Goal: Information Seeking & Learning: Learn about a topic

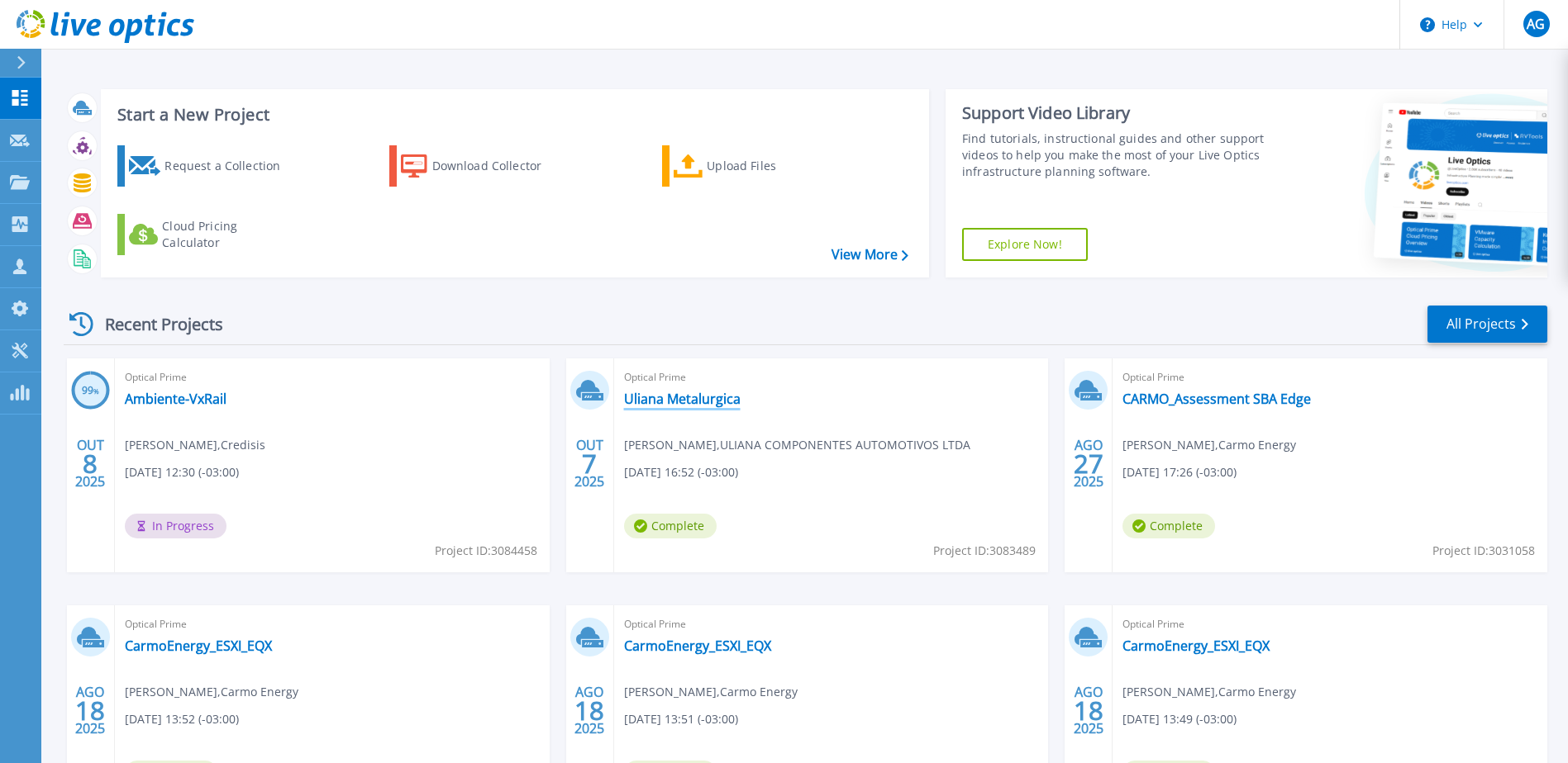
click at [683, 404] on link "Uliana Metalurgica" at bounding box center [682, 399] width 116 height 17
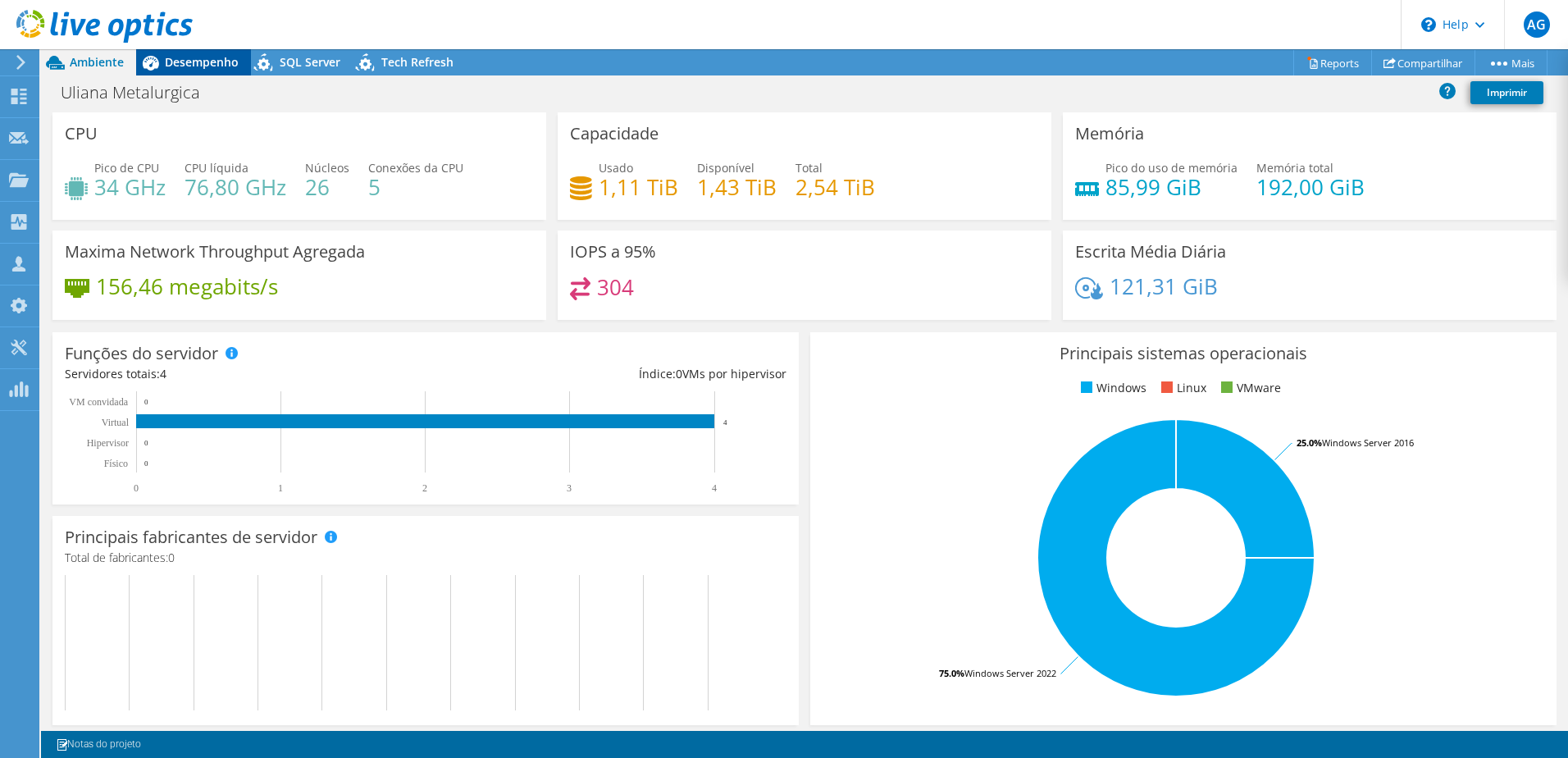
click at [229, 59] on span "Desempenho" at bounding box center [201, 61] width 73 height 16
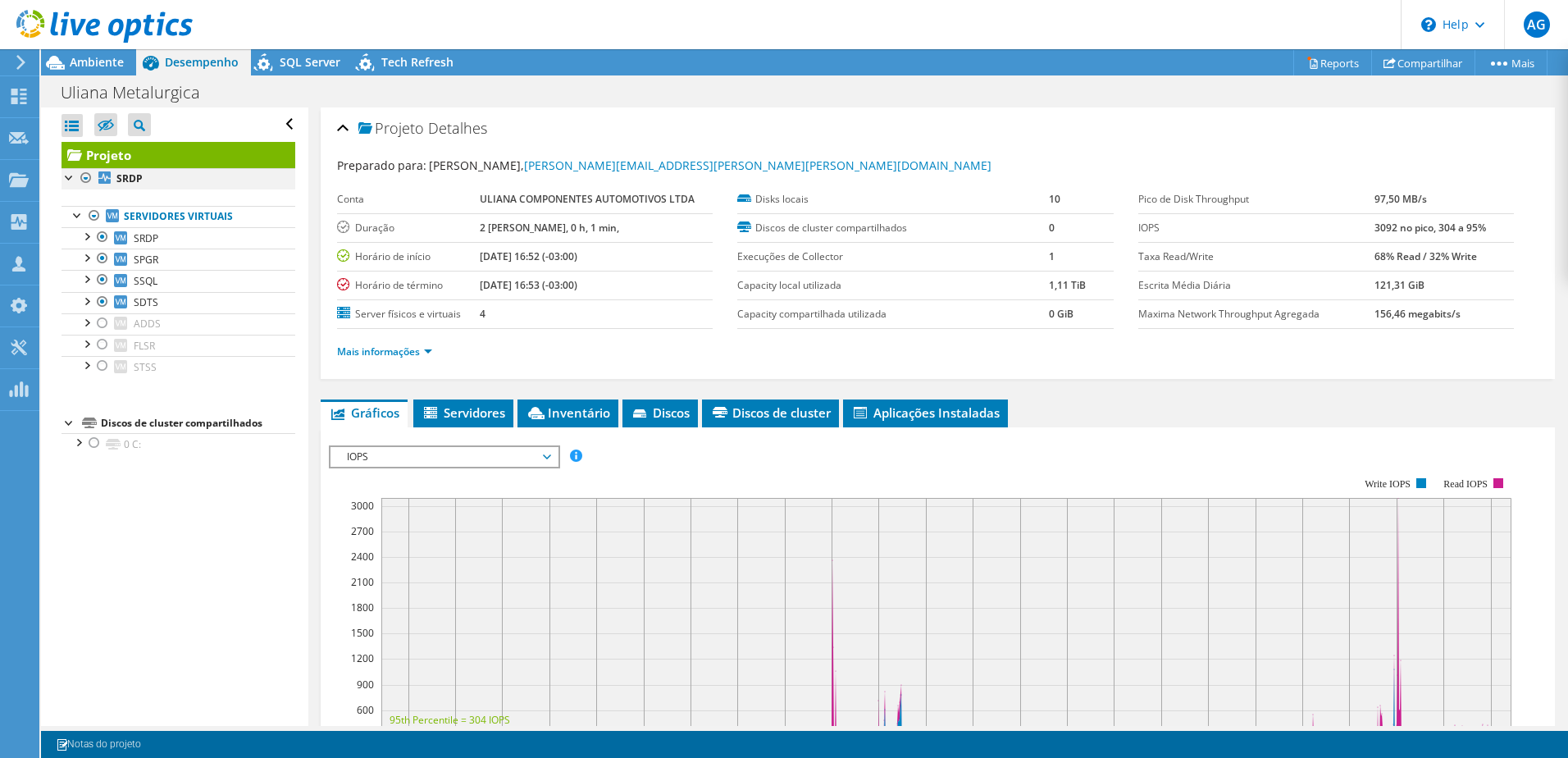
click at [90, 177] on div at bounding box center [86, 178] width 17 height 20
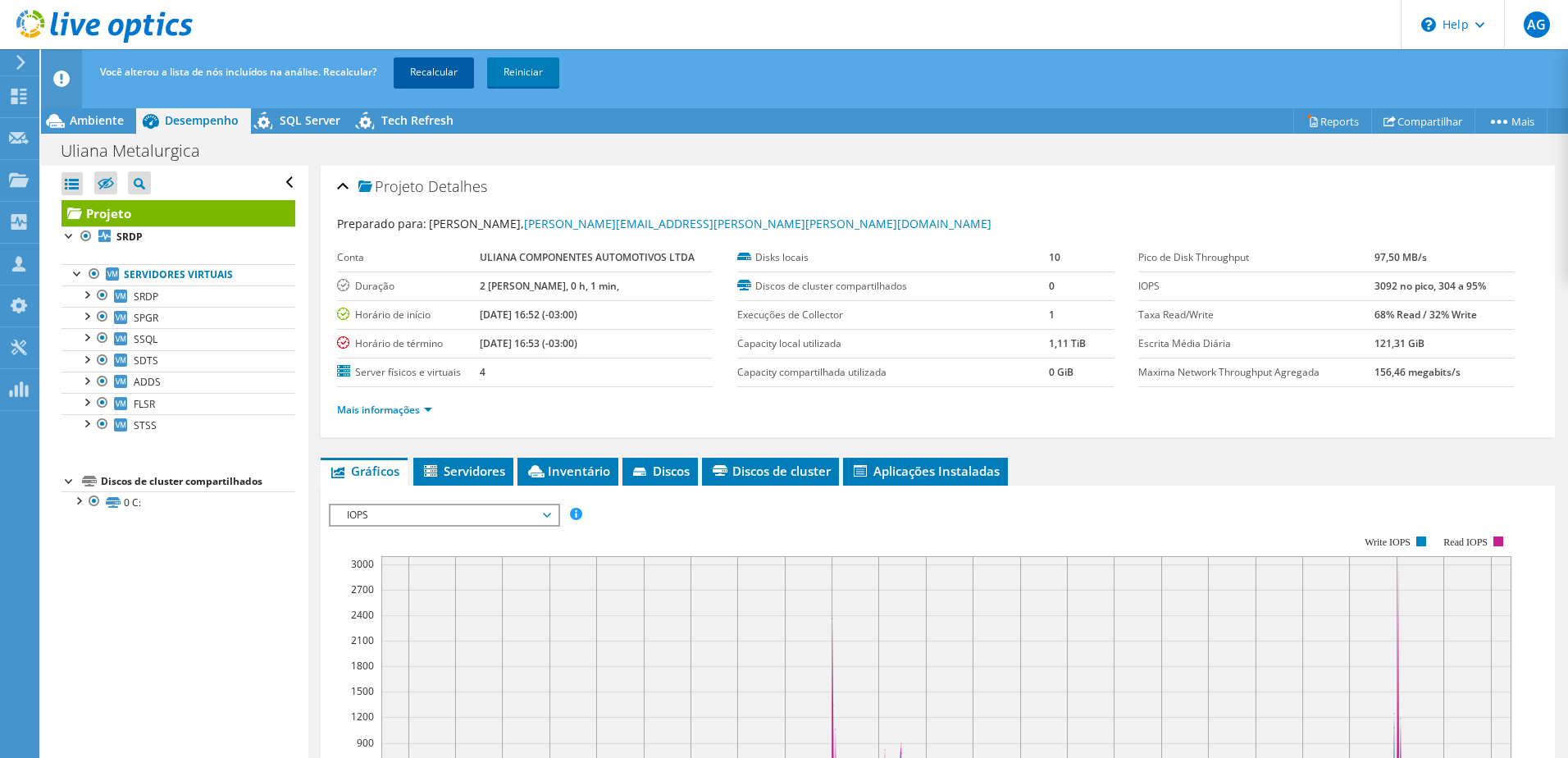
click at [468, 60] on link "Recalcular" at bounding box center [434, 73] width 80 height 30
click at [85, 126] on span "Ambiente" at bounding box center [97, 120] width 54 height 16
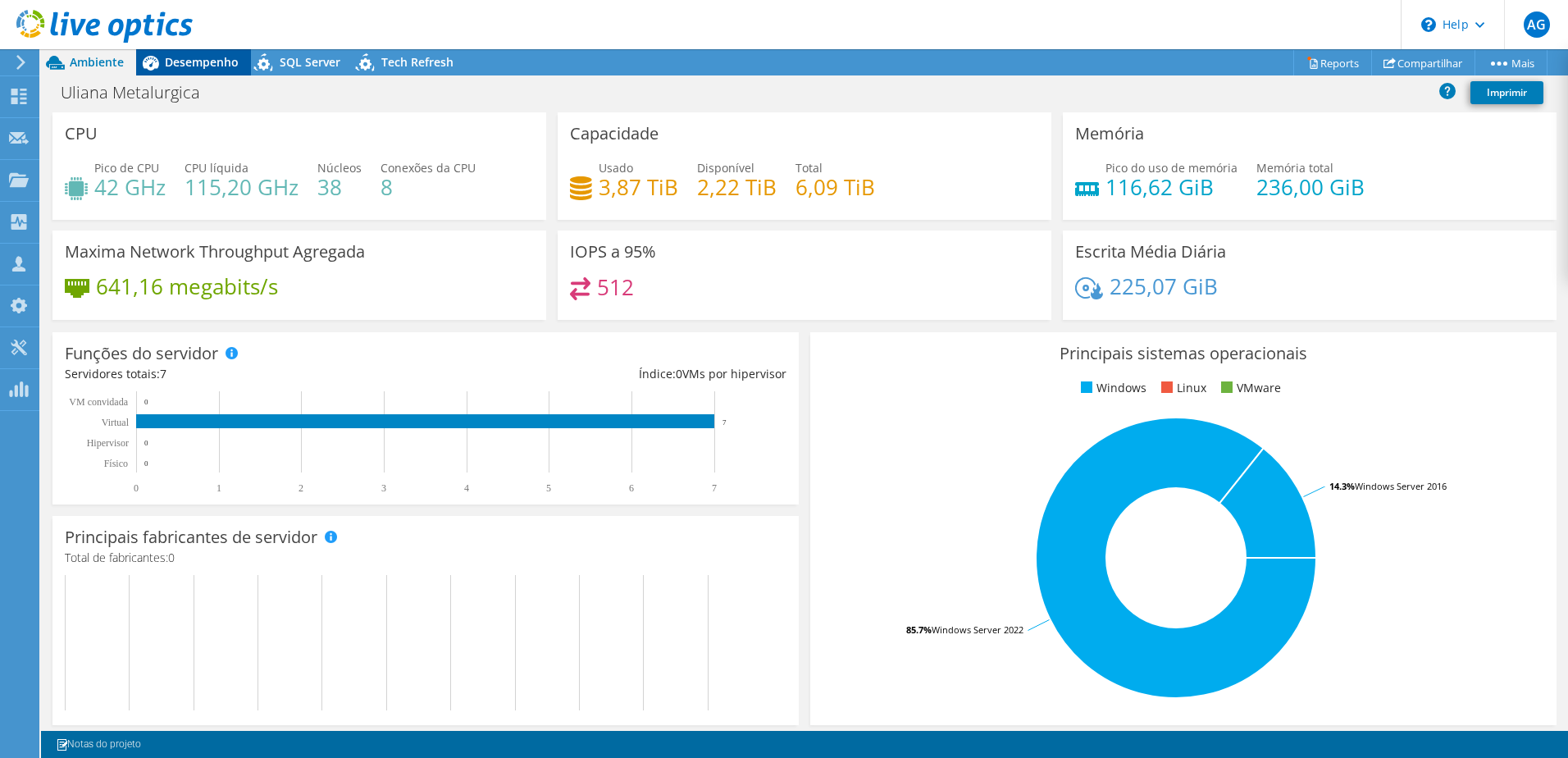
click at [181, 54] on span "Desempenho" at bounding box center [201, 61] width 73 height 16
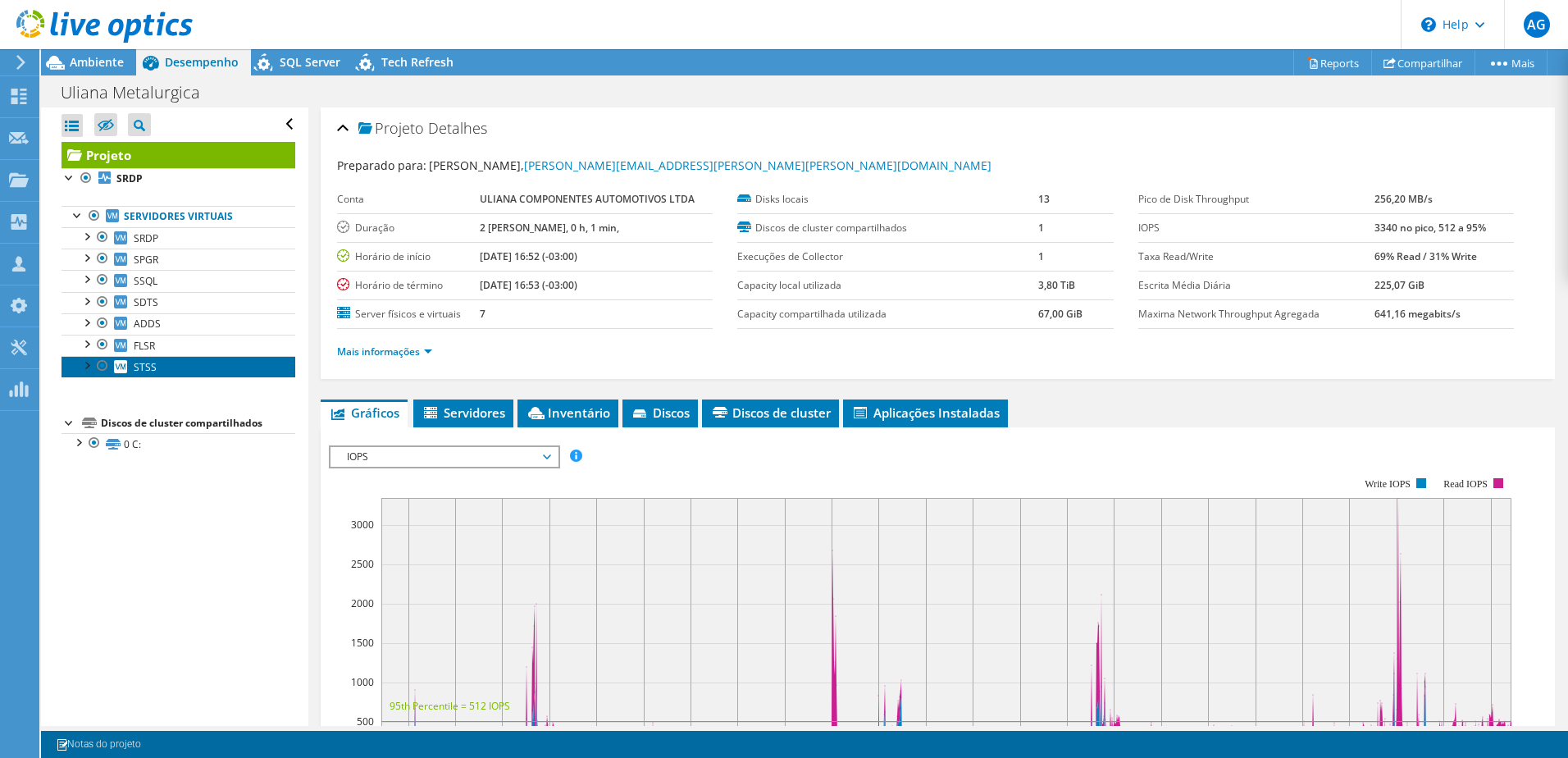
click at [145, 366] on span "STSS" at bounding box center [145, 366] width 23 height 14
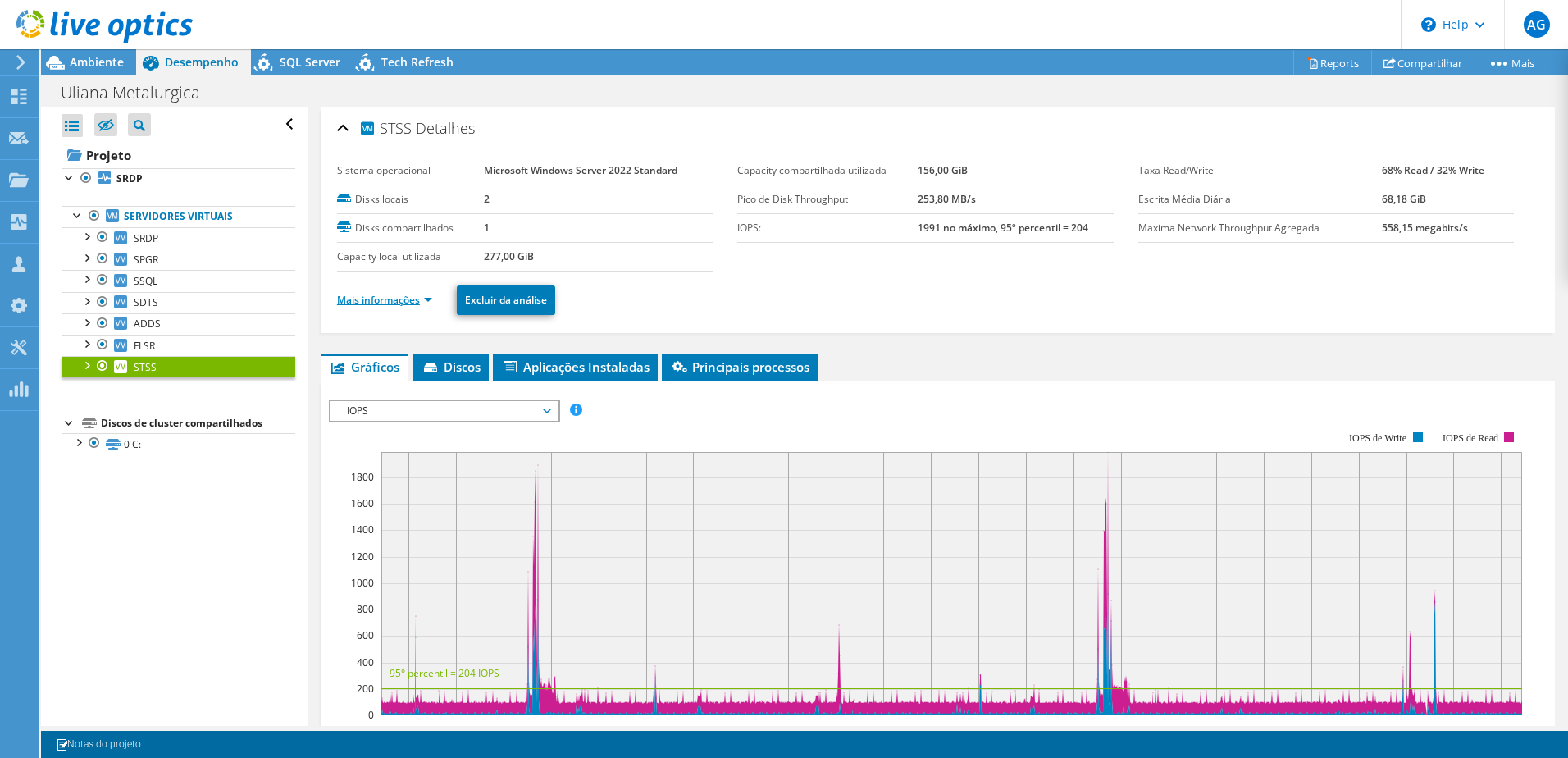
click at [422, 296] on link "Mais informações" at bounding box center [385, 299] width 95 height 14
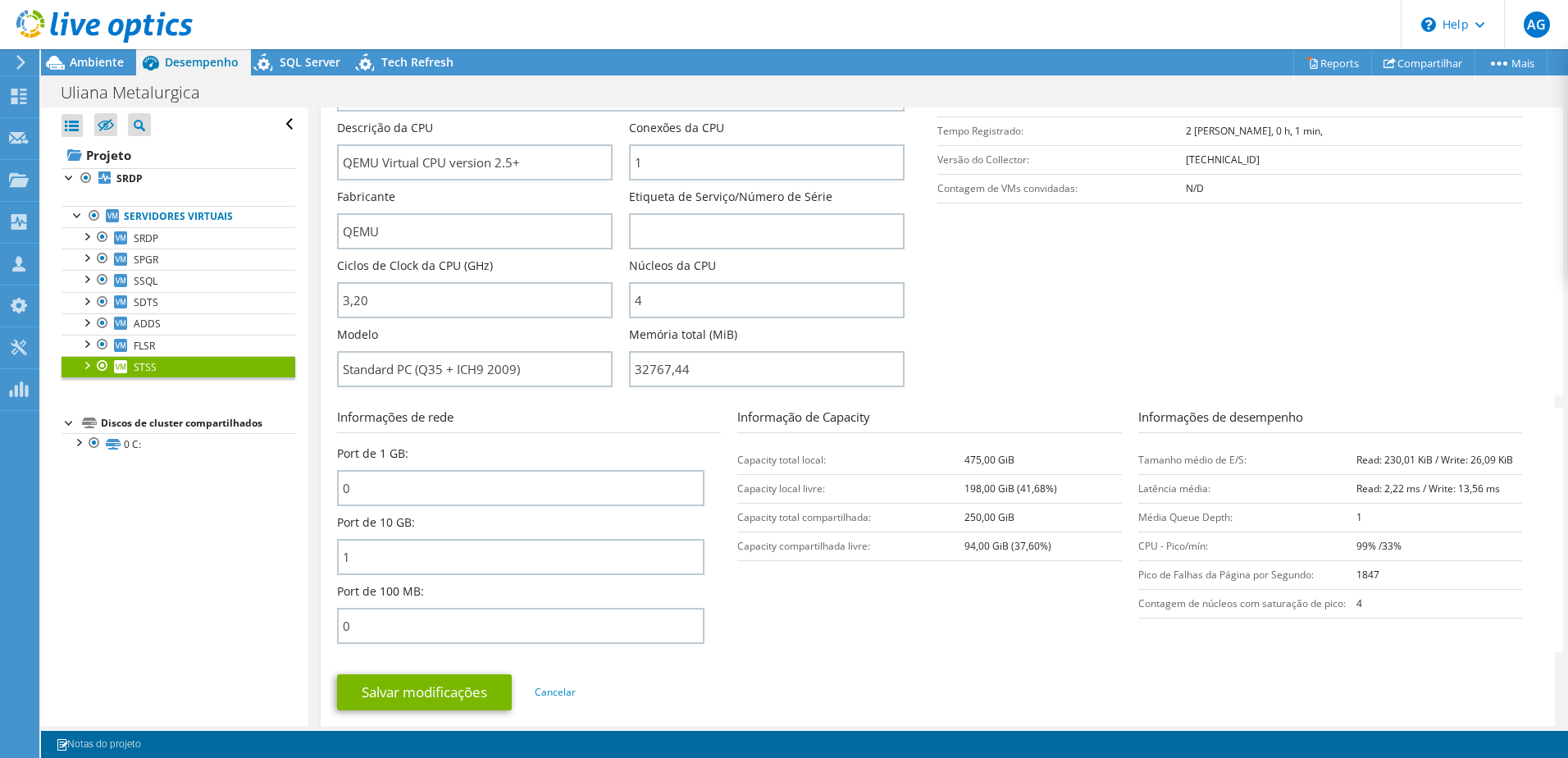
scroll to position [246, 0]
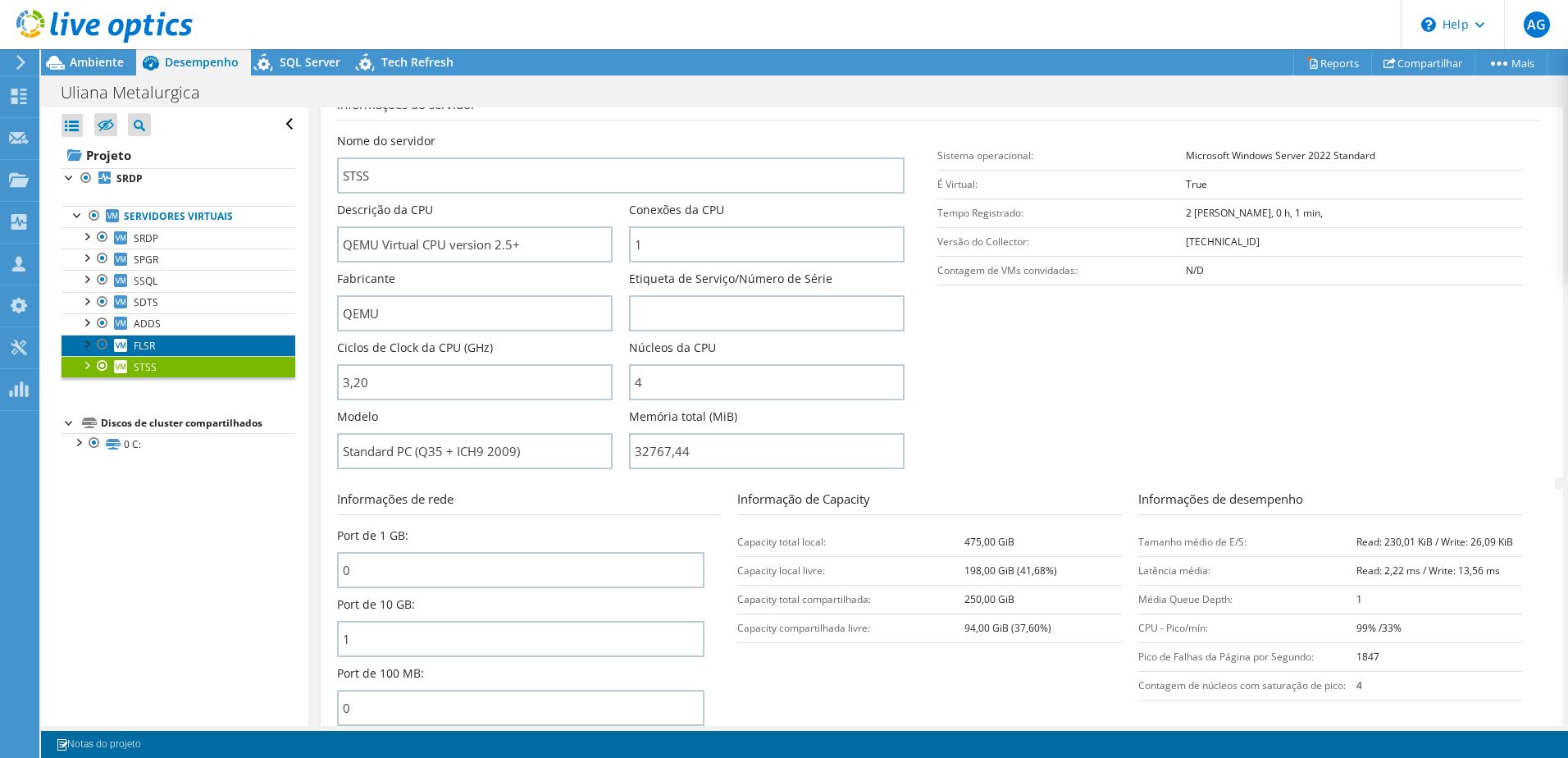
click at [140, 344] on span "FLSR" at bounding box center [144, 345] width 21 height 14
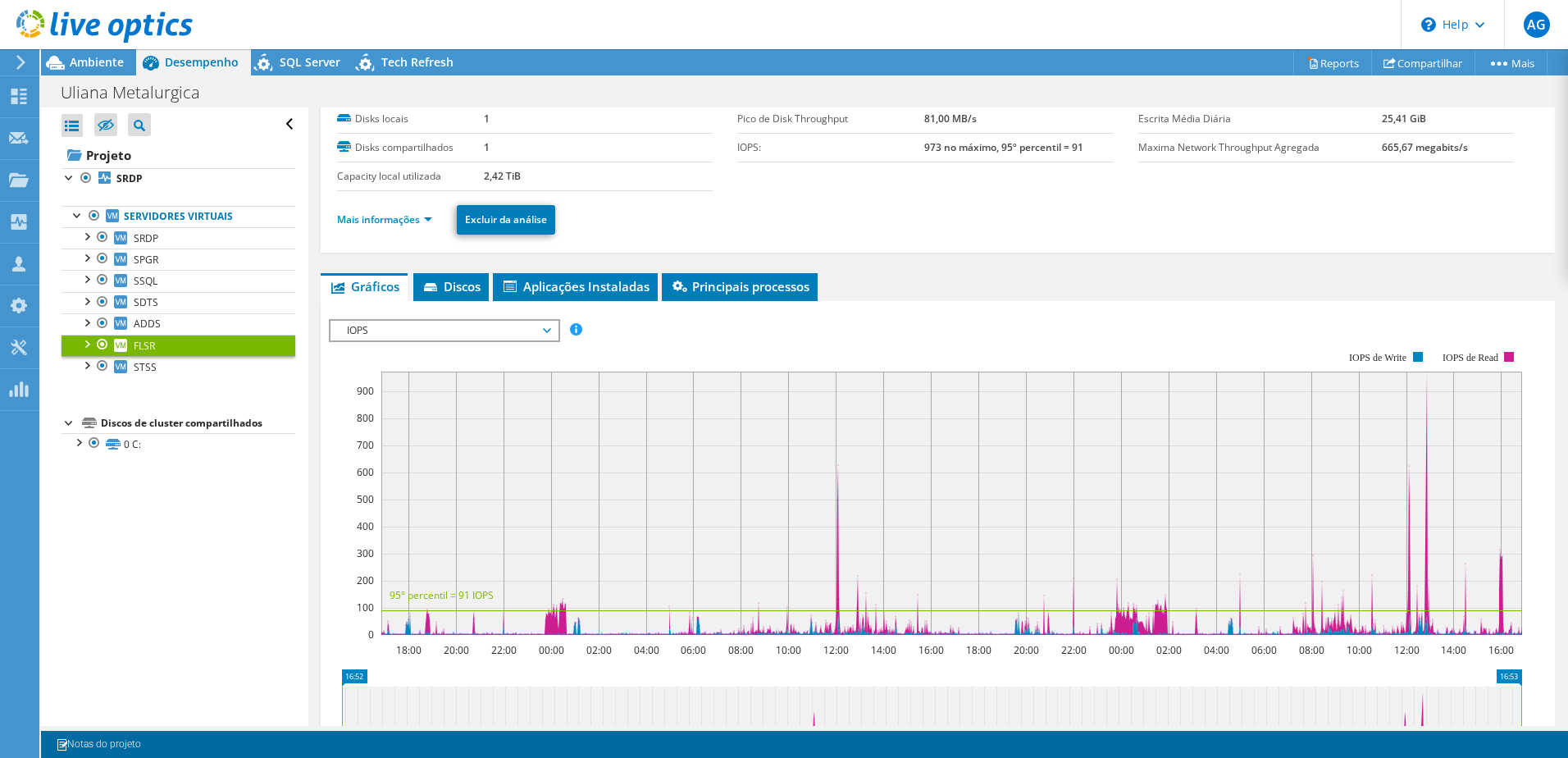
scroll to position [0, 0]
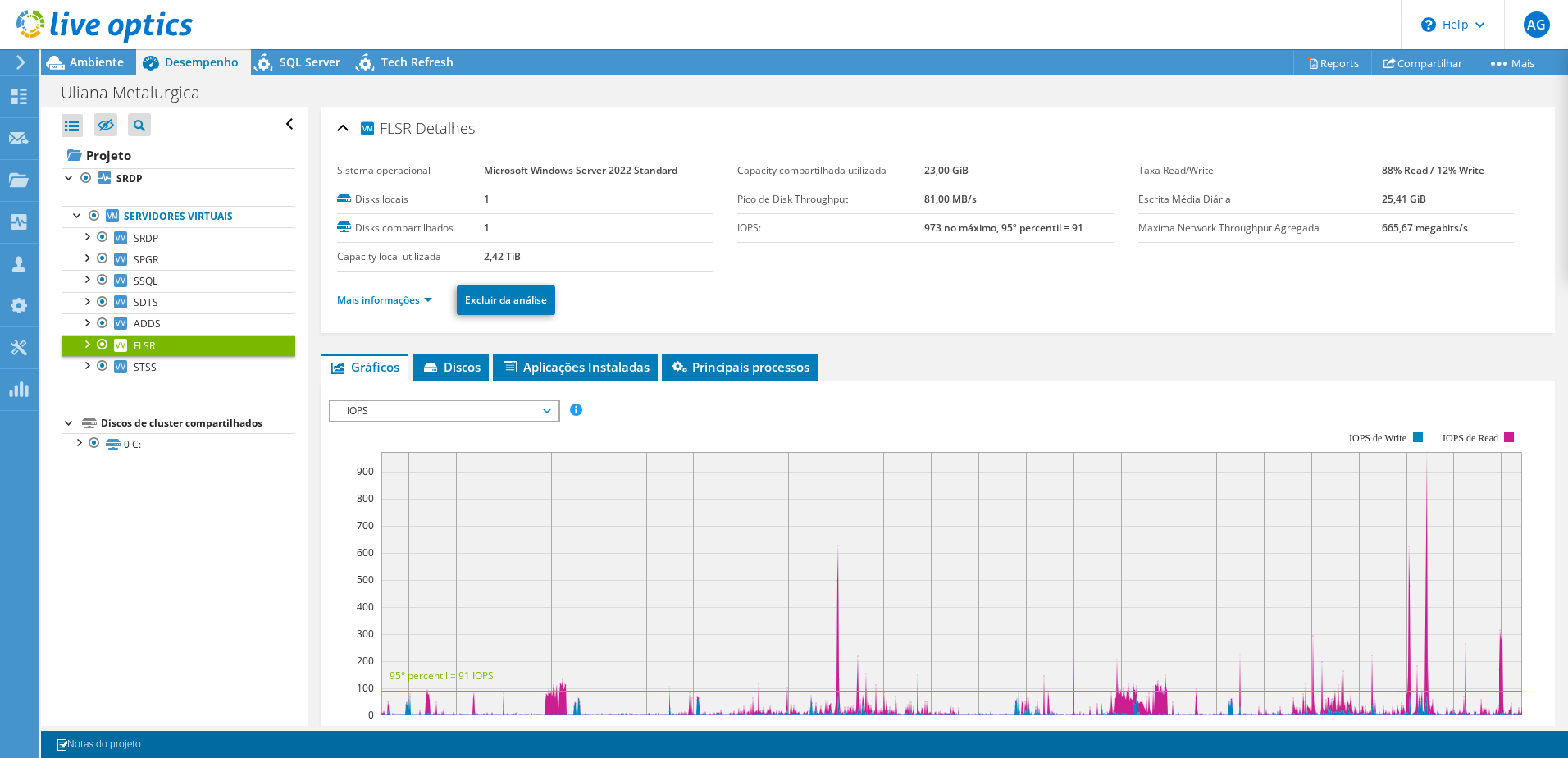
click at [412, 292] on li "Mais informações" at bounding box center [389, 299] width 105 height 18
click at [412, 298] on link "Mais informações" at bounding box center [385, 299] width 95 height 14
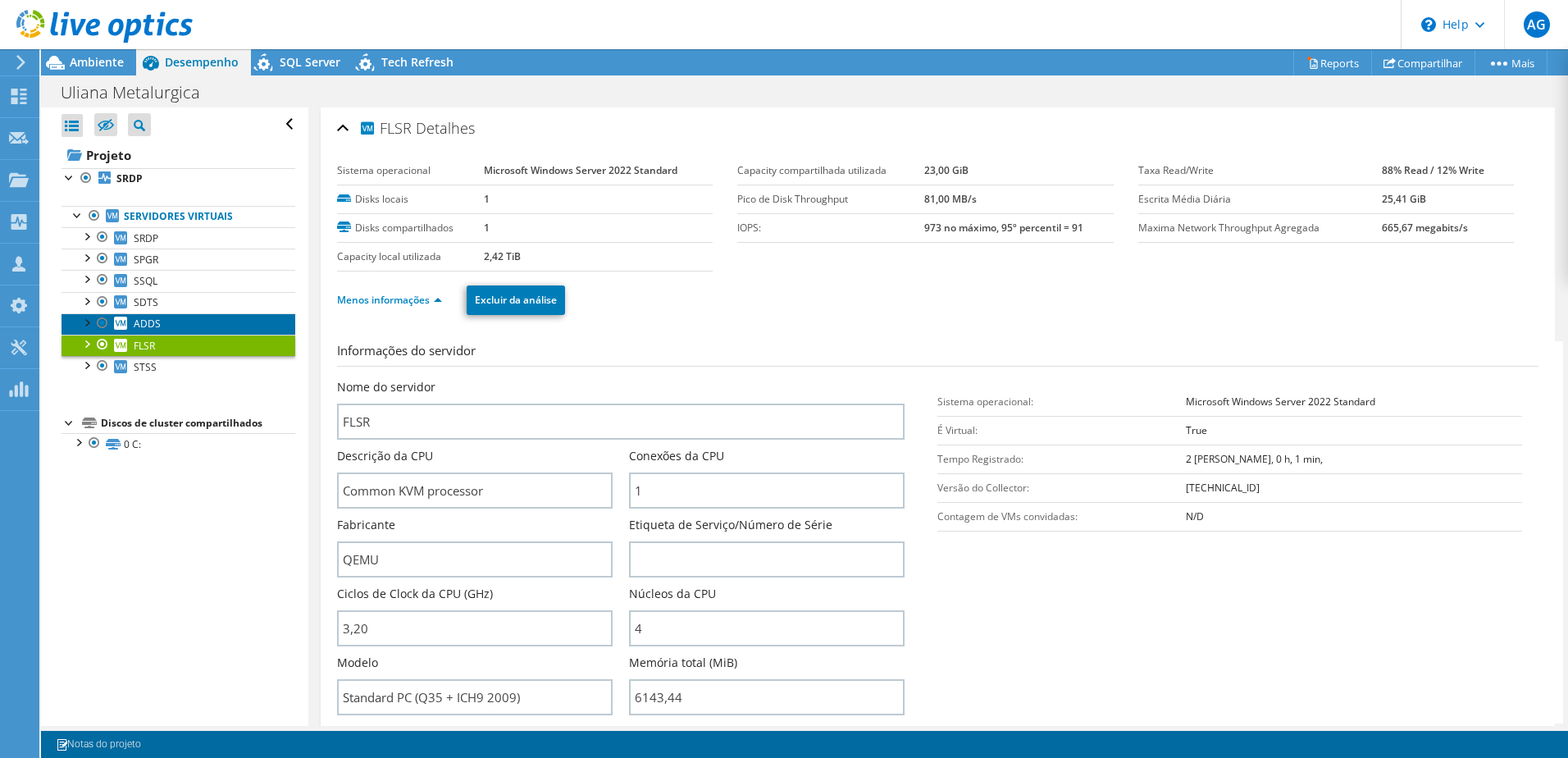
click at [156, 323] on span "ADDS" at bounding box center [147, 324] width 27 height 14
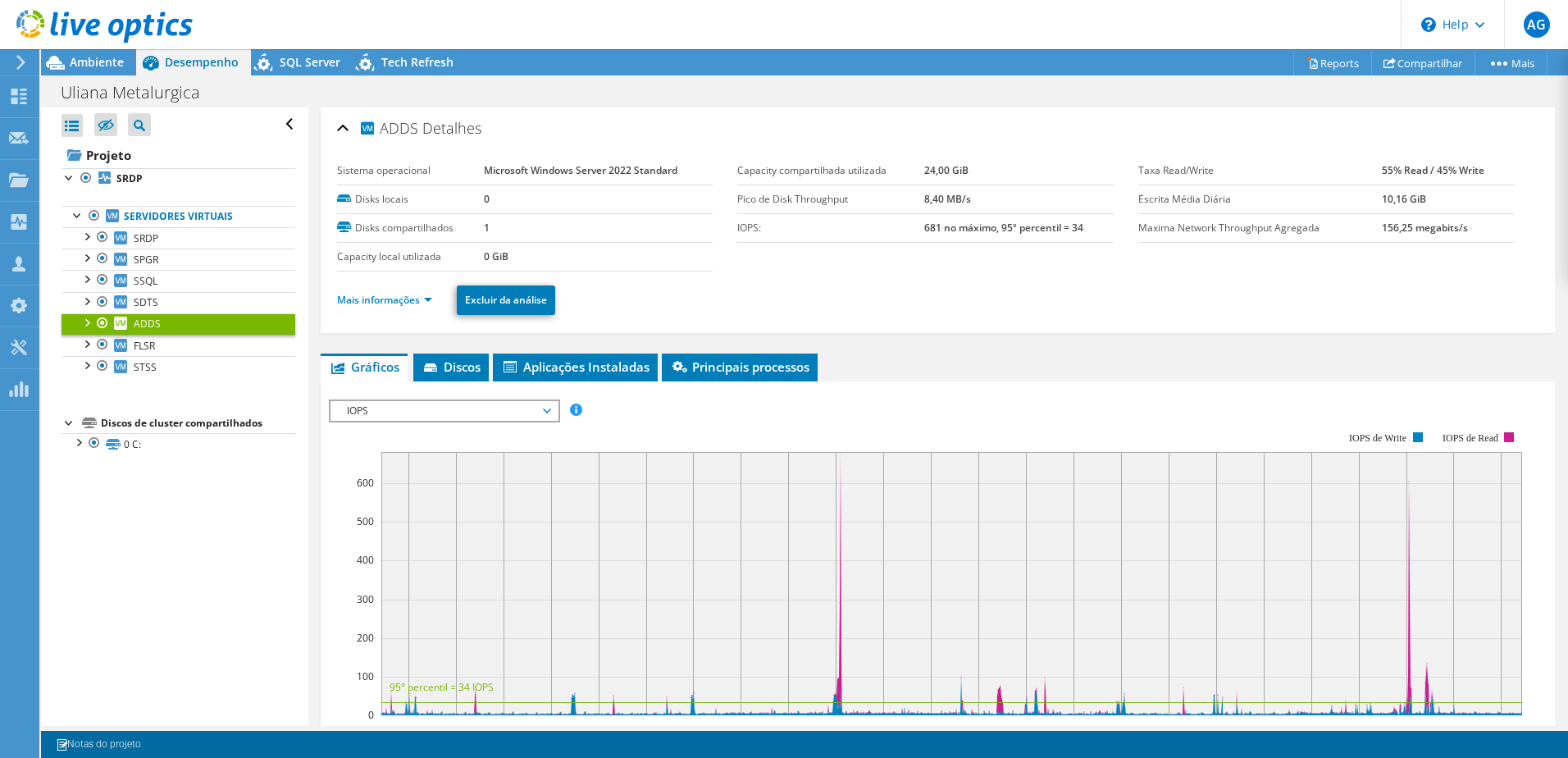
click at [430, 310] on ul "Mais informações Excluir da análise" at bounding box center [938, 299] width 1202 height 33
click at [428, 302] on link "Mais informações" at bounding box center [385, 299] width 95 height 14
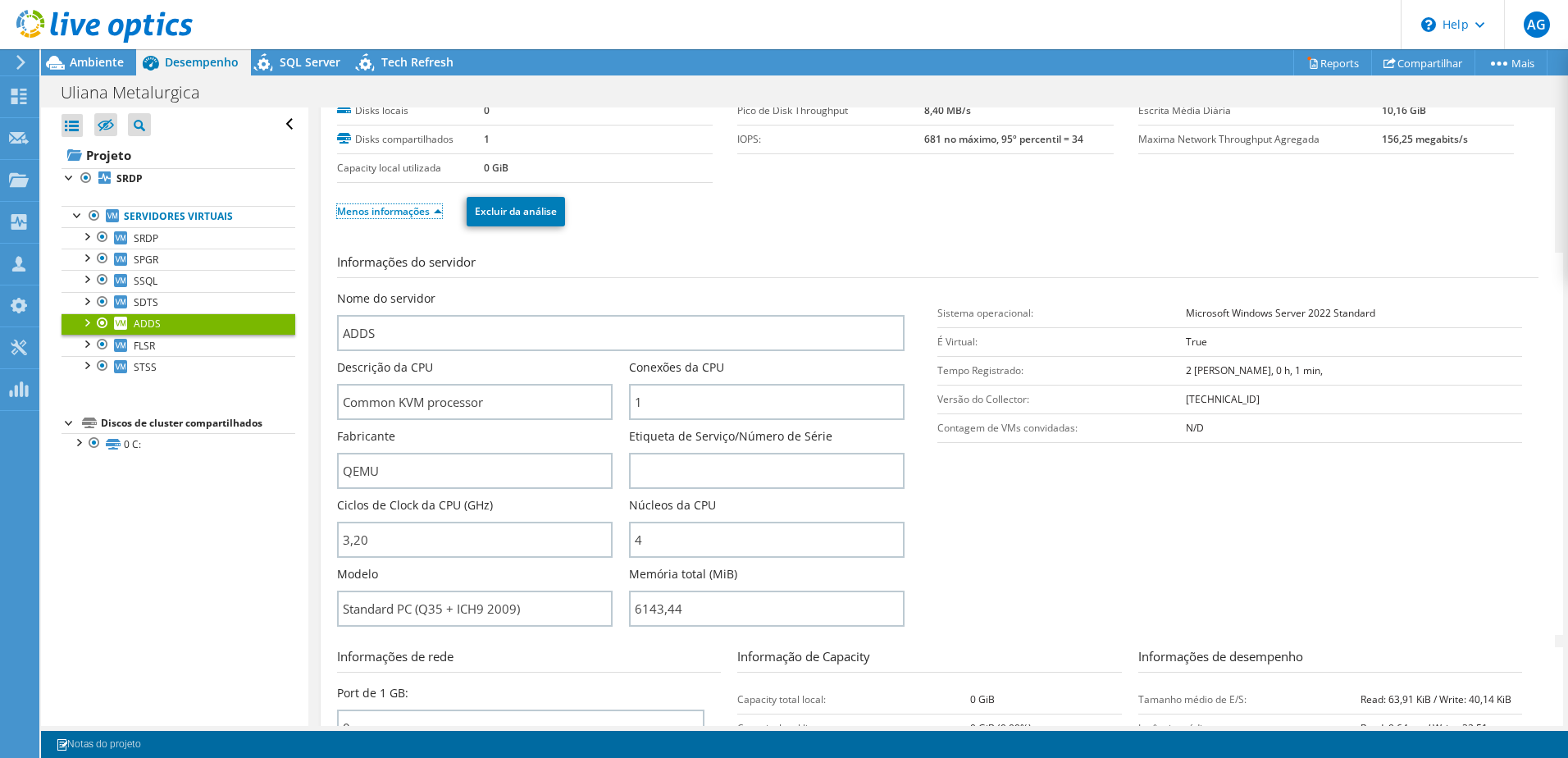
scroll to position [164, 0]
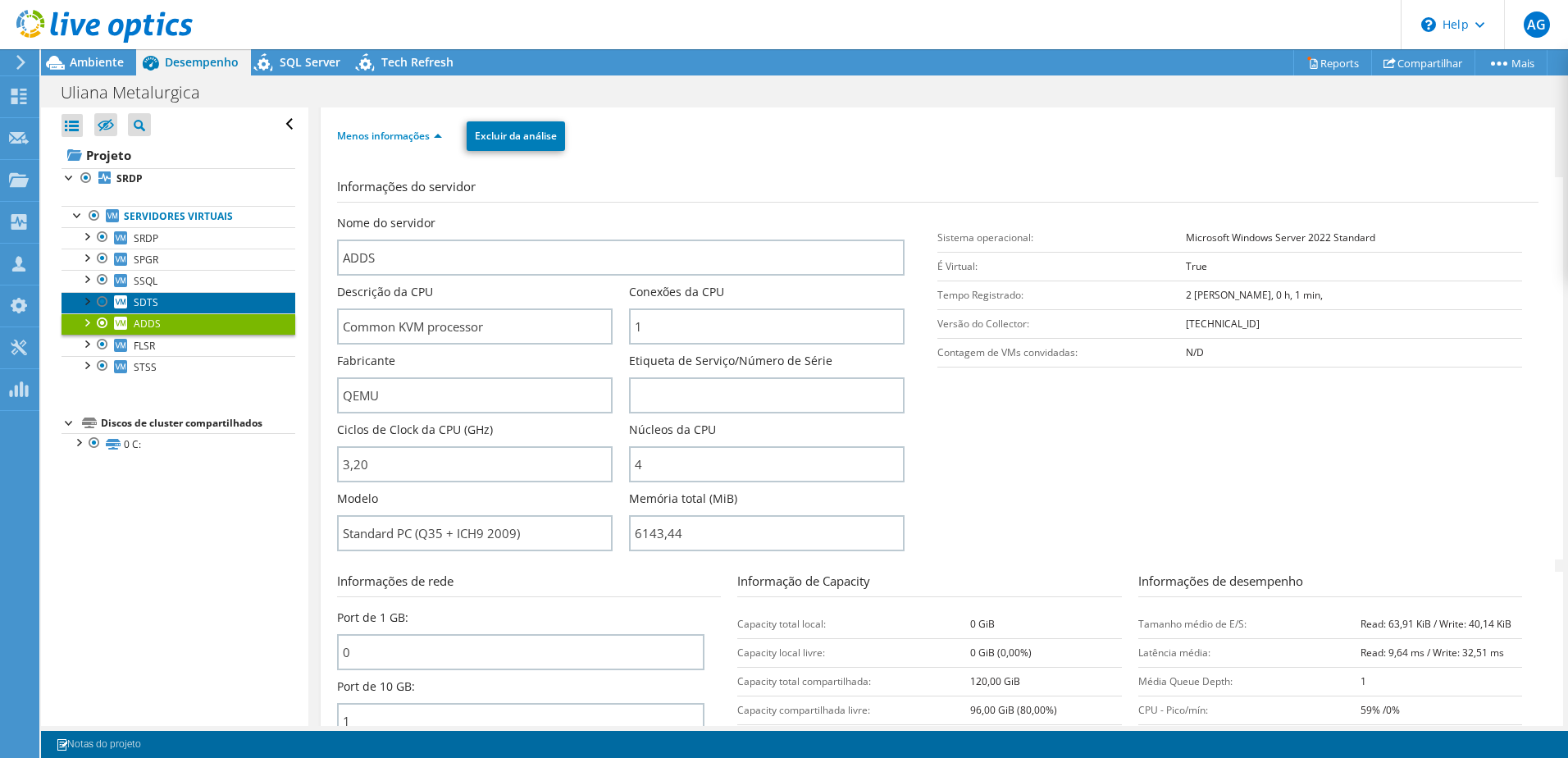
click at [138, 303] on span "SDTS" at bounding box center [146, 302] width 24 height 14
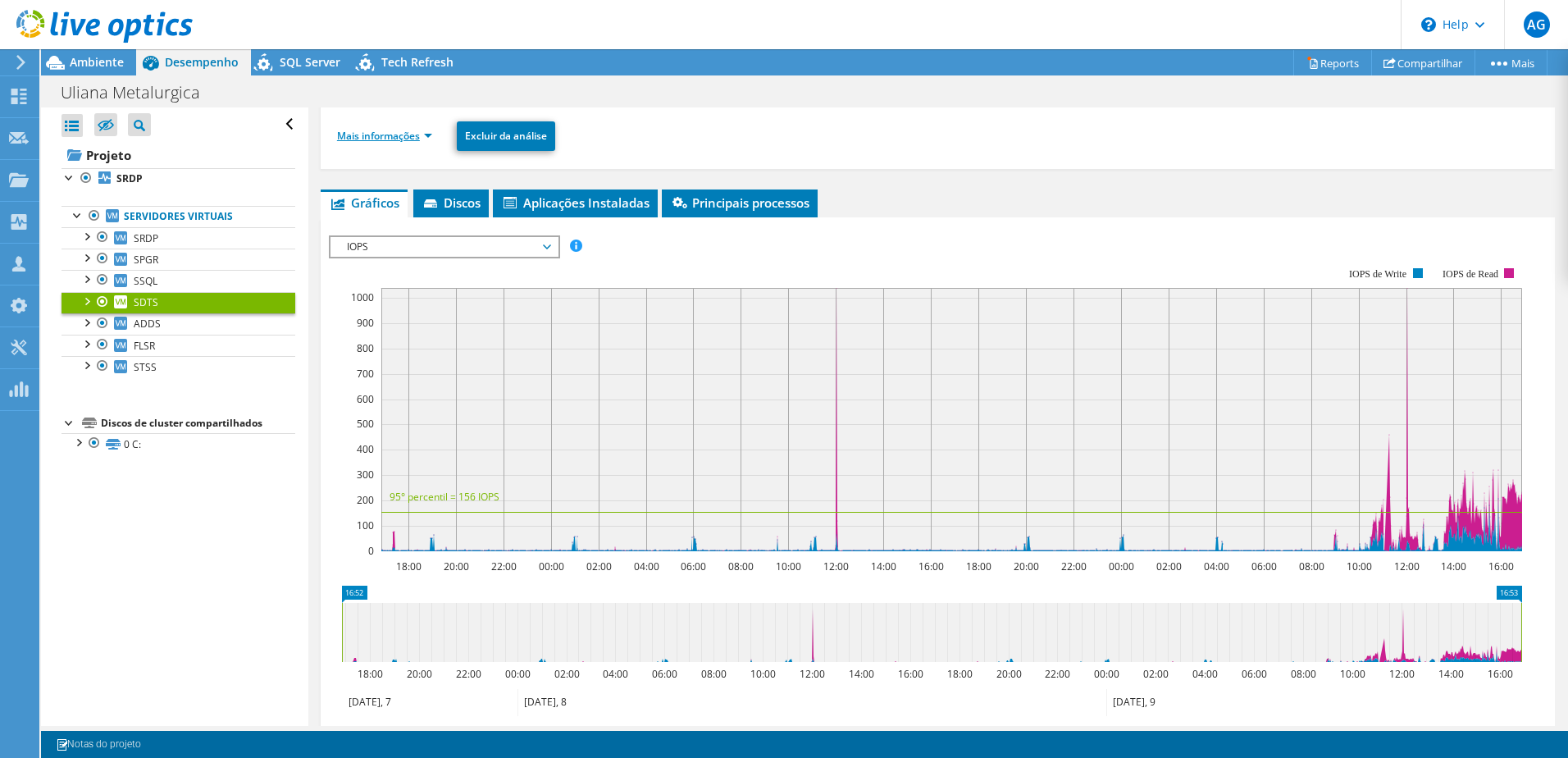
click at [430, 134] on link "Mais informações" at bounding box center [385, 136] width 95 height 14
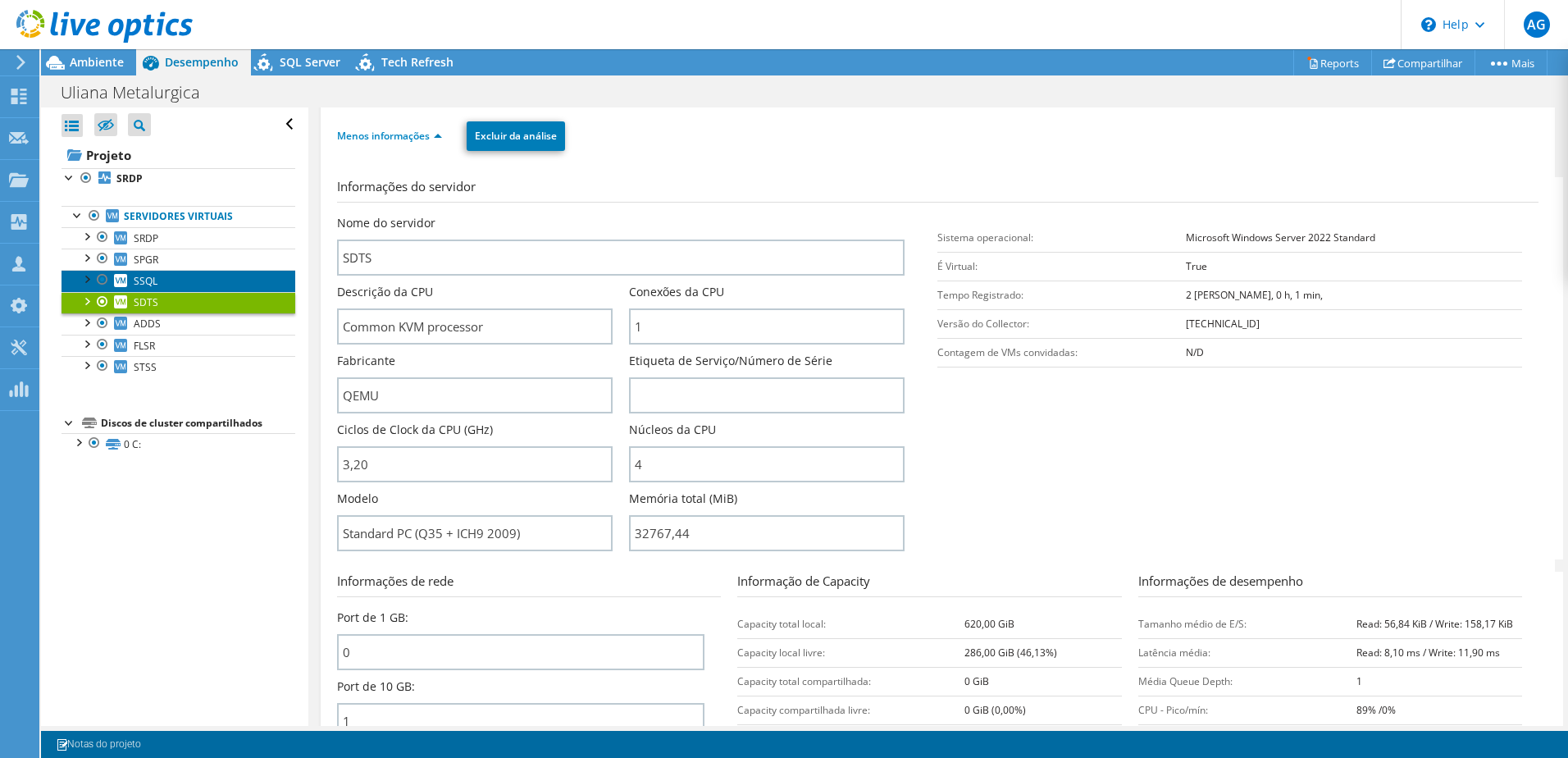
click at [161, 279] on link "SSQL" at bounding box center [178, 280] width 233 height 21
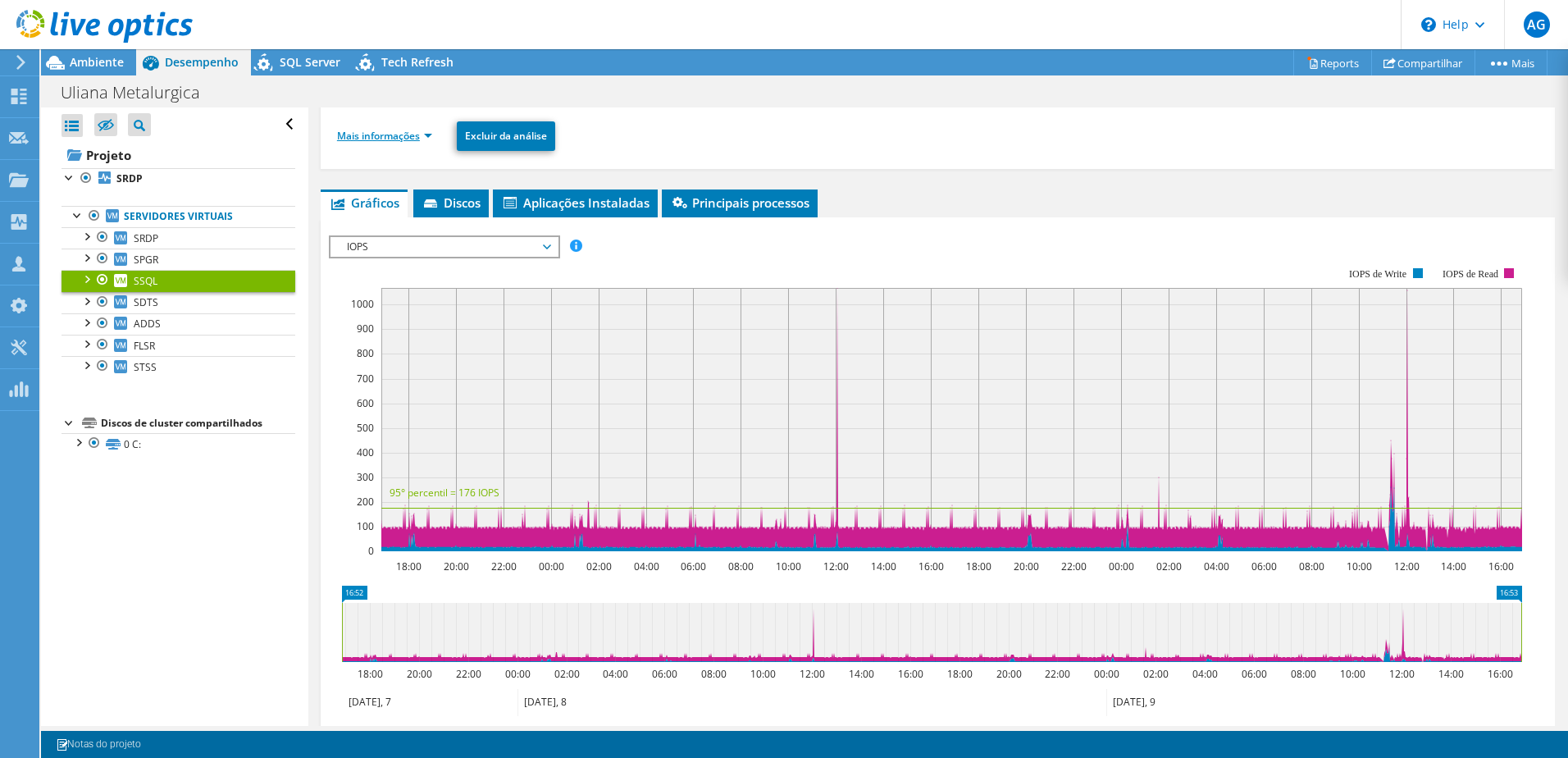
click at [428, 140] on link "Mais informações" at bounding box center [385, 136] width 95 height 14
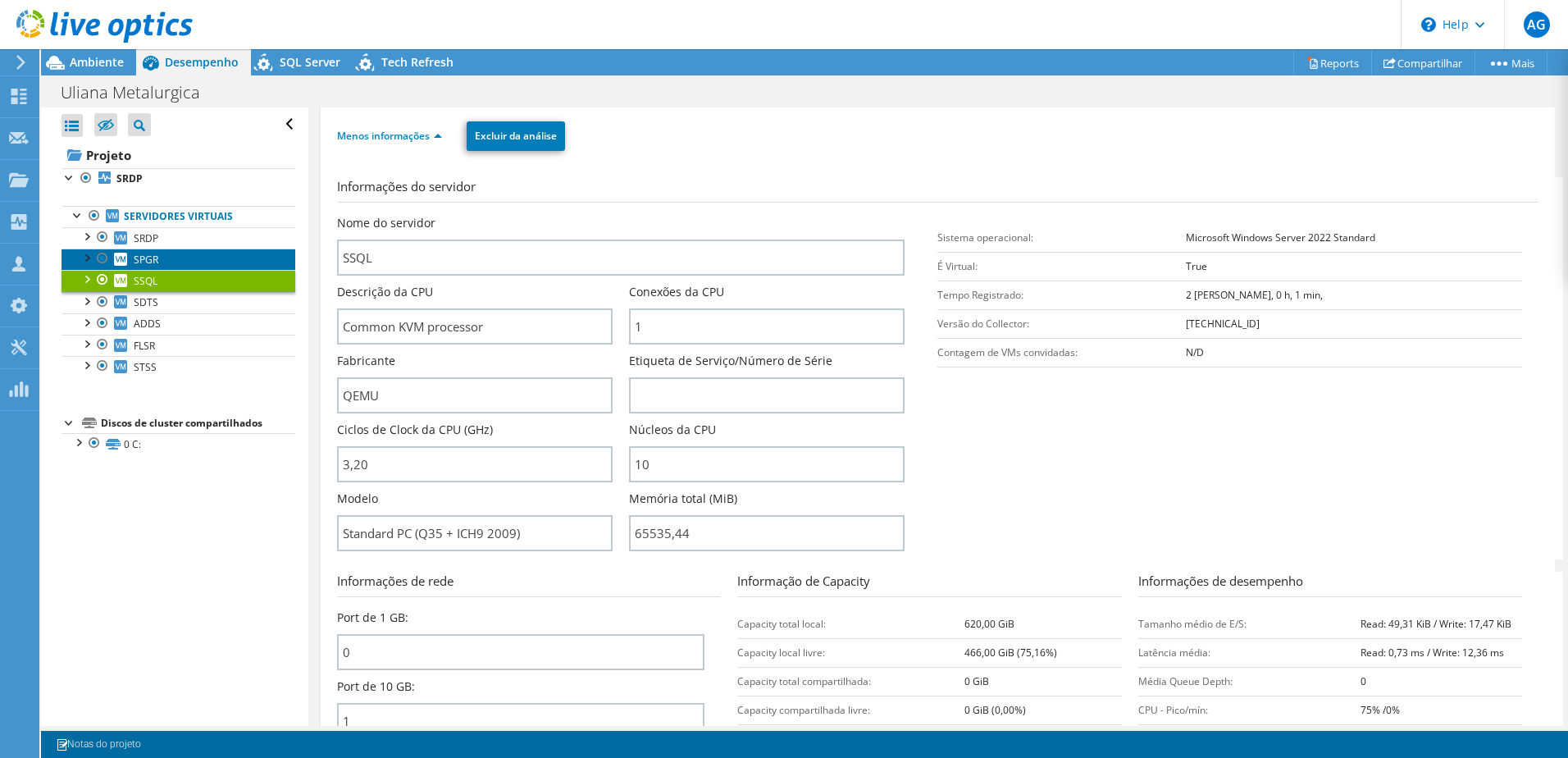
click at [138, 259] on span "SPGR" at bounding box center [146, 259] width 24 height 14
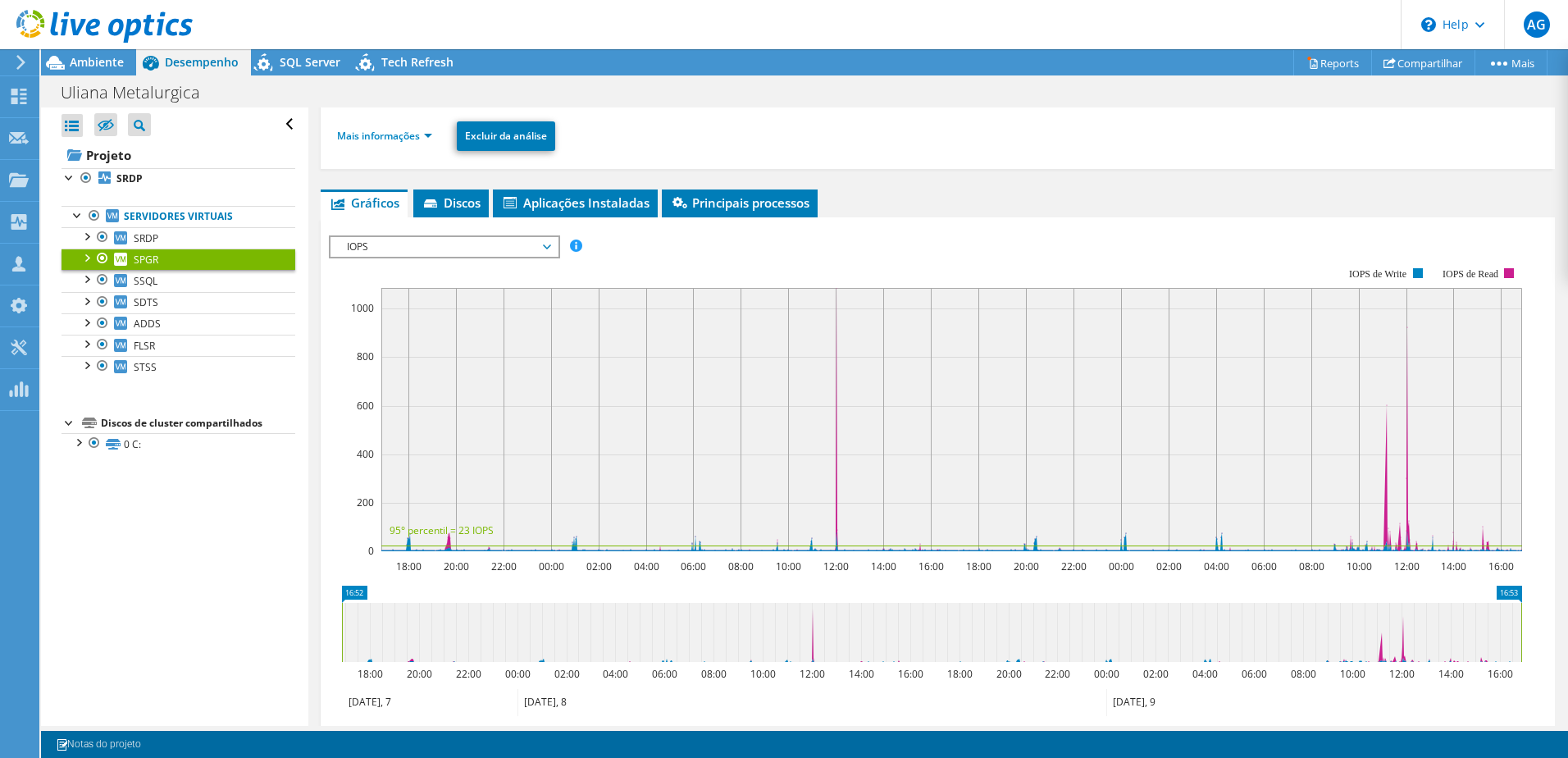
click at [416, 143] on li "Mais informações" at bounding box center [389, 136] width 105 height 18
click at [419, 142] on link "Mais informações" at bounding box center [385, 136] width 95 height 14
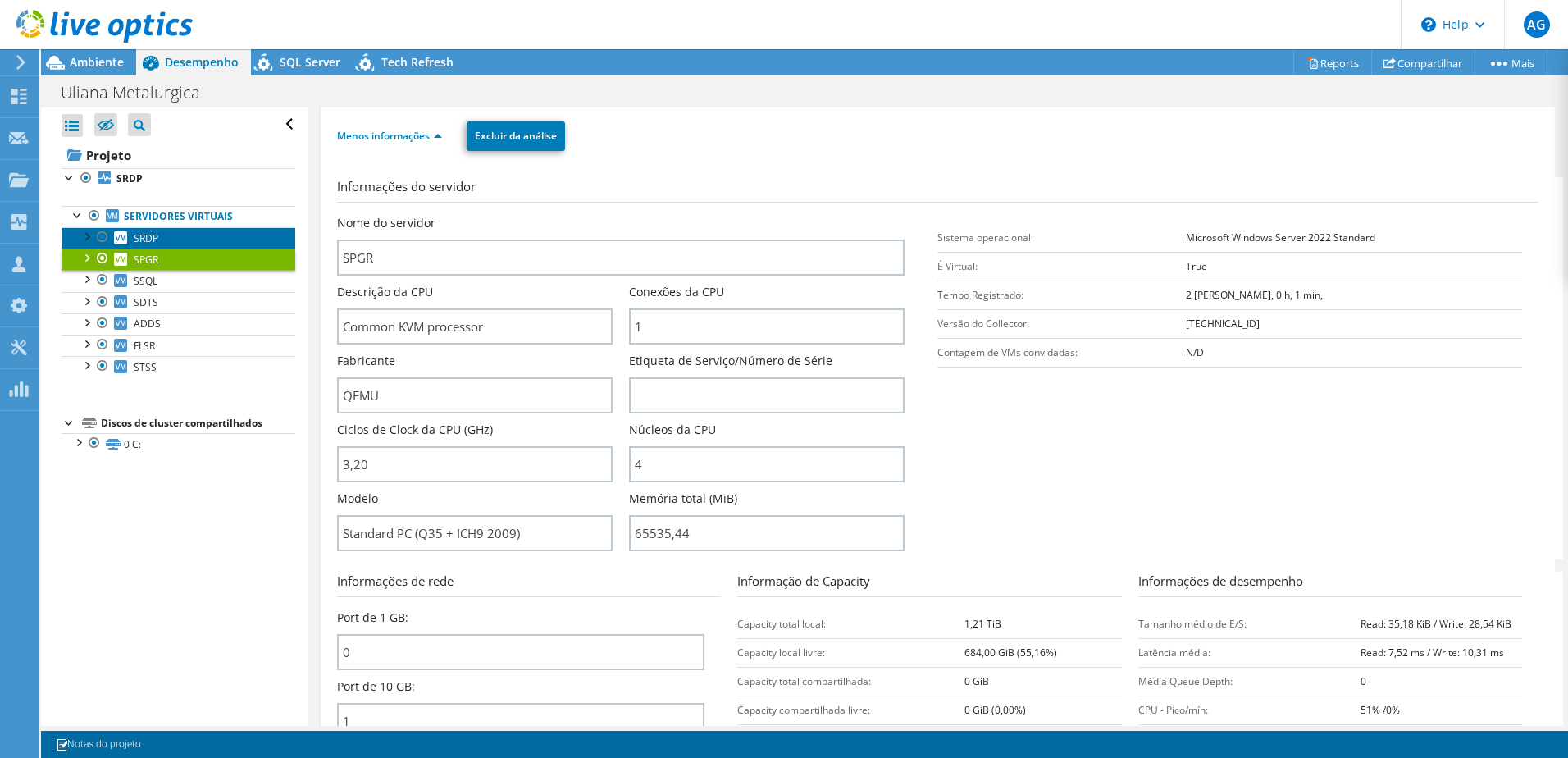
click at [139, 237] on span "SRDP" at bounding box center [146, 238] width 24 height 14
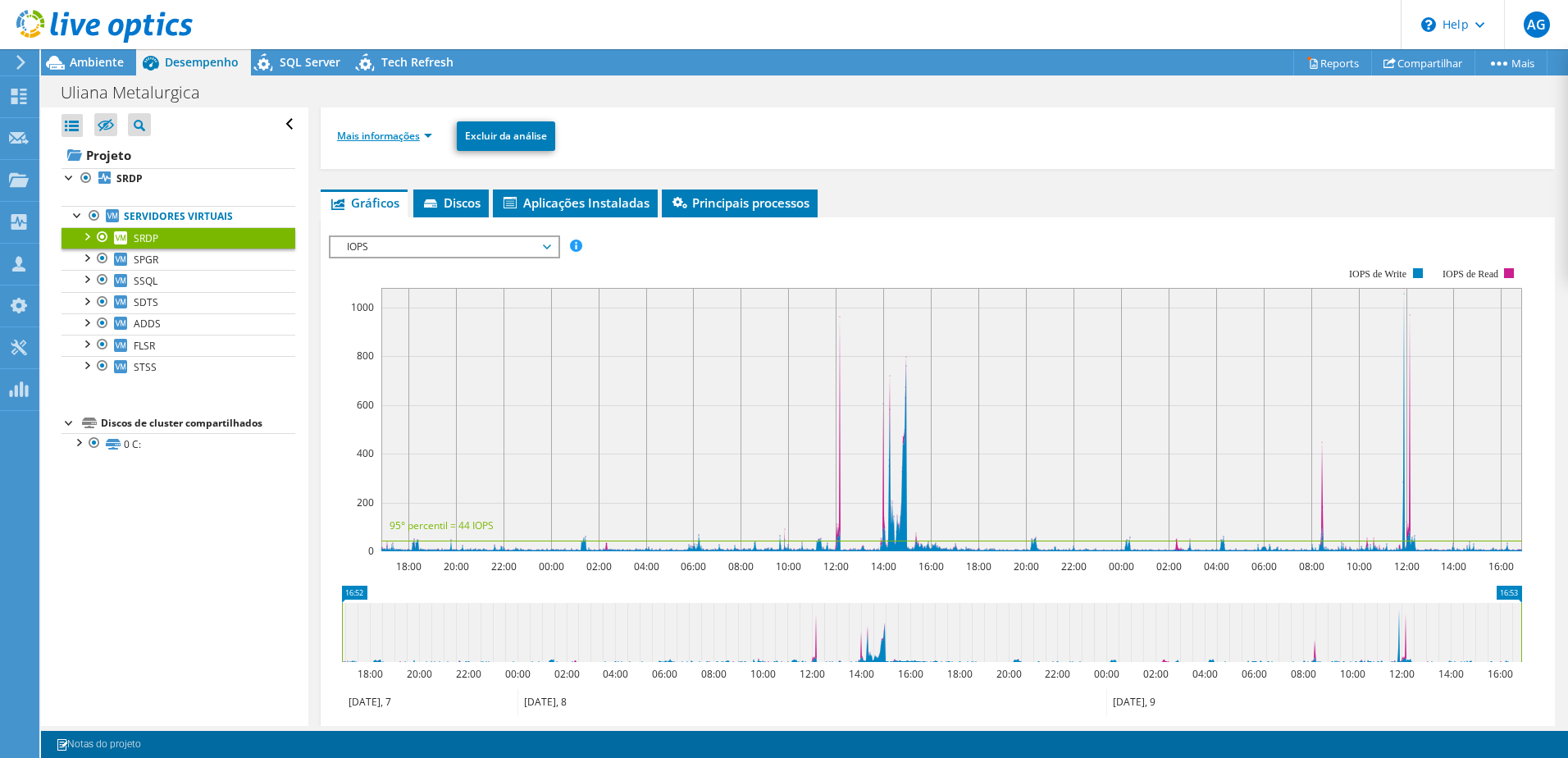
click at [423, 142] on link "Mais informações" at bounding box center [385, 136] width 95 height 14
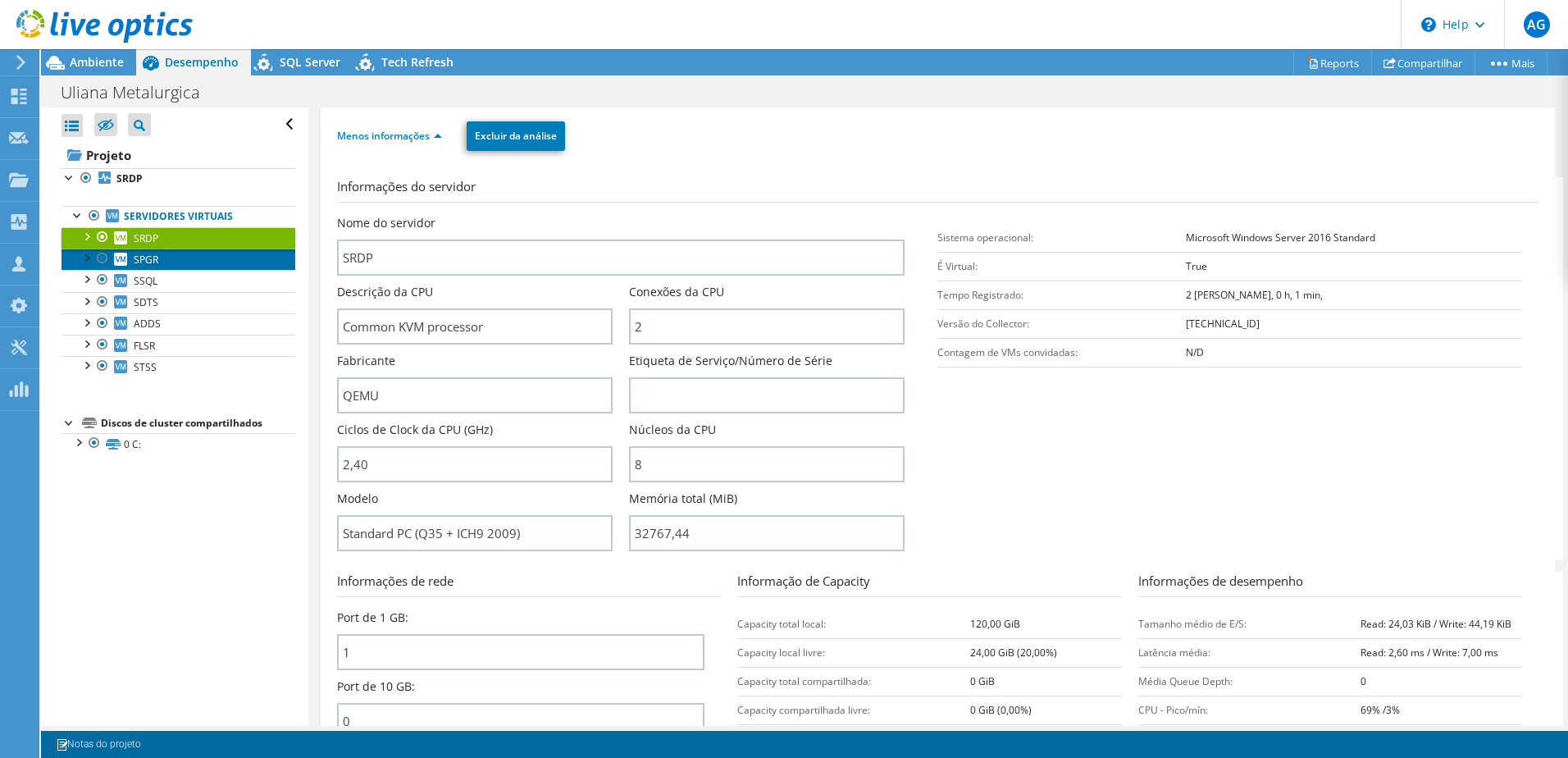
click at [157, 261] on span "SPGR" at bounding box center [146, 259] width 24 height 14
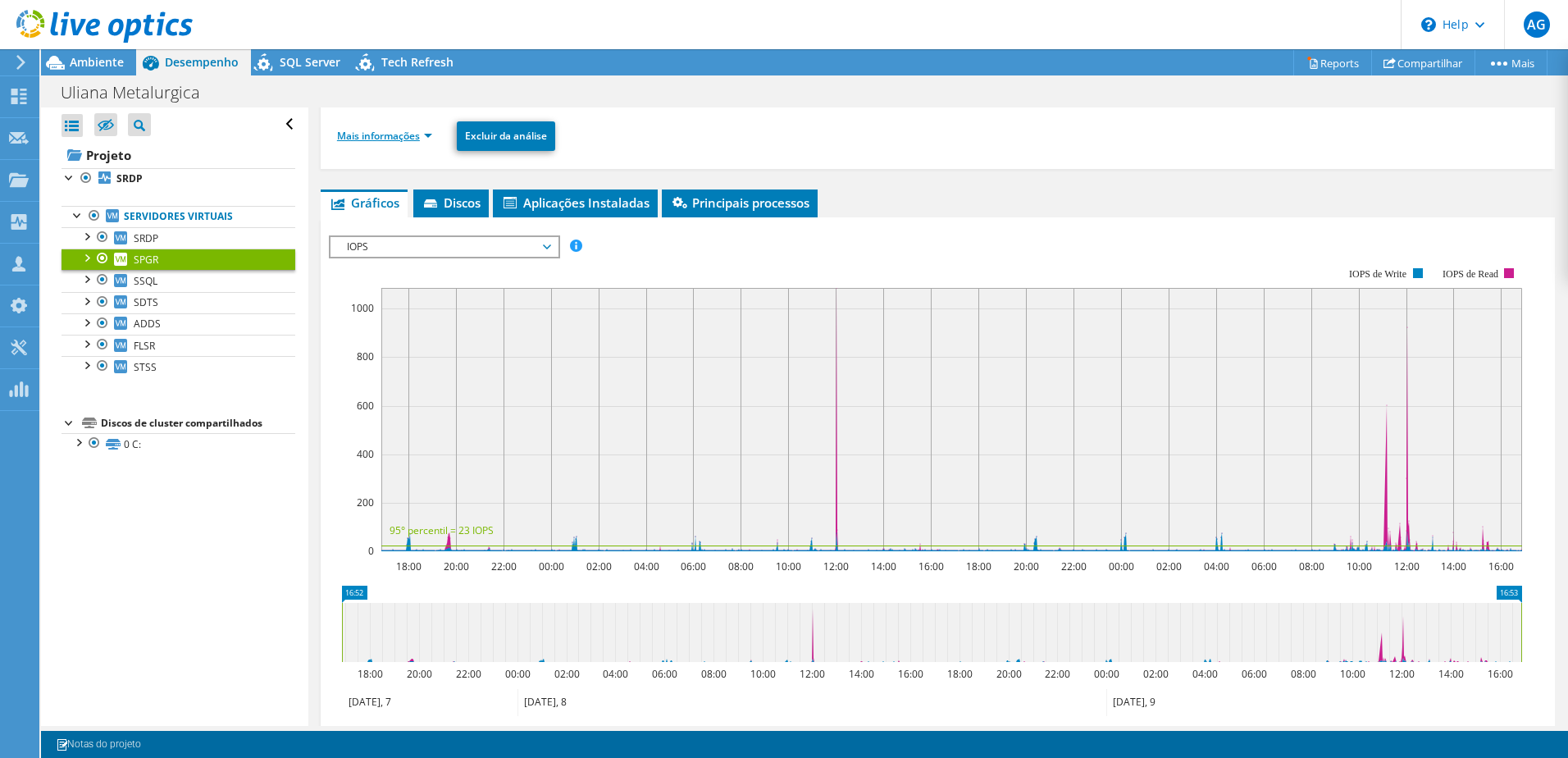
click at [420, 138] on link "Mais informações" at bounding box center [385, 136] width 95 height 14
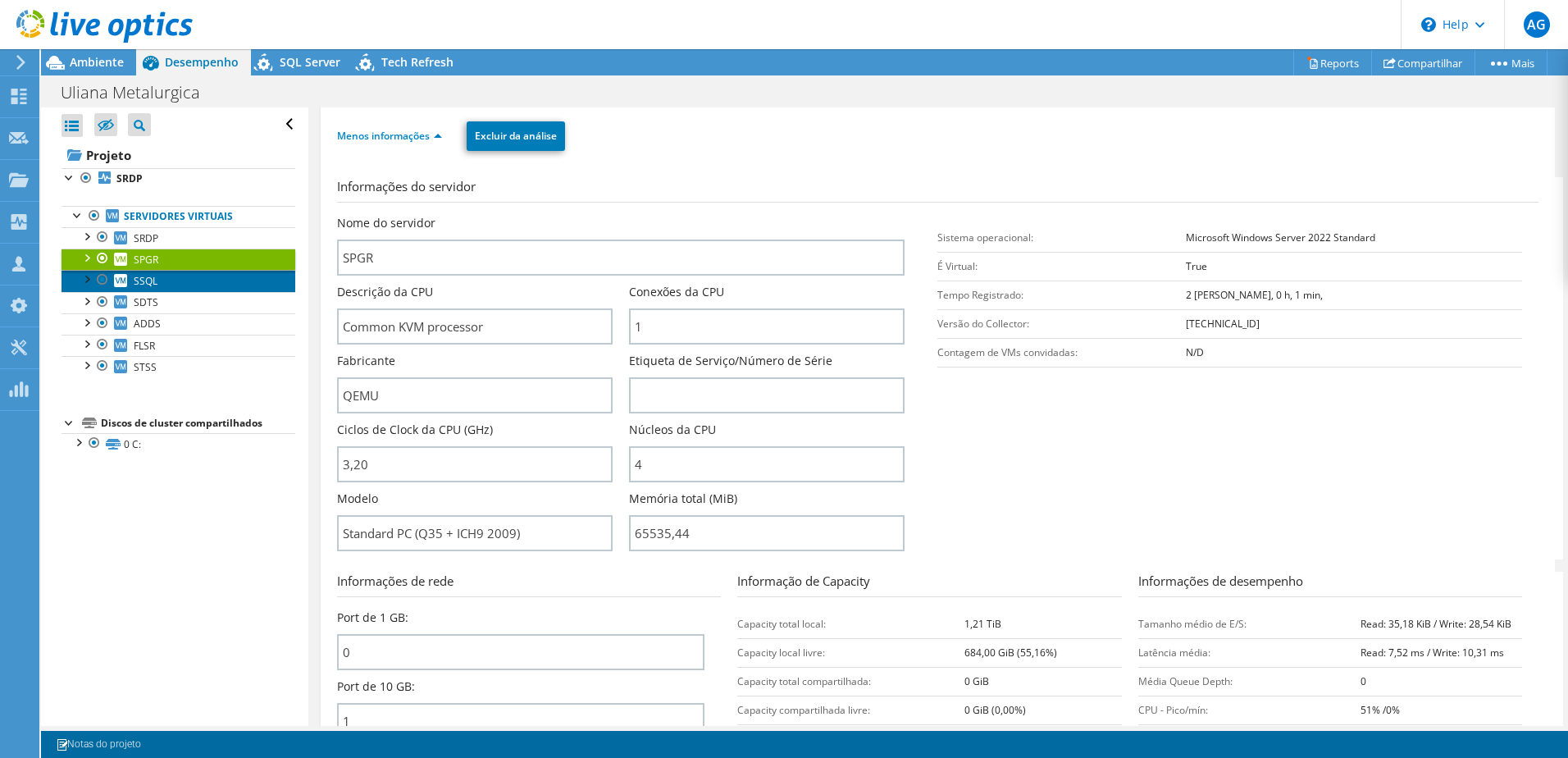
click at [137, 286] on span "SSQL" at bounding box center [146, 281] width 24 height 14
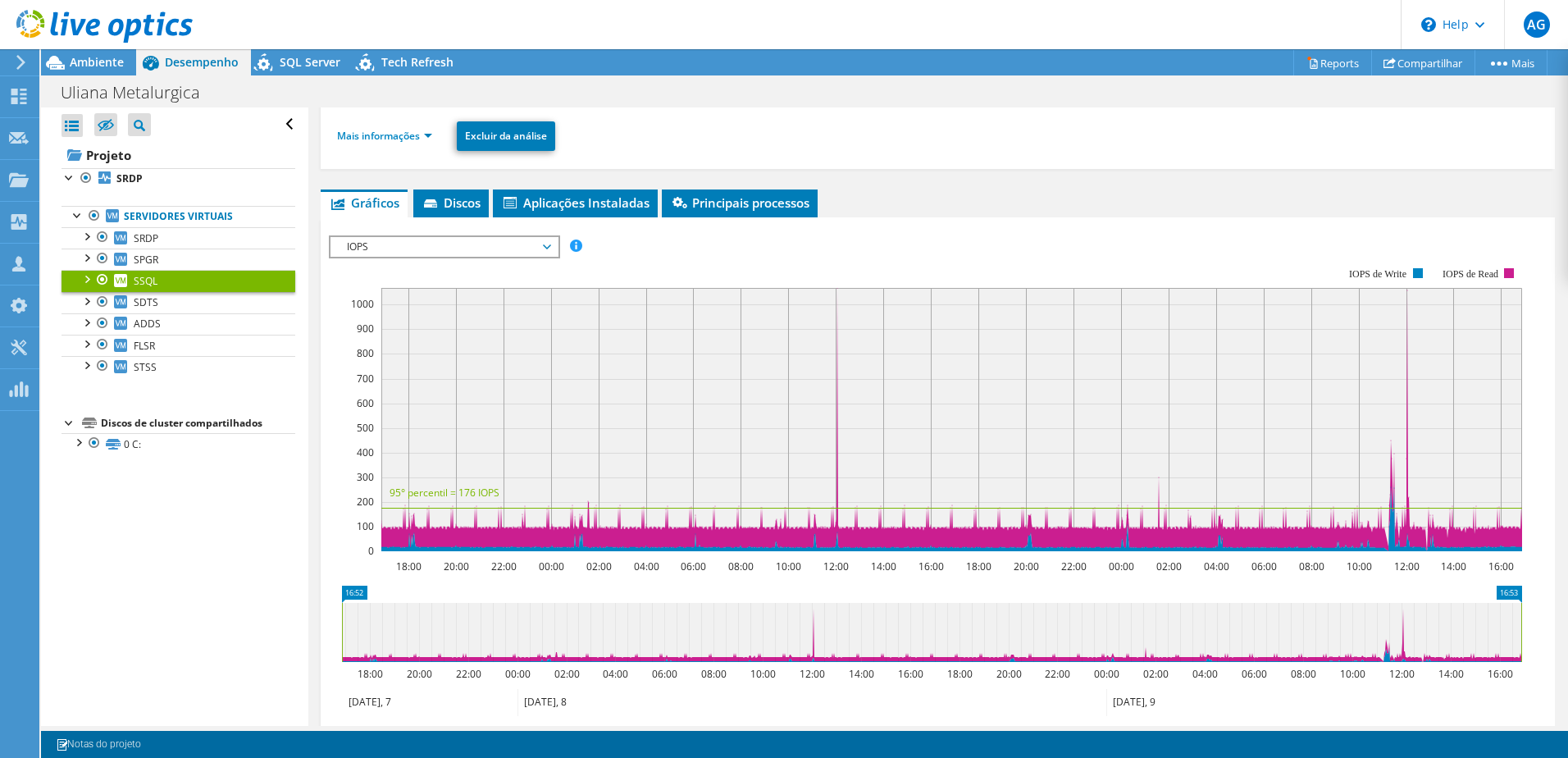
click at [434, 135] on li "Mais informações" at bounding box center [389, 136] width 105 height 18
click at [428, 135] on link "Mais informações" at bounding box center [385, 136] width 95 height 14
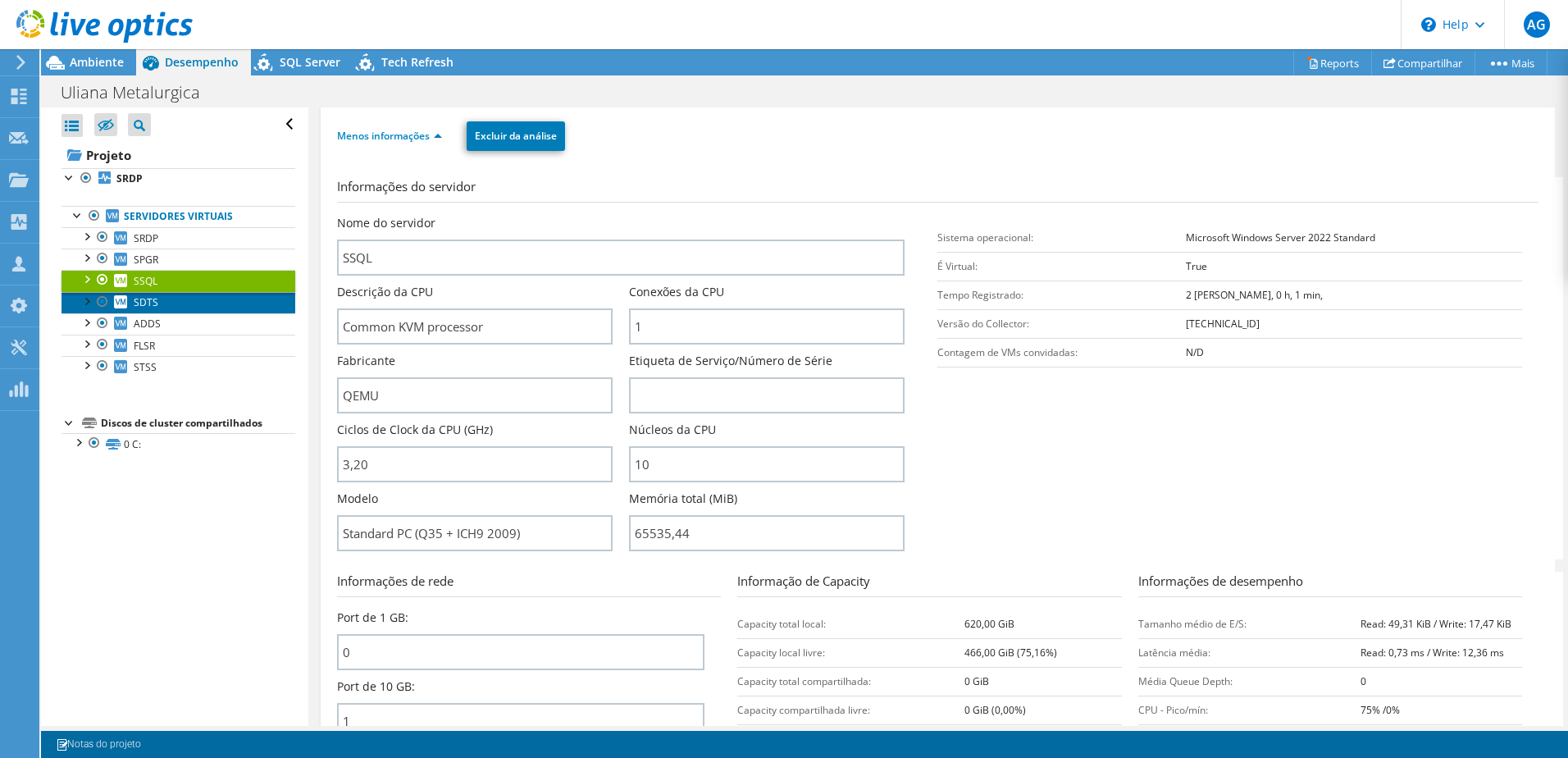
click at [143, 301] on span "SDTS" at bounding box center [146, 302] width 24 height 14
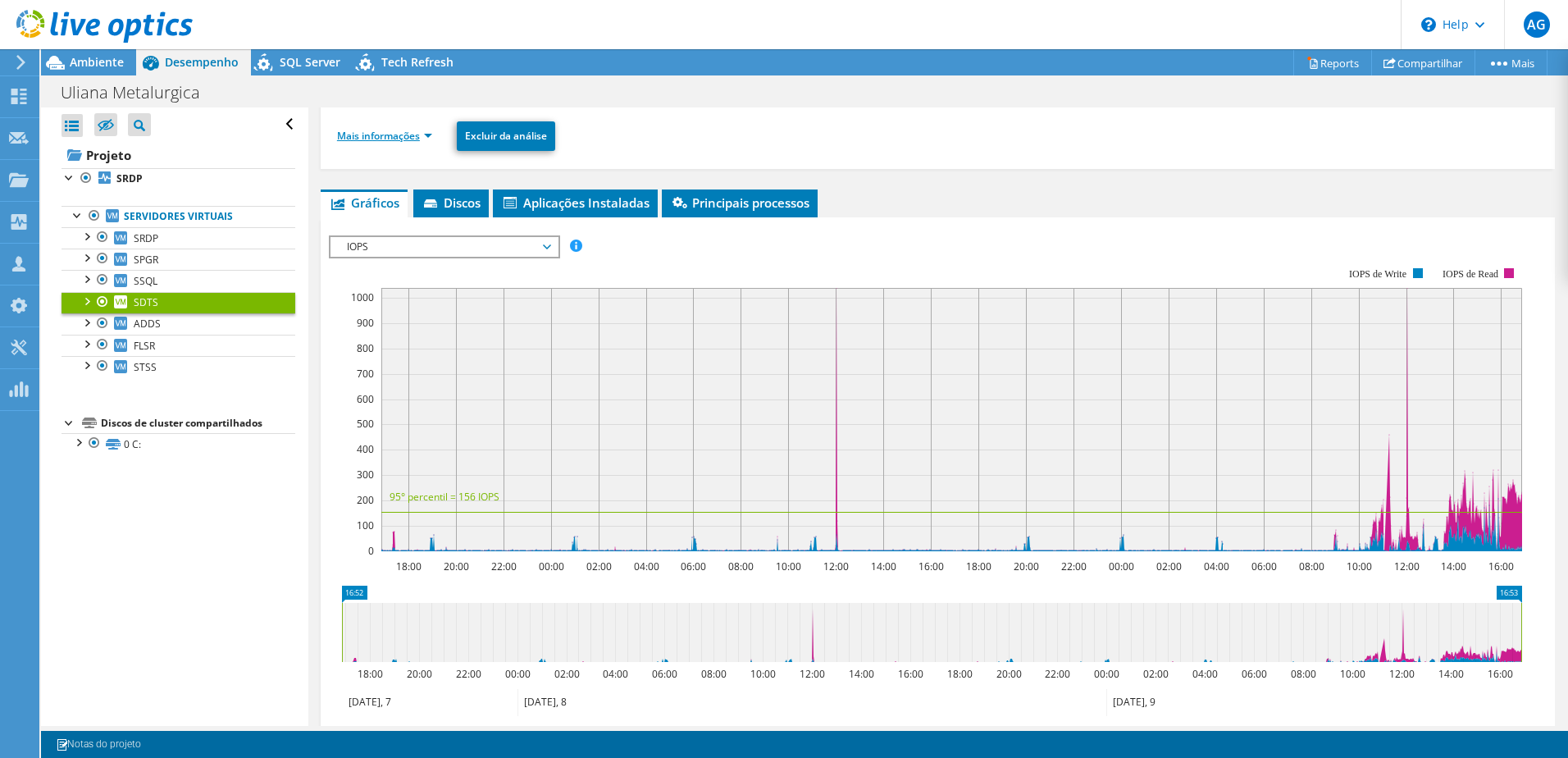
click at [425, 136] on link "Mais informações" at bounding box center [385, 136] width 95 height 14
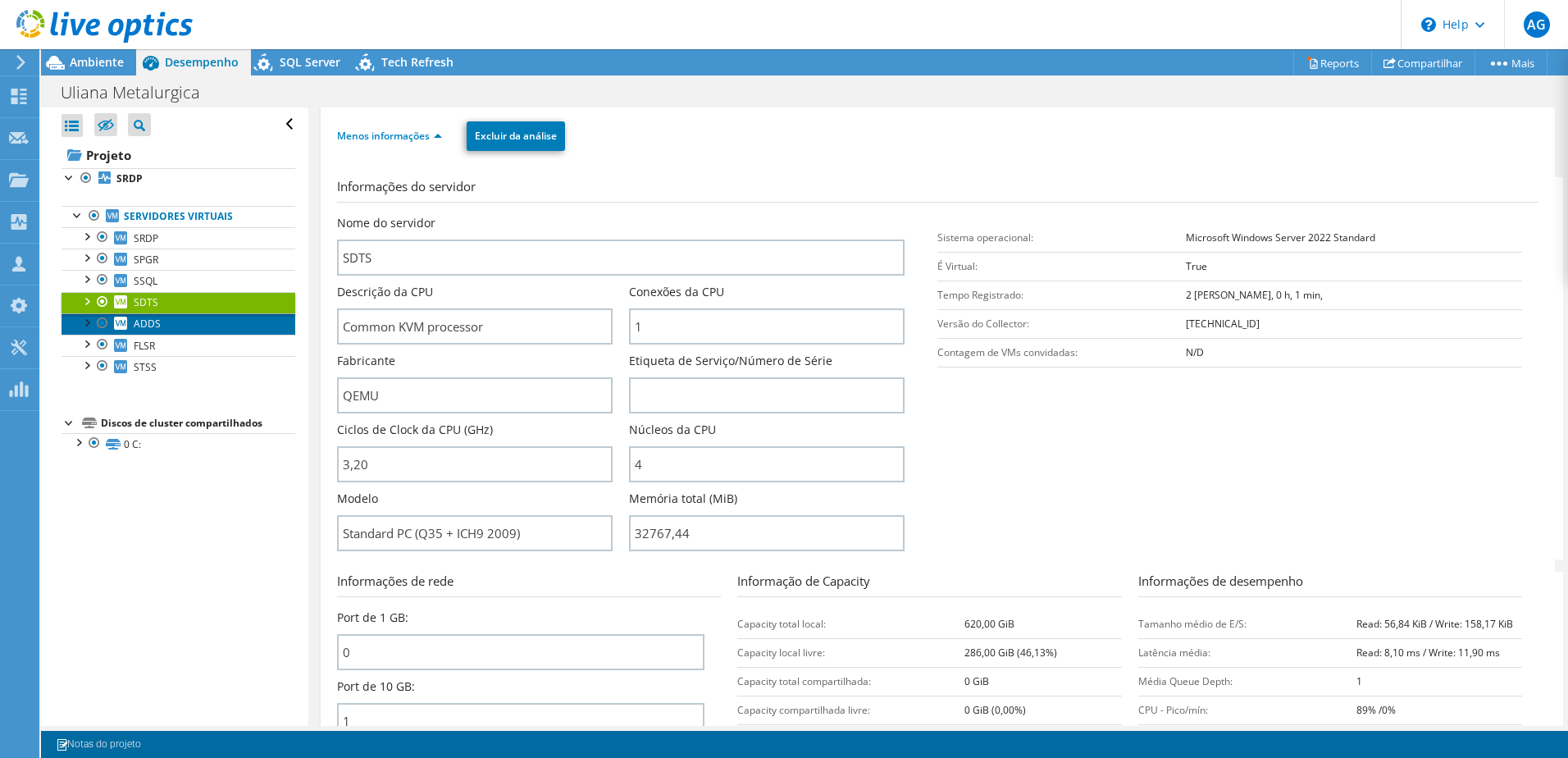
click at [162, 325] on link "ADDS" at bounding box center [178, 324] width 233 height 21
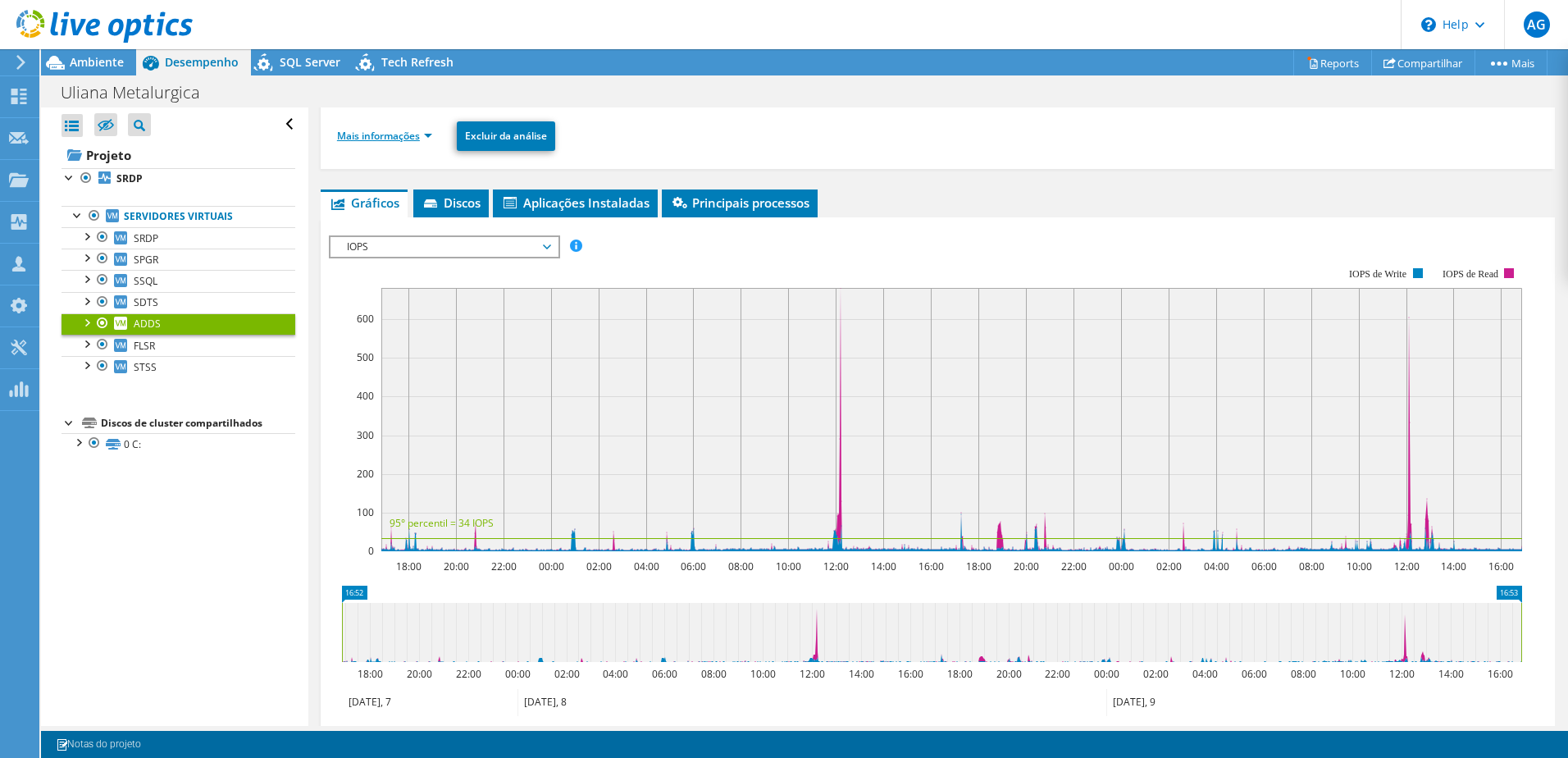
click at [429, 132] on link "Mais informações" at bounding box center [385, 136] width 95 height 14
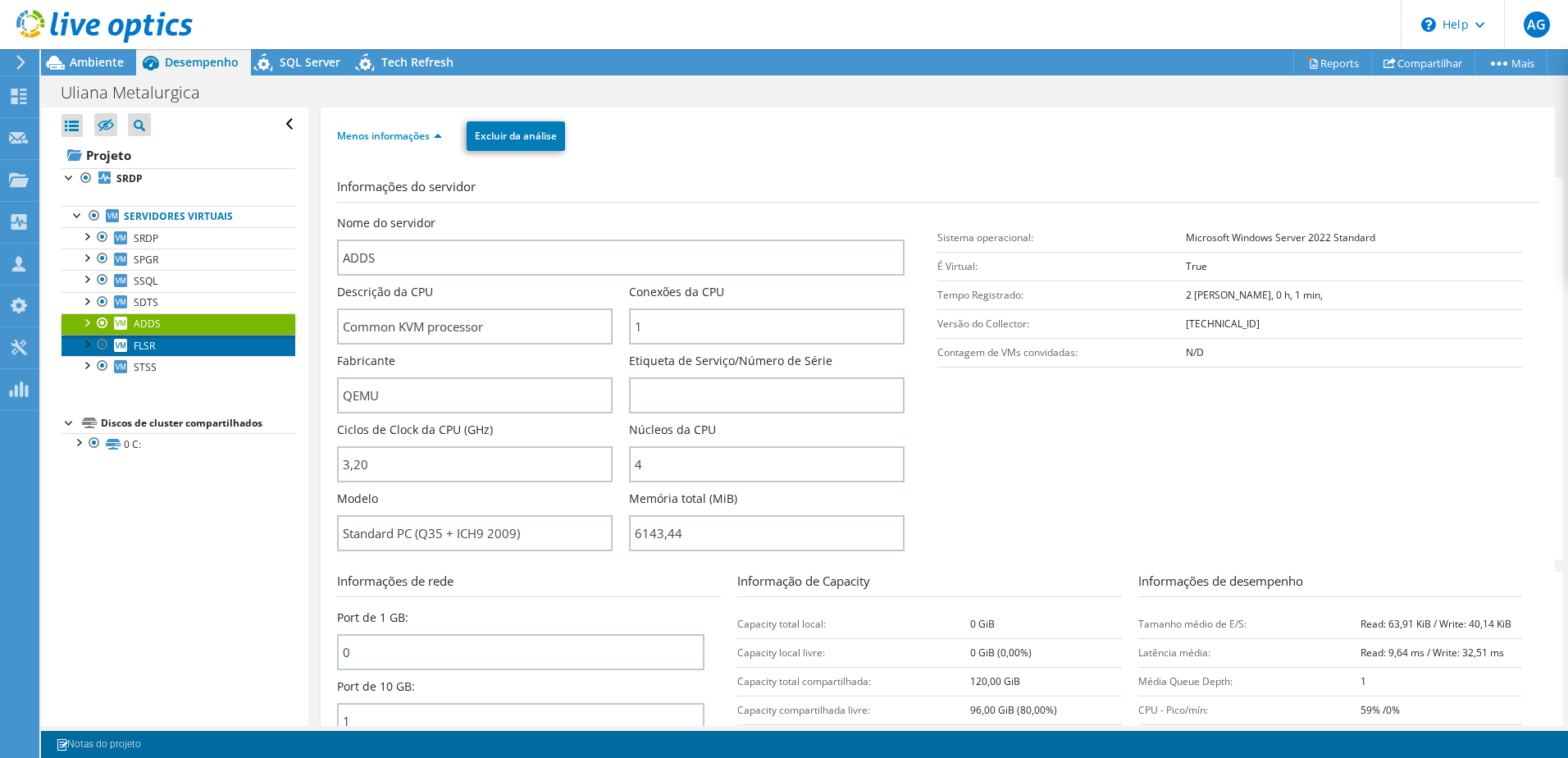
click at [162, 339] on link "FLSR" at bounding box center [178, 345] width 233 height 21
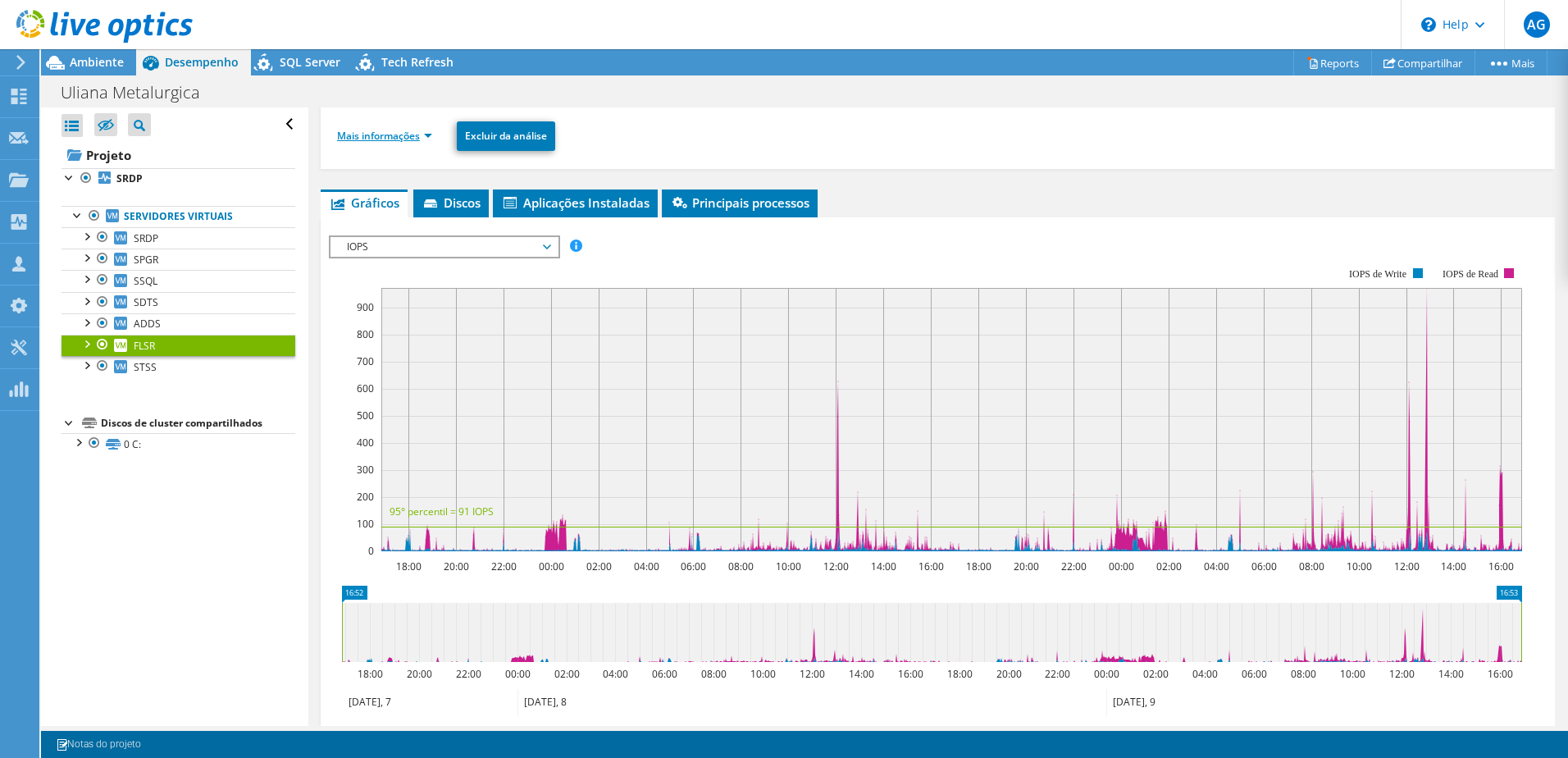
click at [428, 131] on link "Mais informações" at bounding box center [385, 136] width 95 height 14
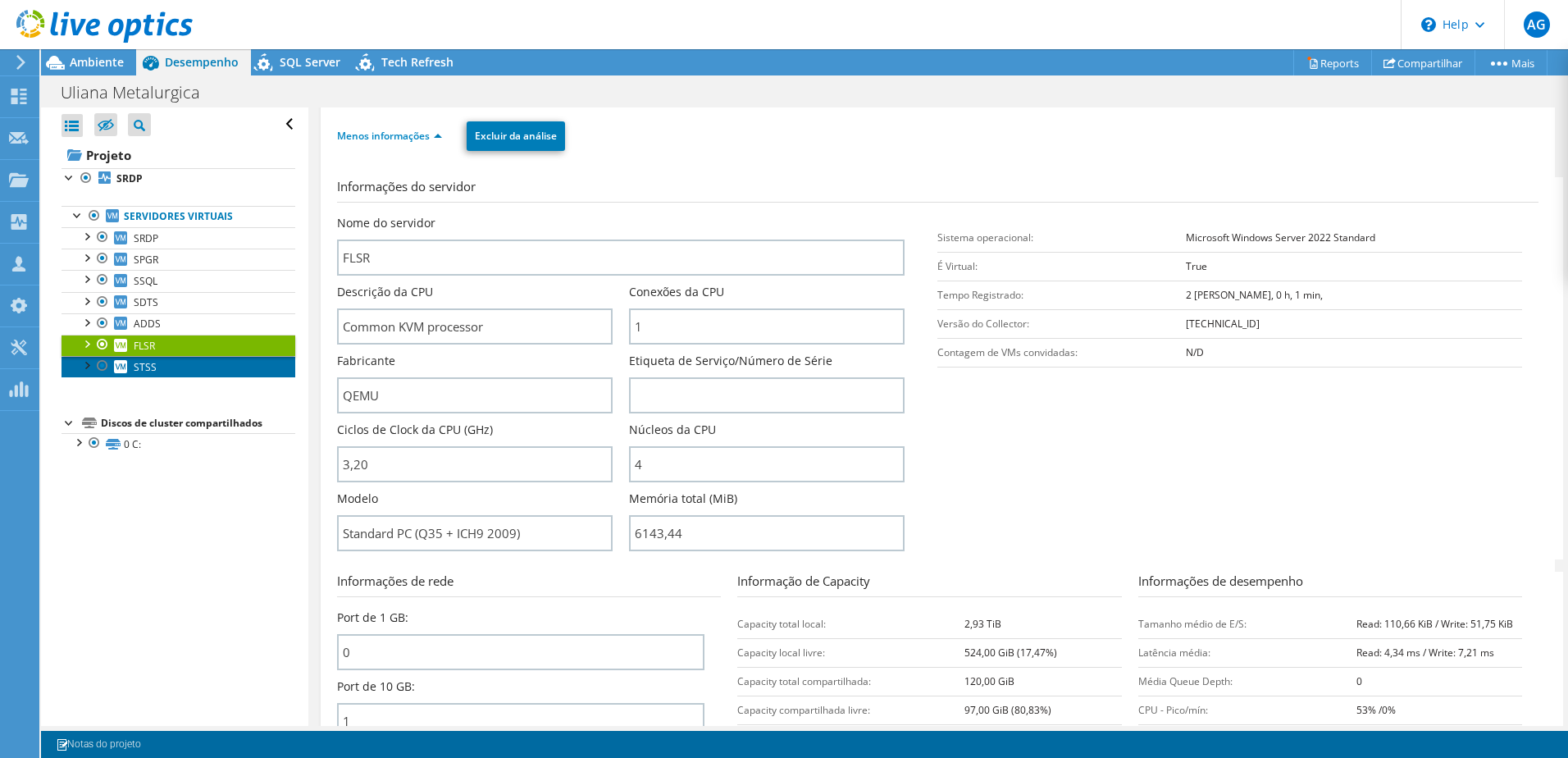
click at [150, 374] on link "STSS" at bounding box center [178, 366] width 233 height 21
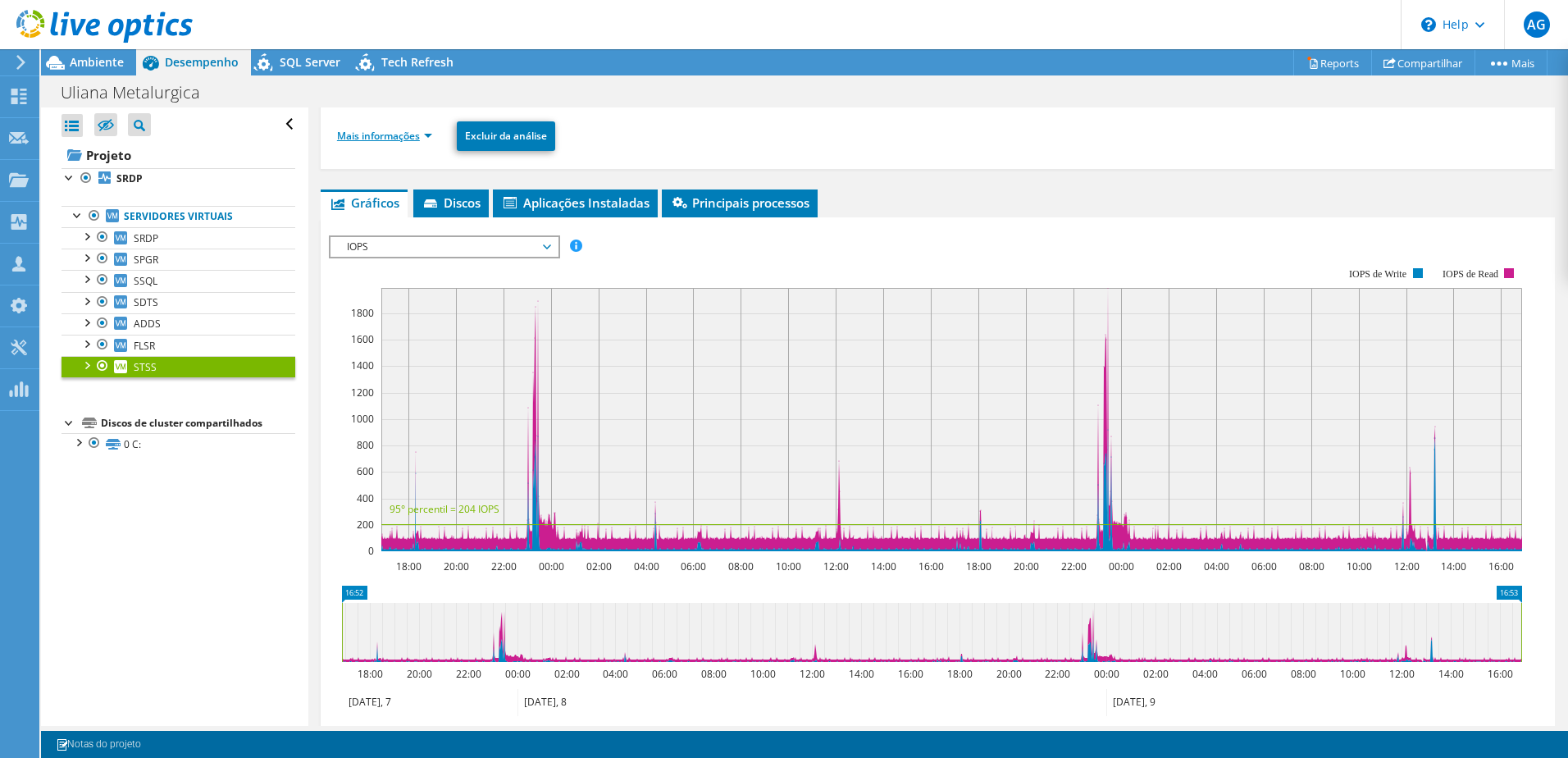
click at [430, 136] on link "Mais informações" at bounding box center [385, 136] width 95 height 14
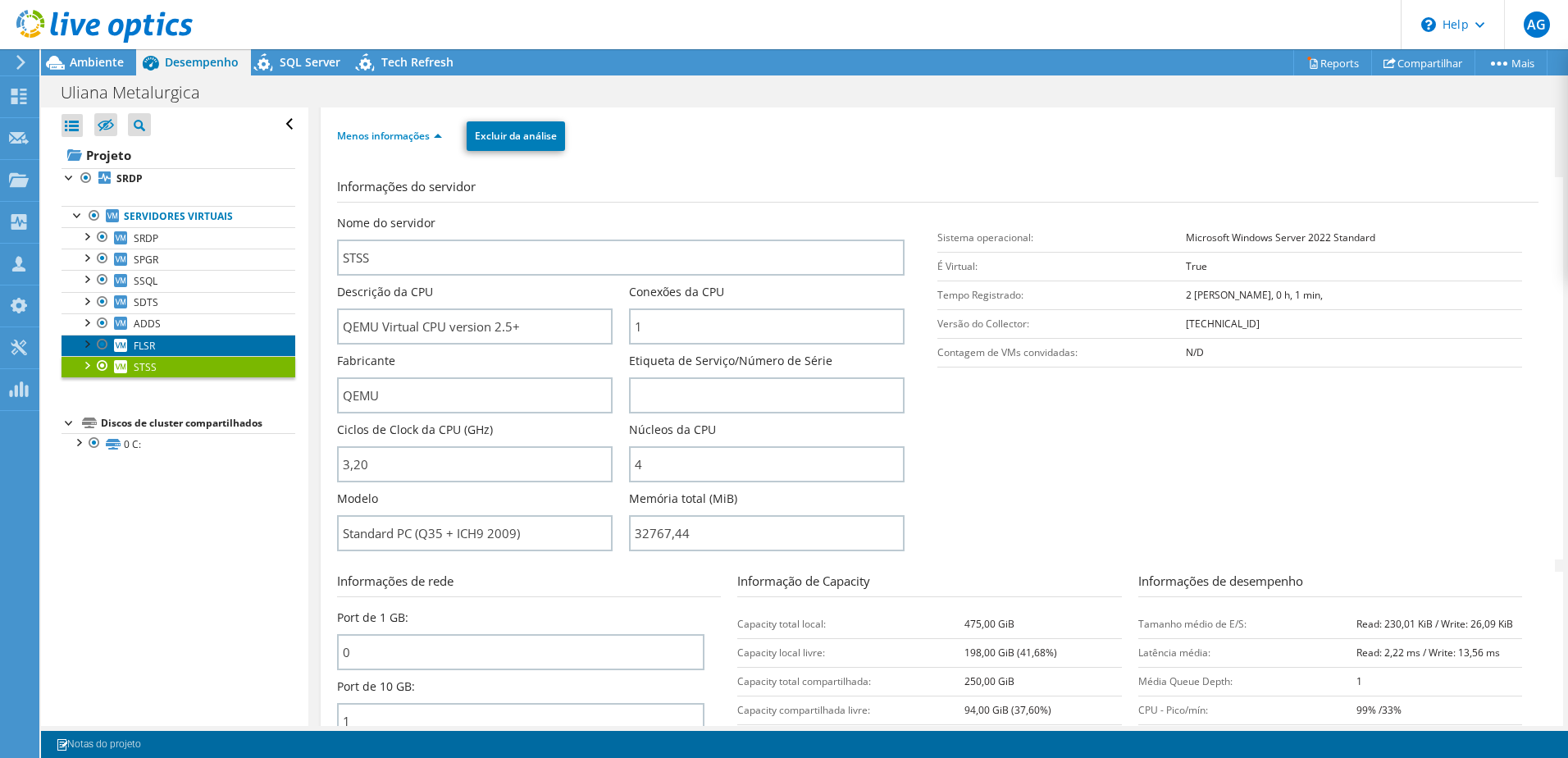
click at [143, 343] on span "FLSR" at bounding box center [144, 345] width 21 height 14
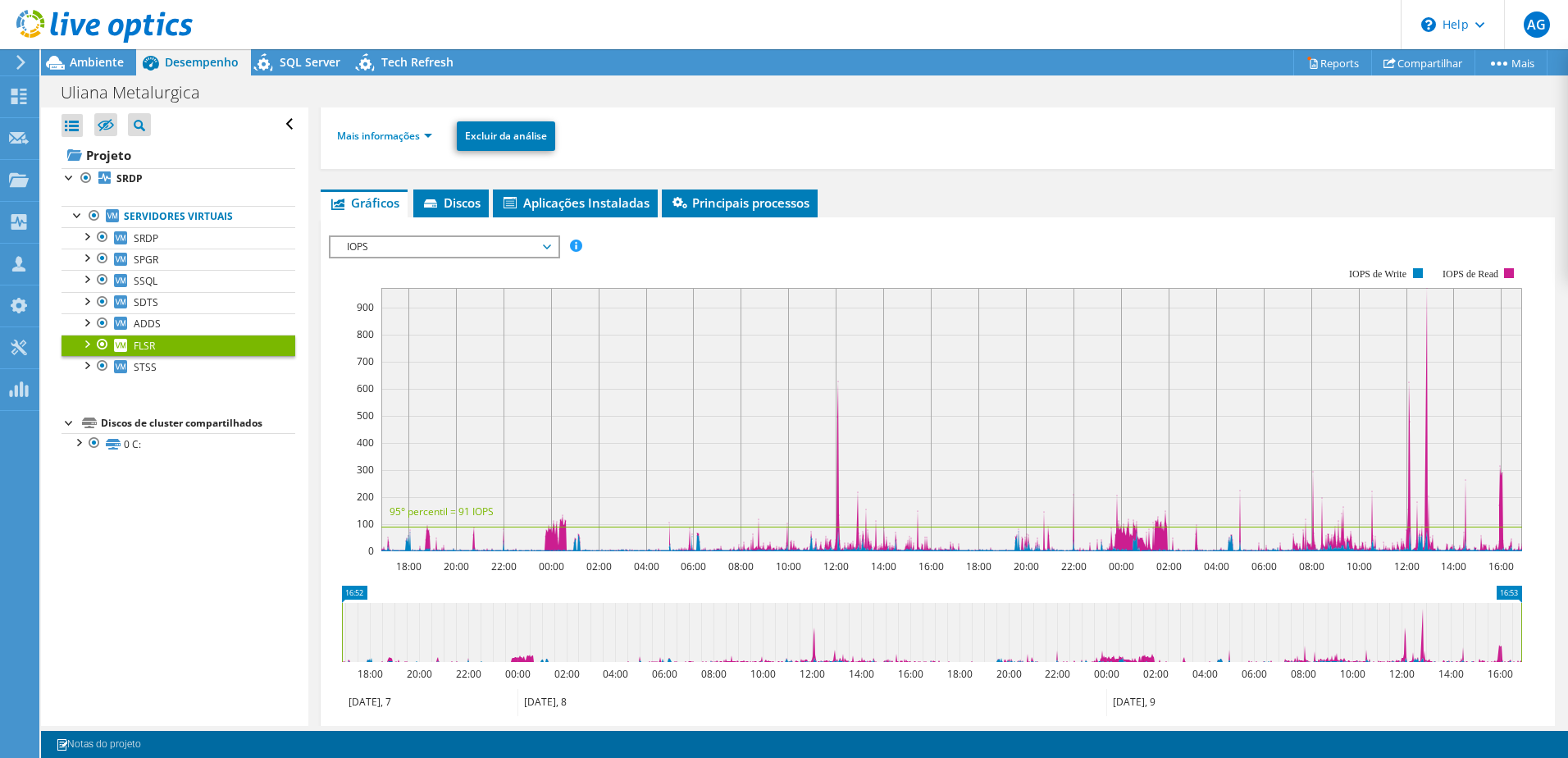
click at [434, 142] on li "Mais informações" at bounding box center [389, 136] width 105 height 18
click at [429, 134] on link "Mais informações" at bounding box center [385, 136] width 95 height 14
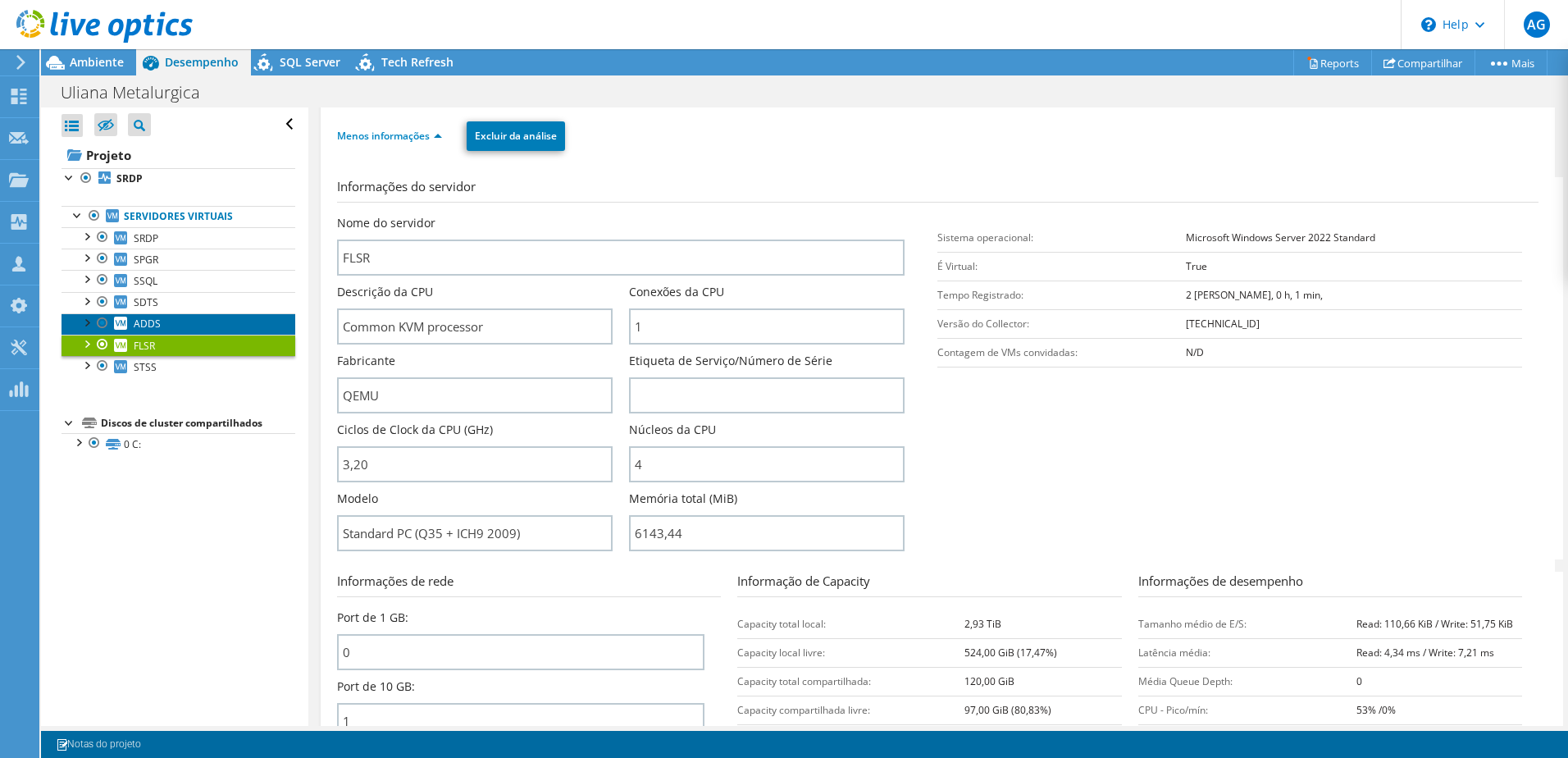
click at [138, 330] on span "ADDS" at bounding box center [147, 324] width 27 height 14
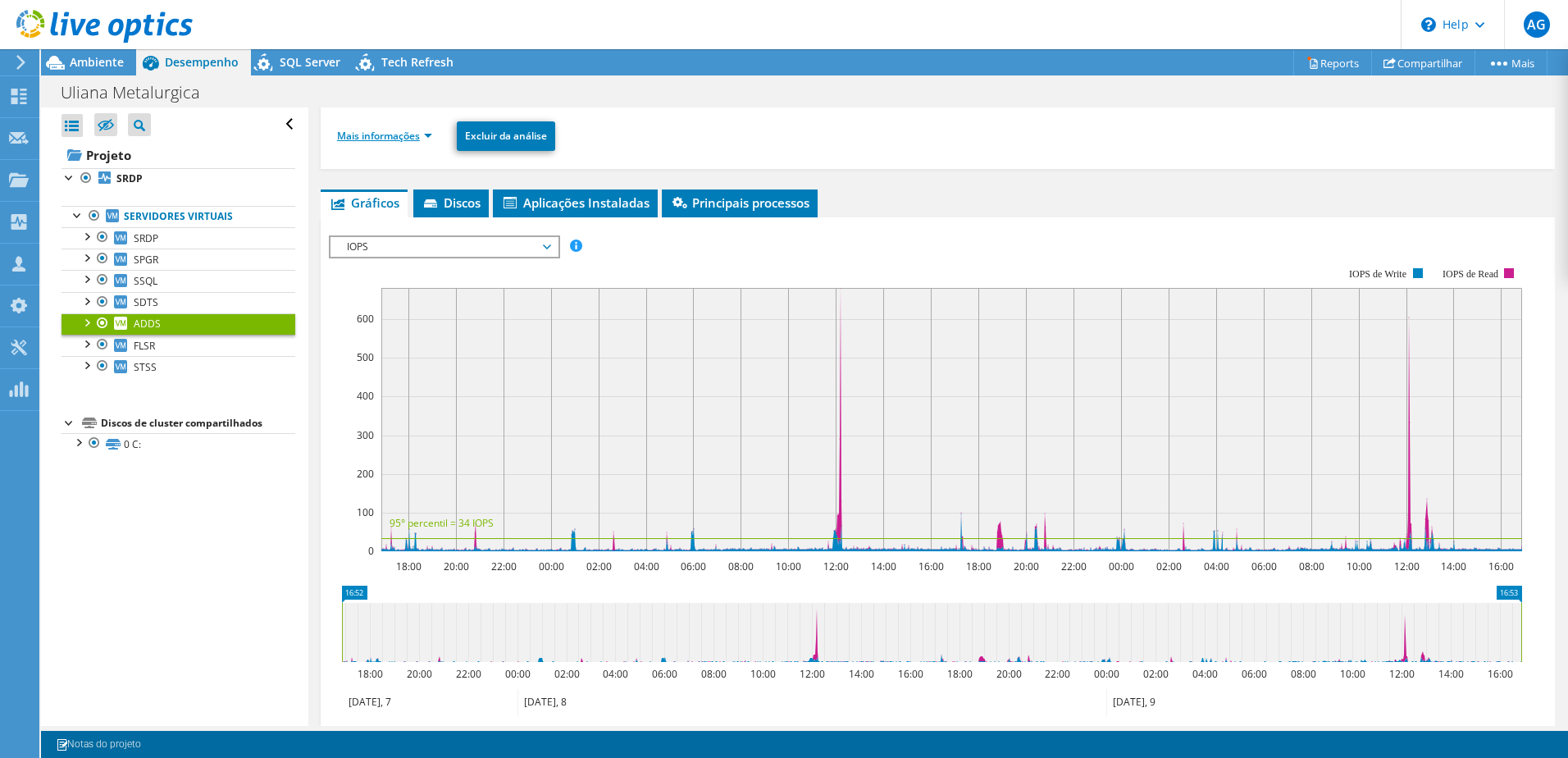
click at [428, 135] on link "Mais informações" at bounding box center [385, 136] width 95 height 14
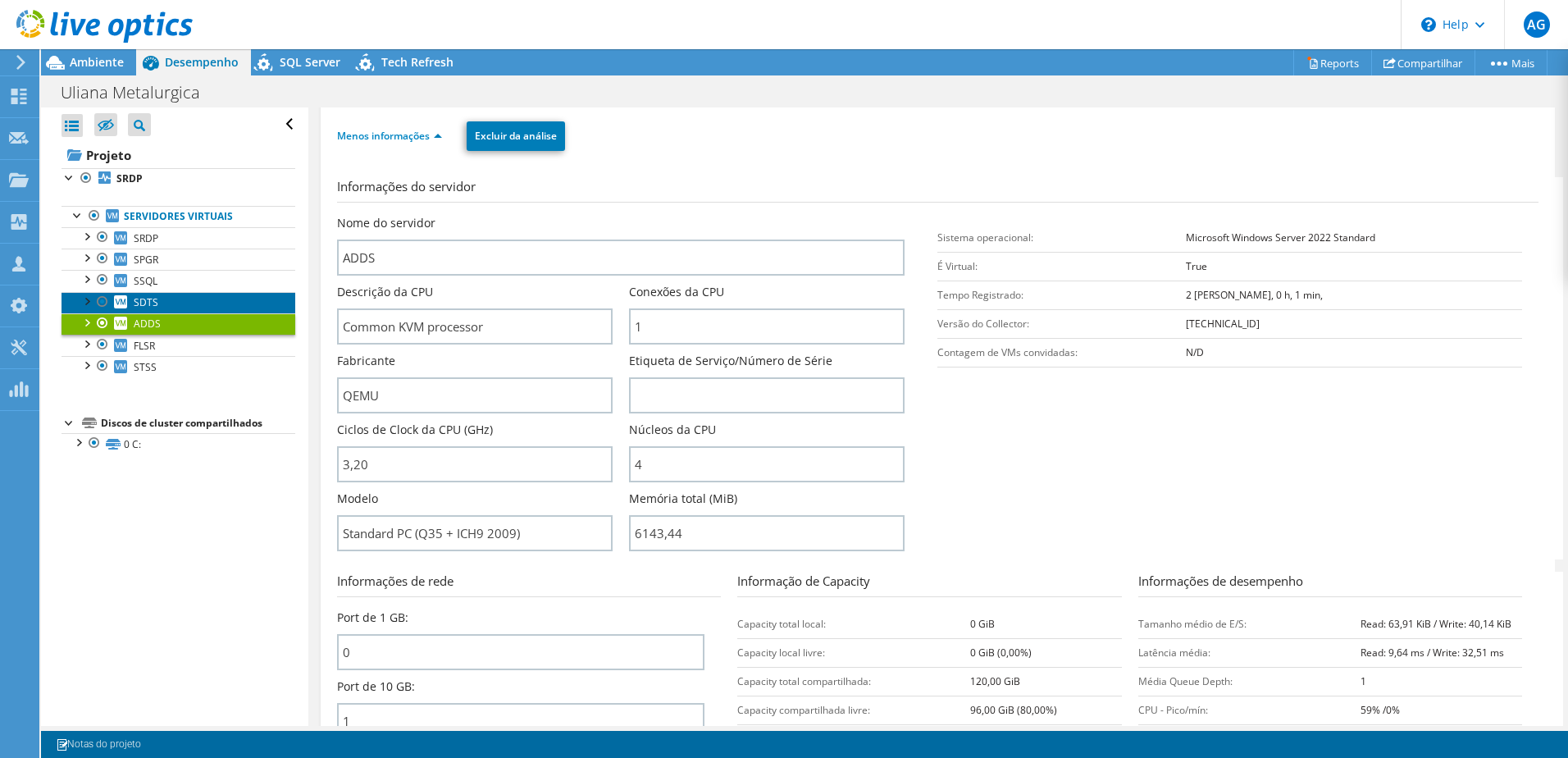
click at [152, 296] on span "SDTS" at bounding box center [146, 302] width 24 height 14
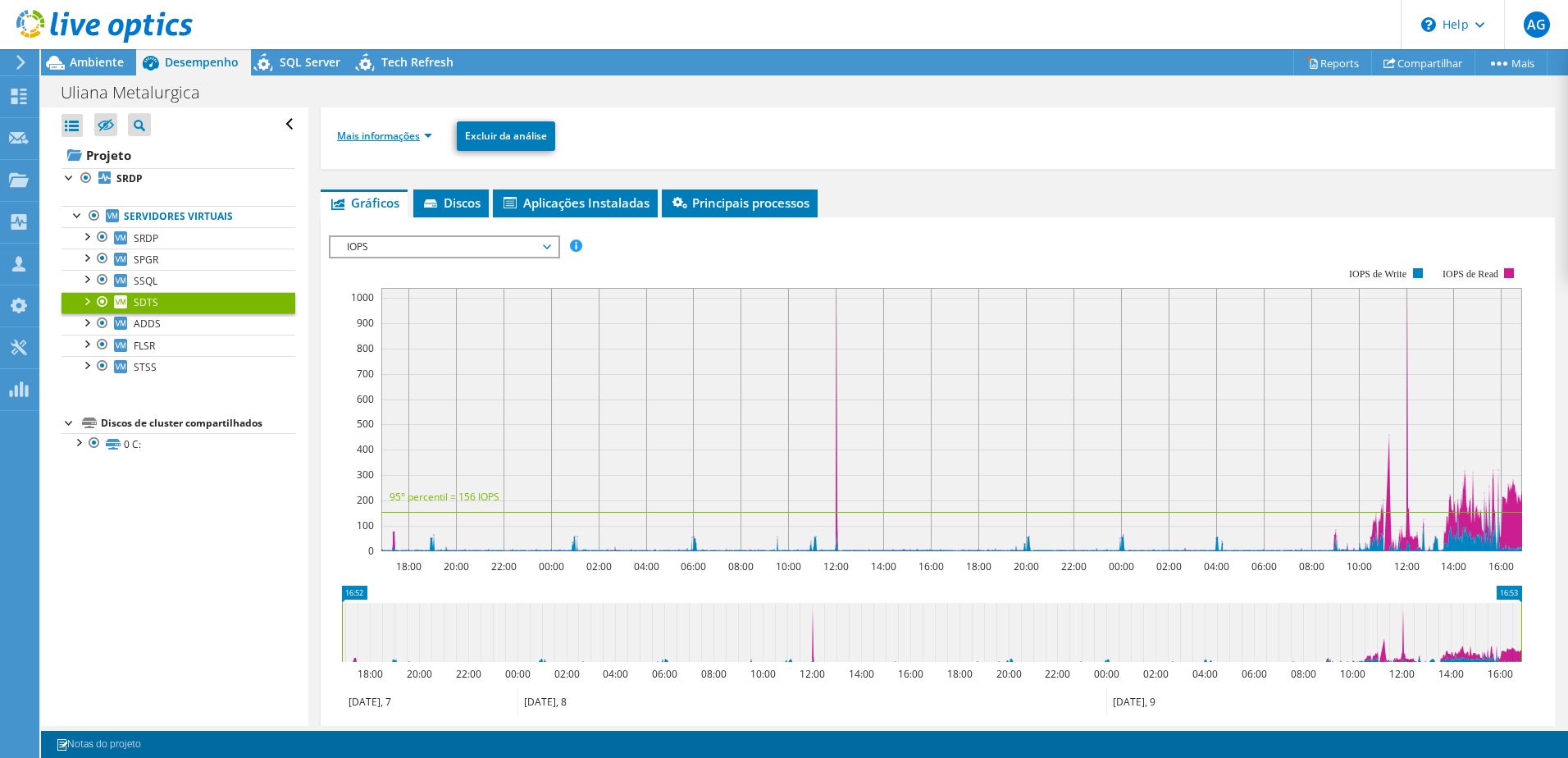
click at [429, 140] on link "Mais informações" at bounding box center [385, 136] width 95 height 14
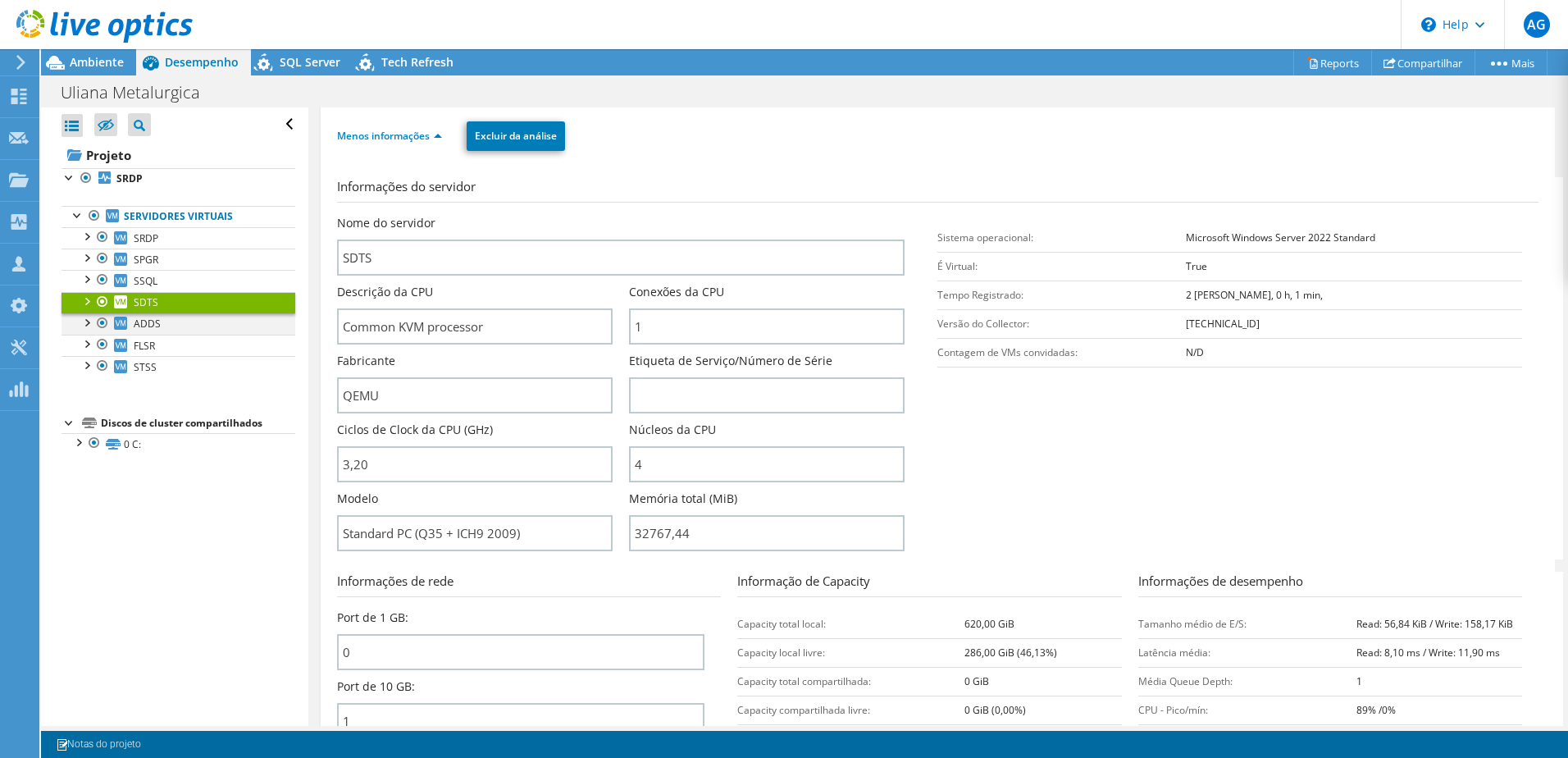
click at [105, 328] on div at bounding box center [102, 323] width 17 height 20
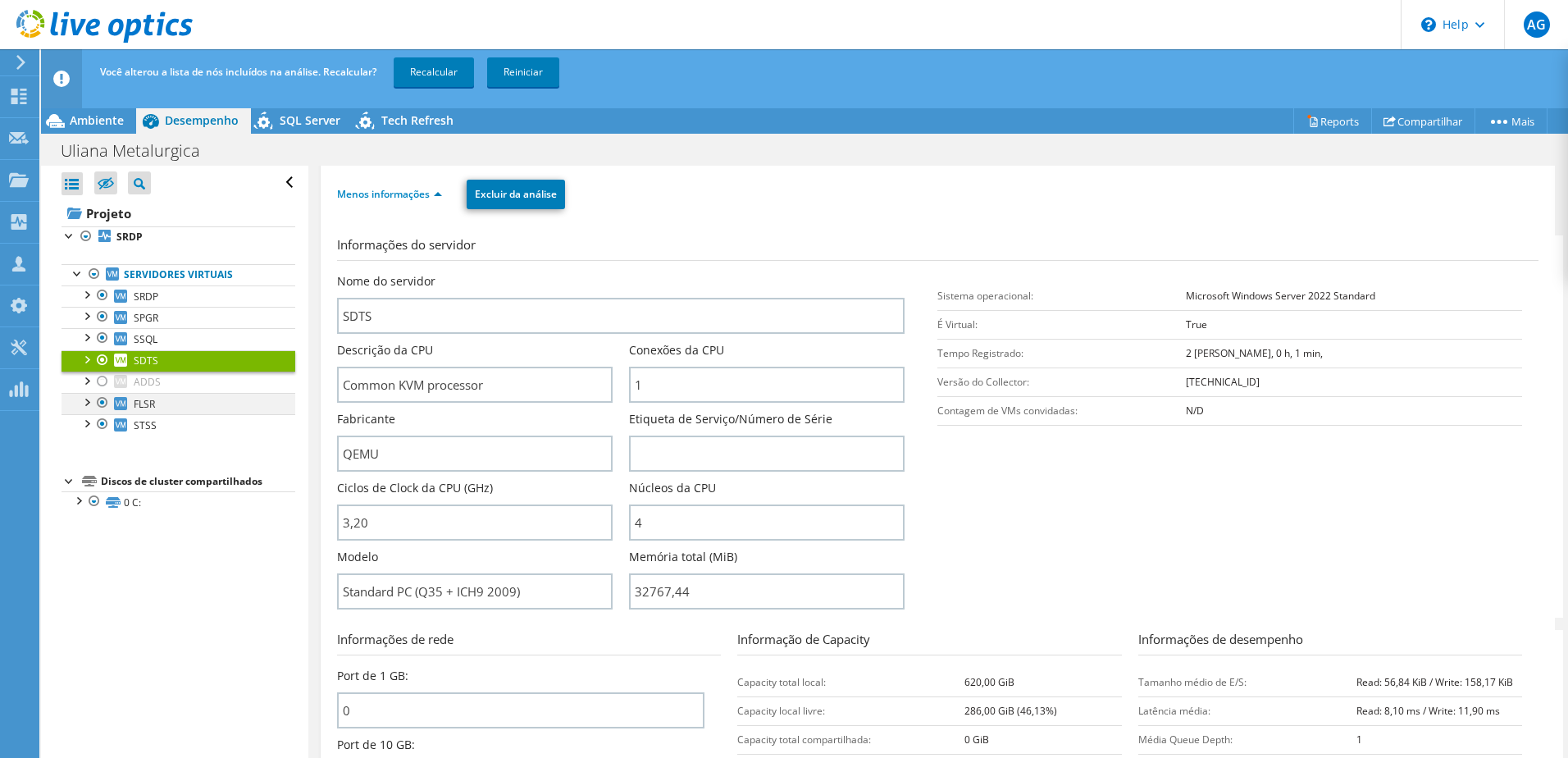
click at [105, 401] on div at bounding box center [102, 403] width 17 height 20
click at [105, 424] on div at bounding box center [102, 424] width 17 height 20
click at [437, 63] on link "Recalcular" at bounding box center [434, 73] width 80 height 30
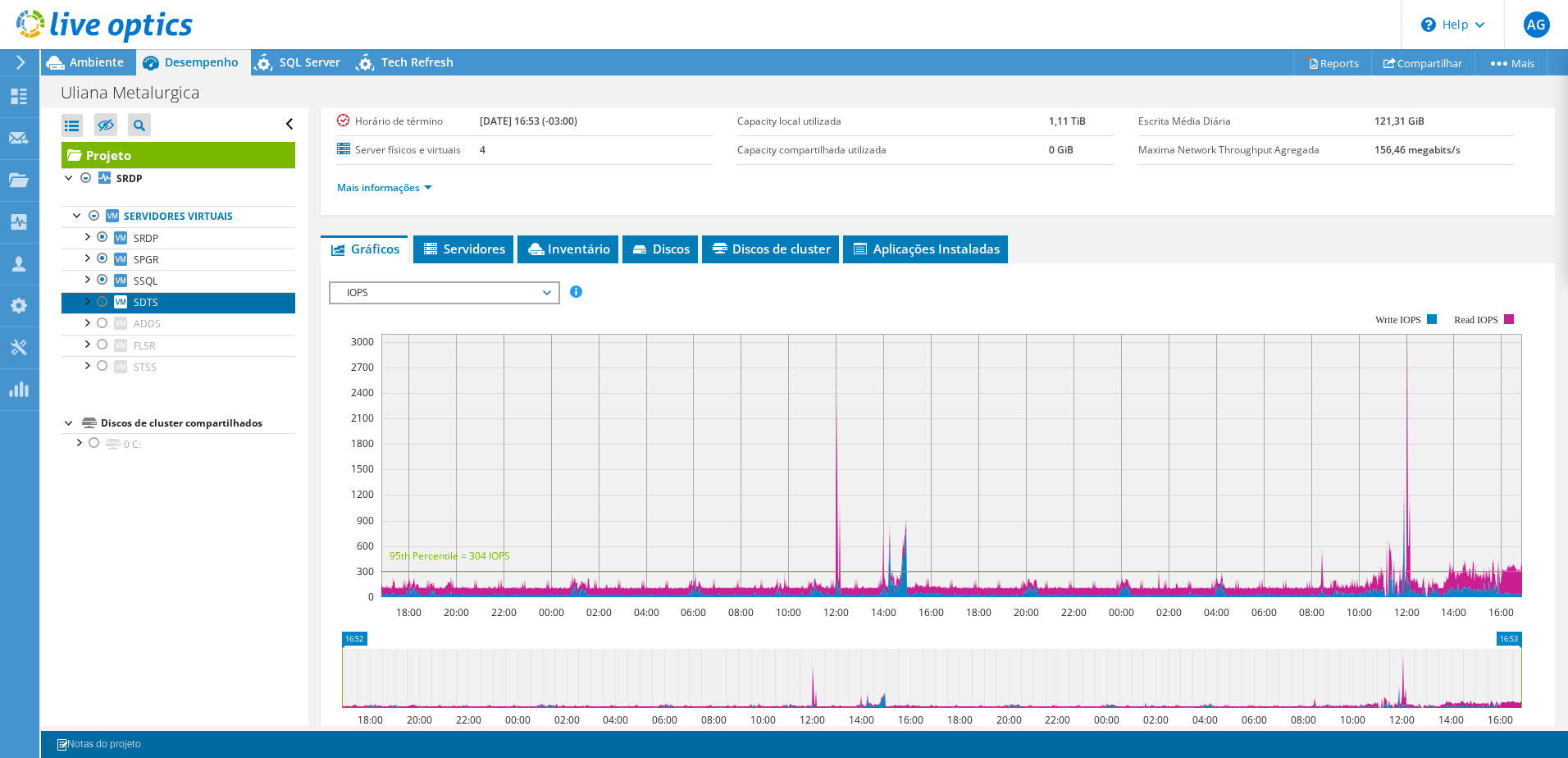
click at [152, 304] on span "SDTS" at bounding box center [146, 302] width 24 height 14
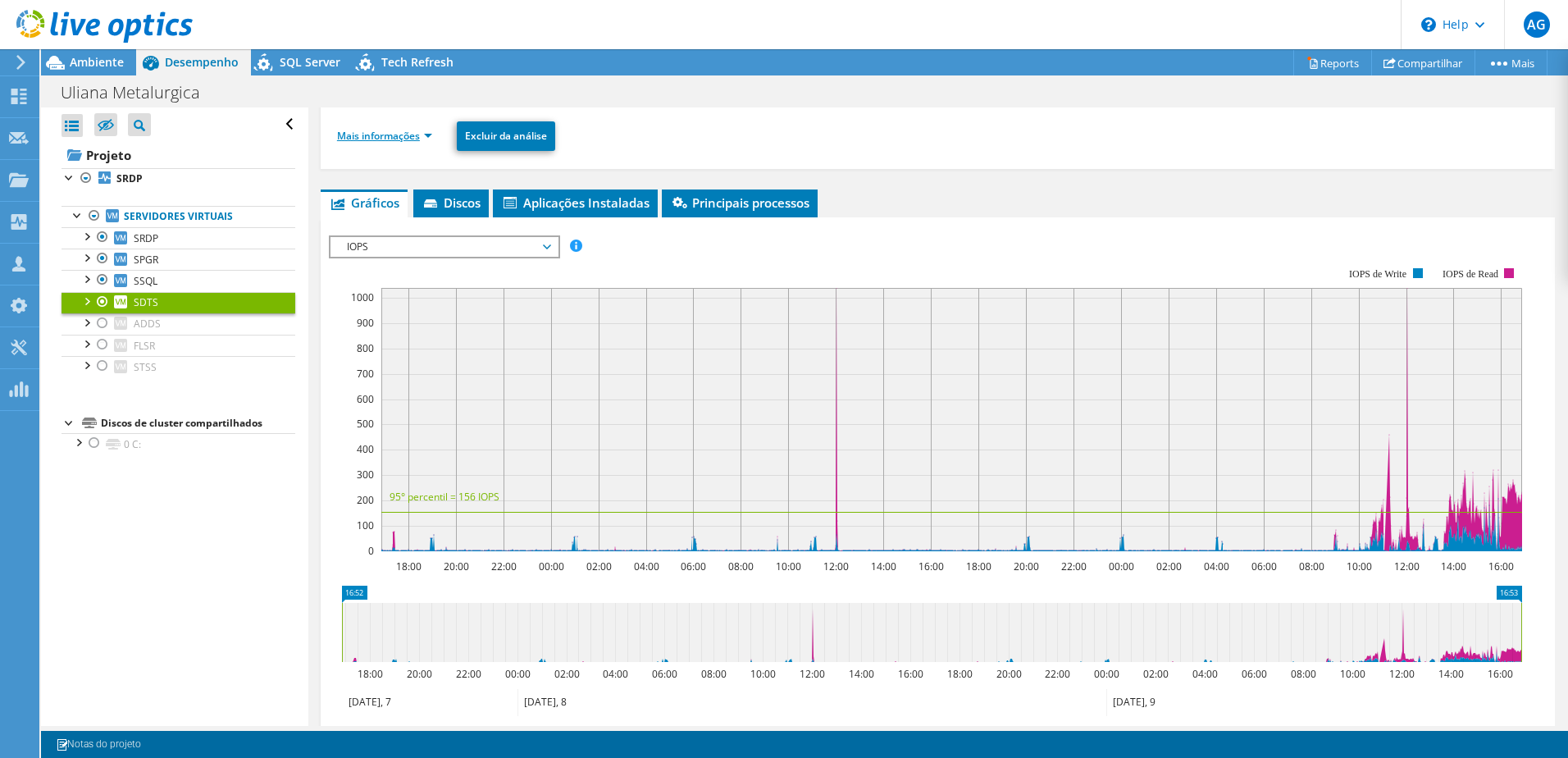
click at [428, 139] on link "Mais informações" at bounding box center [385, 136] width 95 height 14
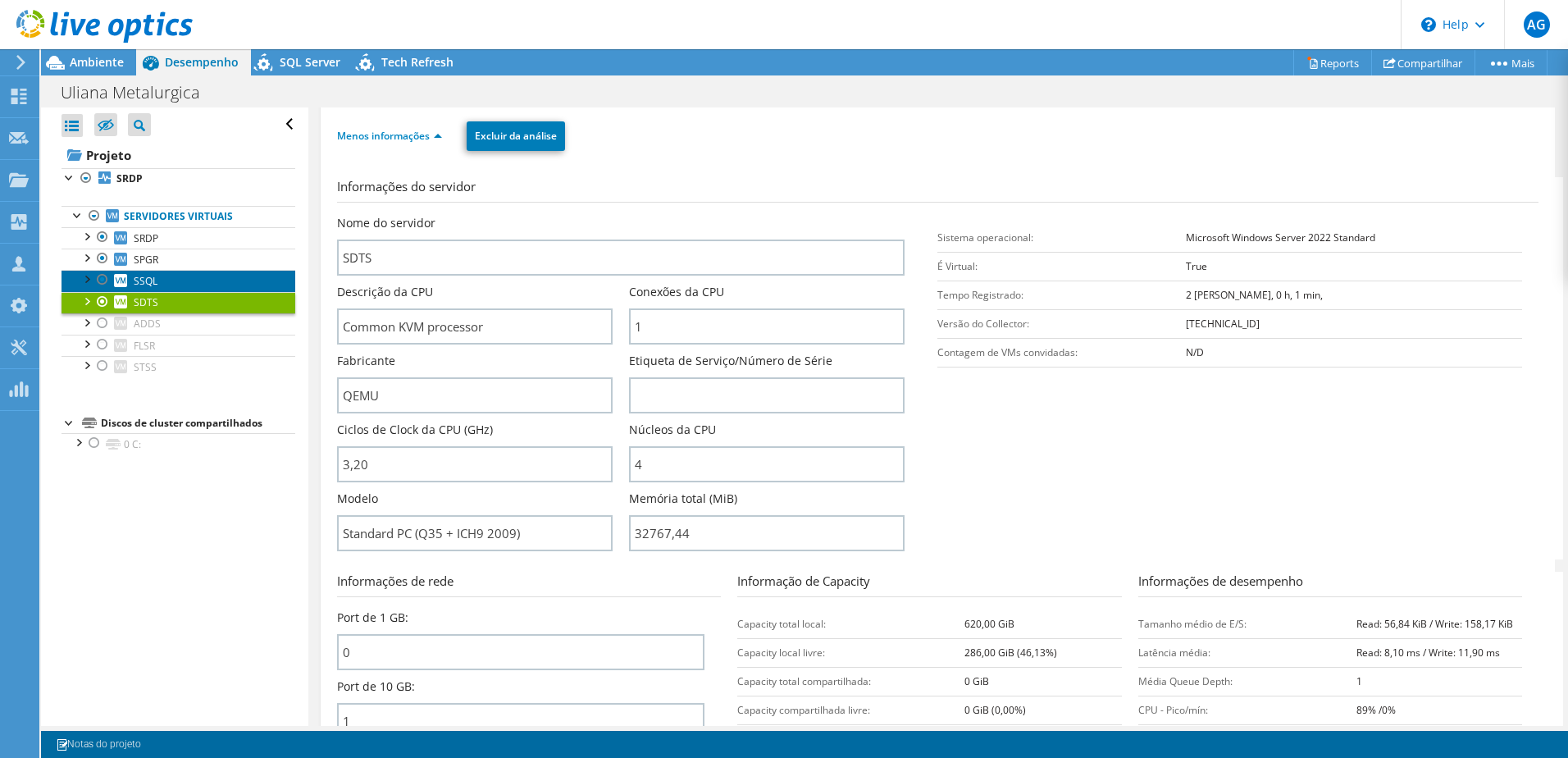
click at [143, 281] on span "SSQL" at bounding box center [146, 281] width 24 height 14
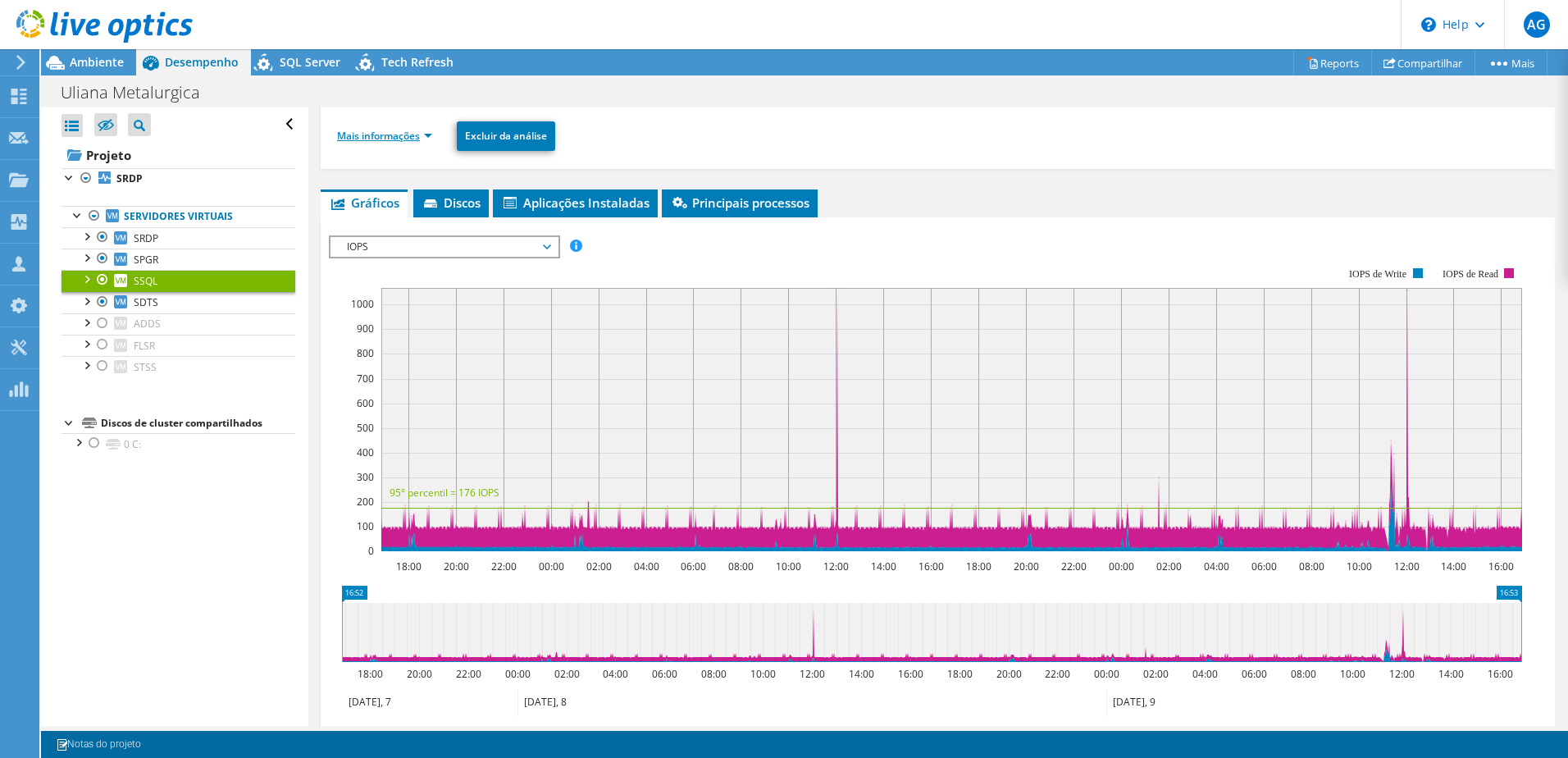
click at [428, 131] on link "Mais informações" at bounding box center [385, 136] width 95 height 14
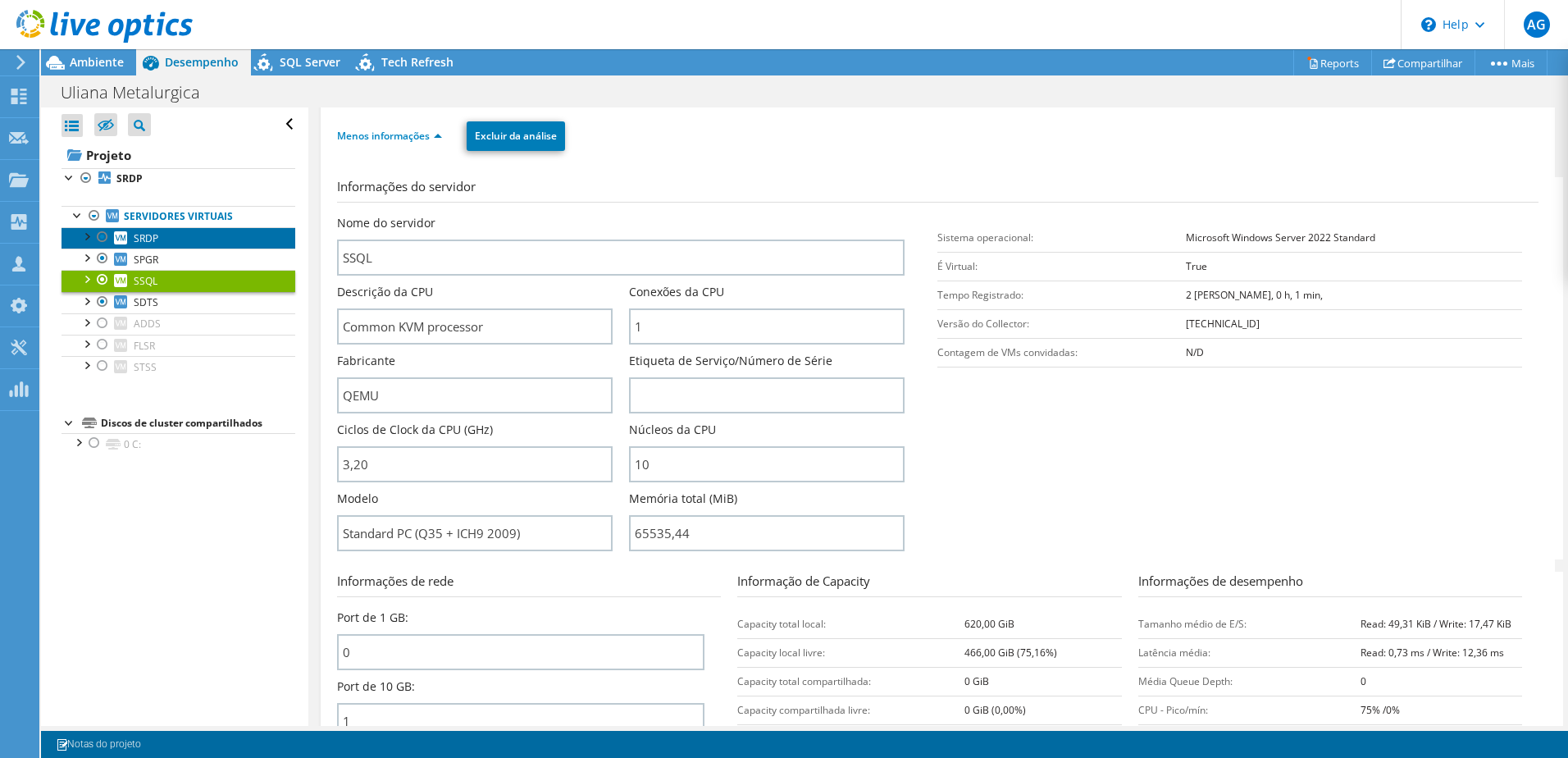
click at [158, 242] on link "SRDP" at bounding box center [178, 237] width 233 height 21
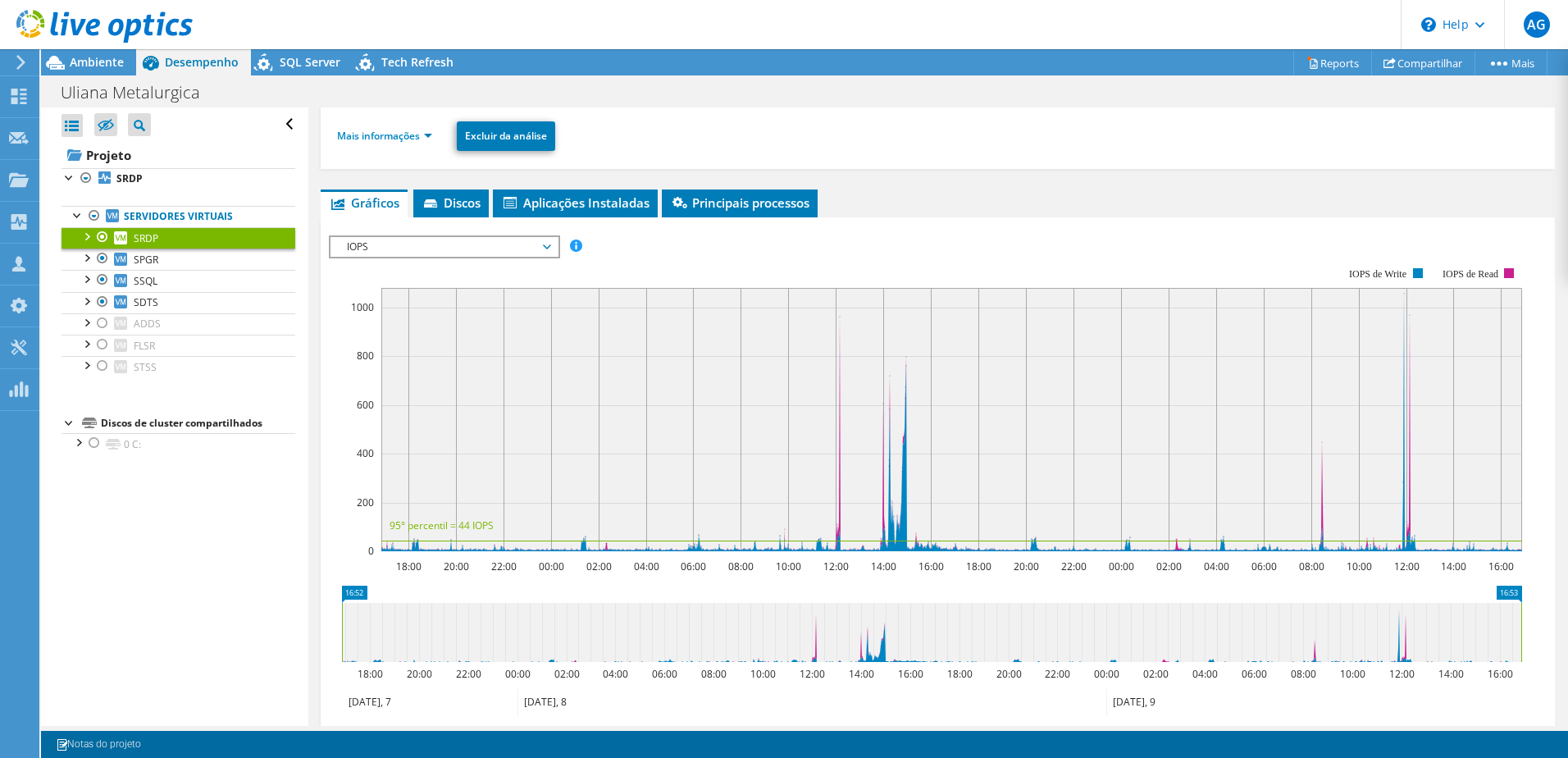
click at [547, 255] on span "IOPS" at bounding box center [443, 246] width 211 height 20
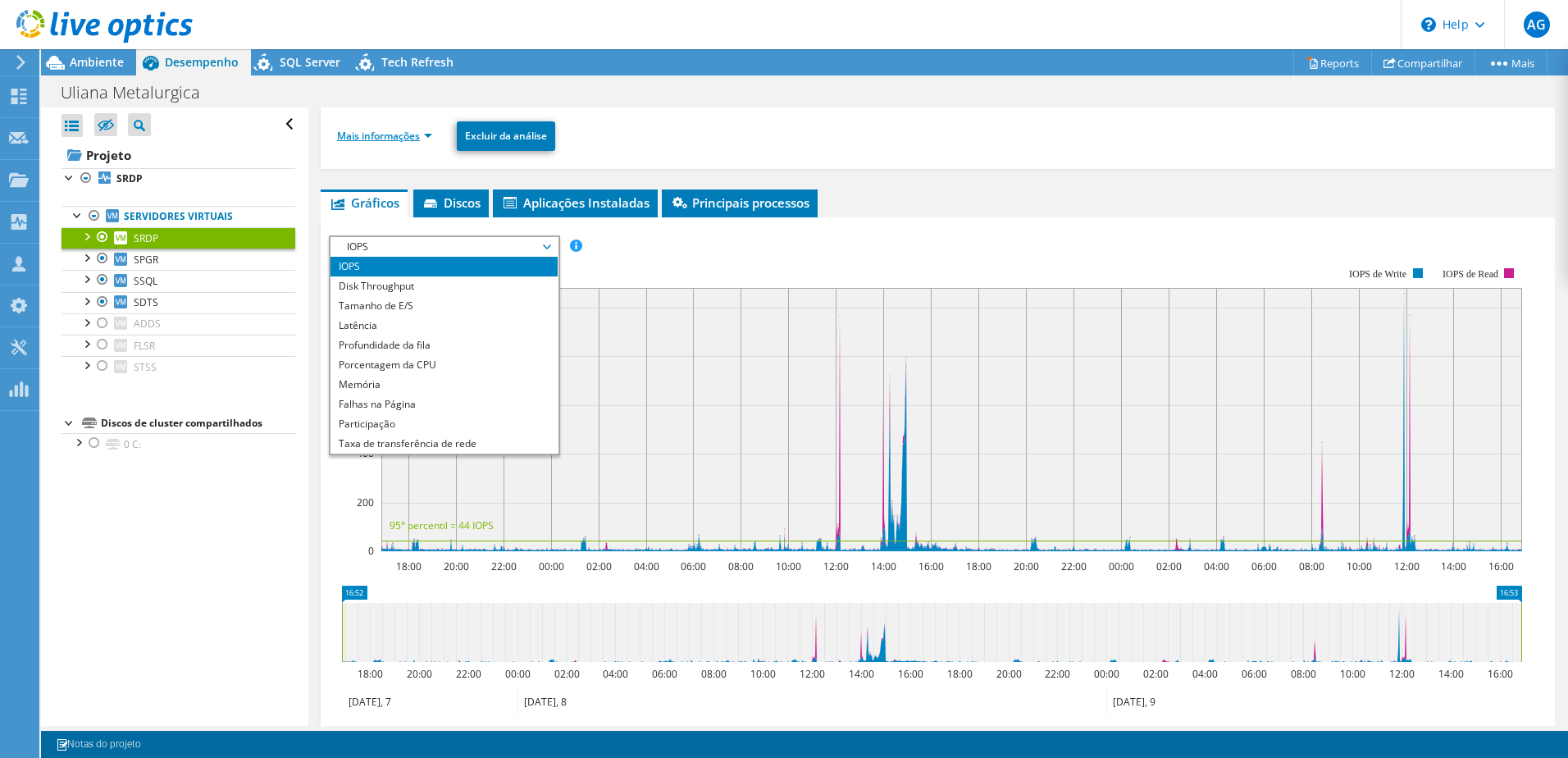
click at [419, 139] on link "Mais informações" at bounding box center [385, 136] width 95 height 14
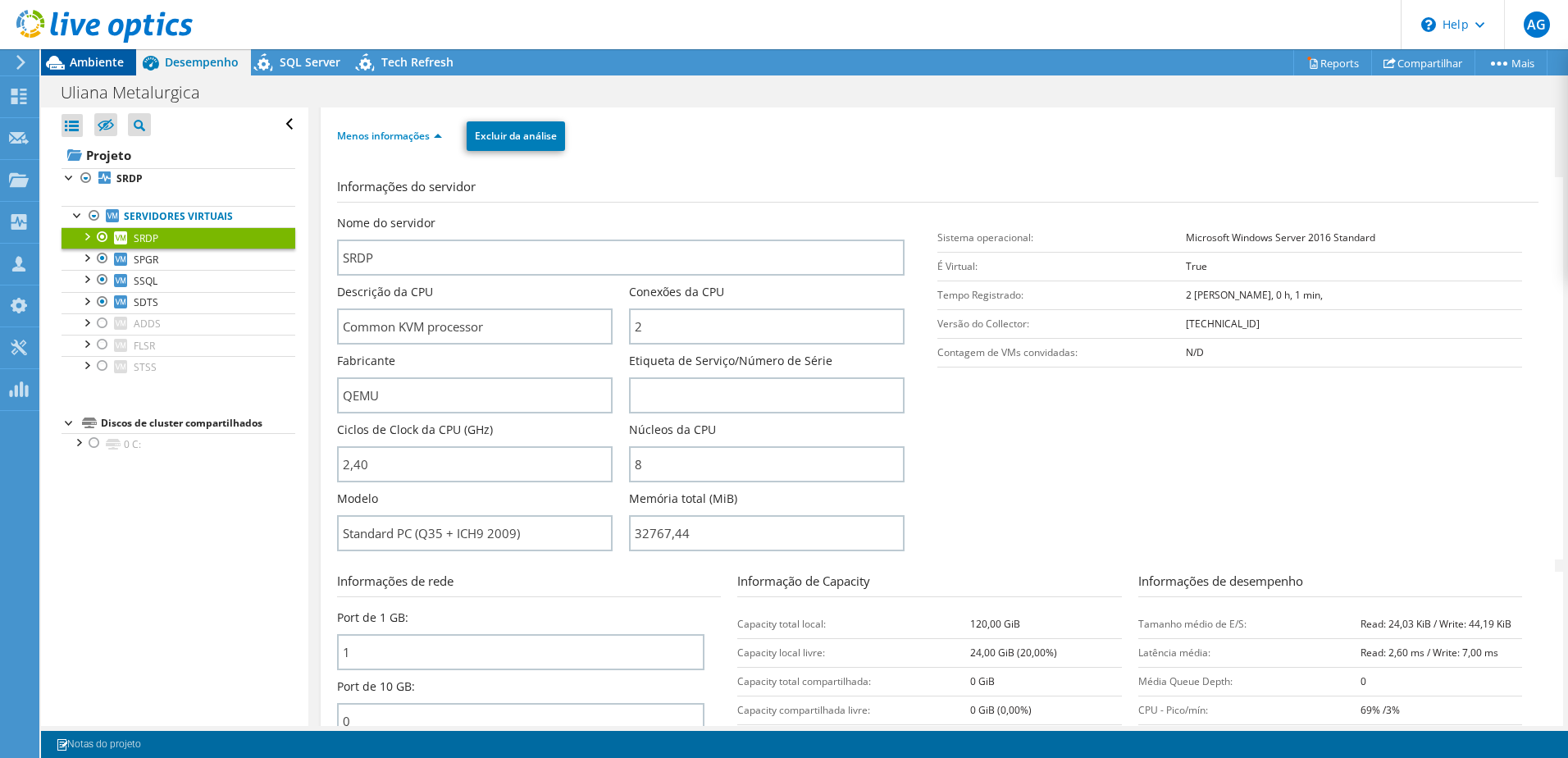
click at [80, 66] on span "Ambiente" at bounding box center [97, 61] width 54 height 16
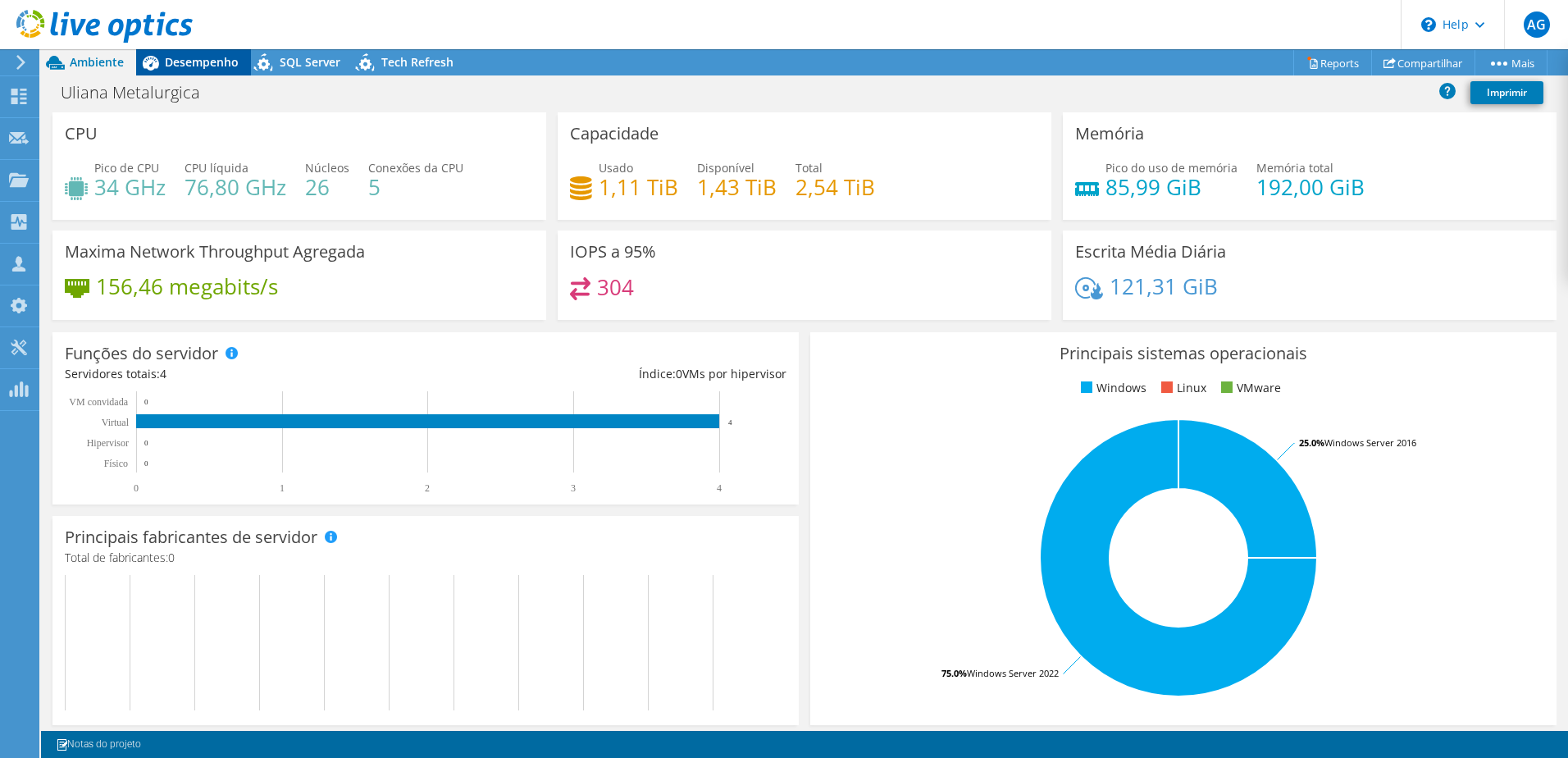
click at [205, 51] on div "Desempenho" at bounding box center [193, 62] width 115 height 26
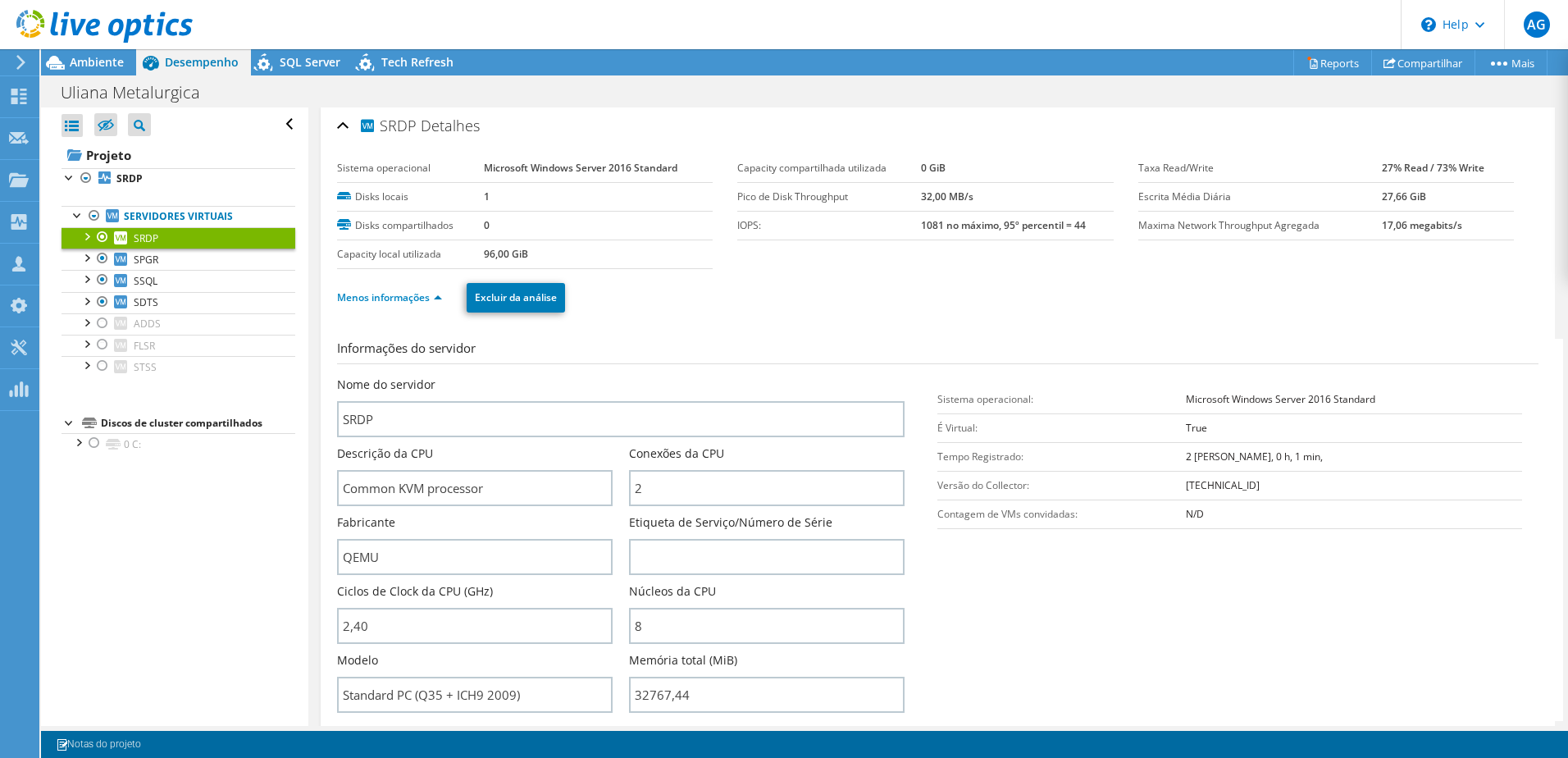
scroll to position [0, 0]
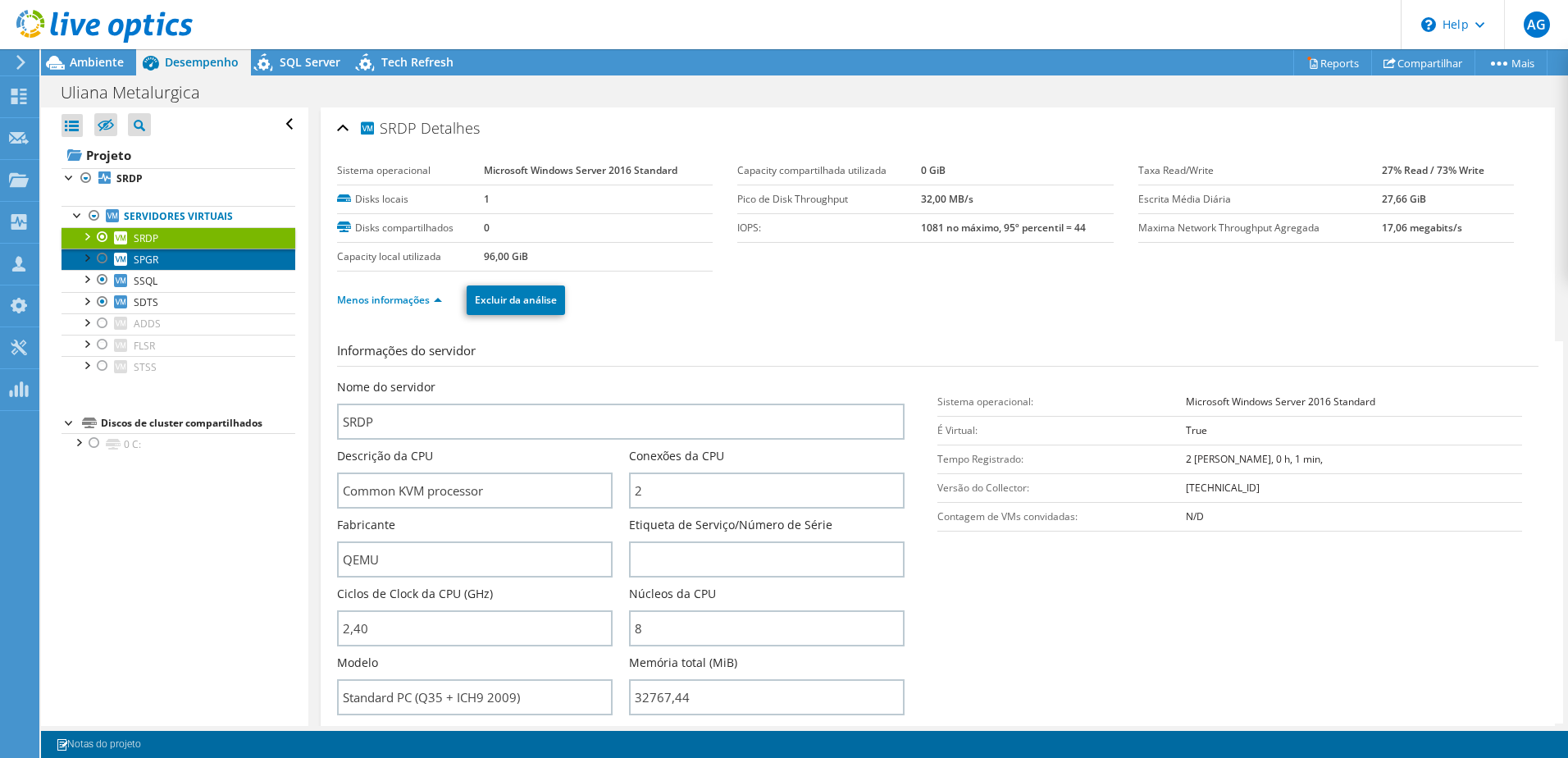
click at [138, 261] on span "SPGR" at bounding box center [146, 259] width 24 height 14
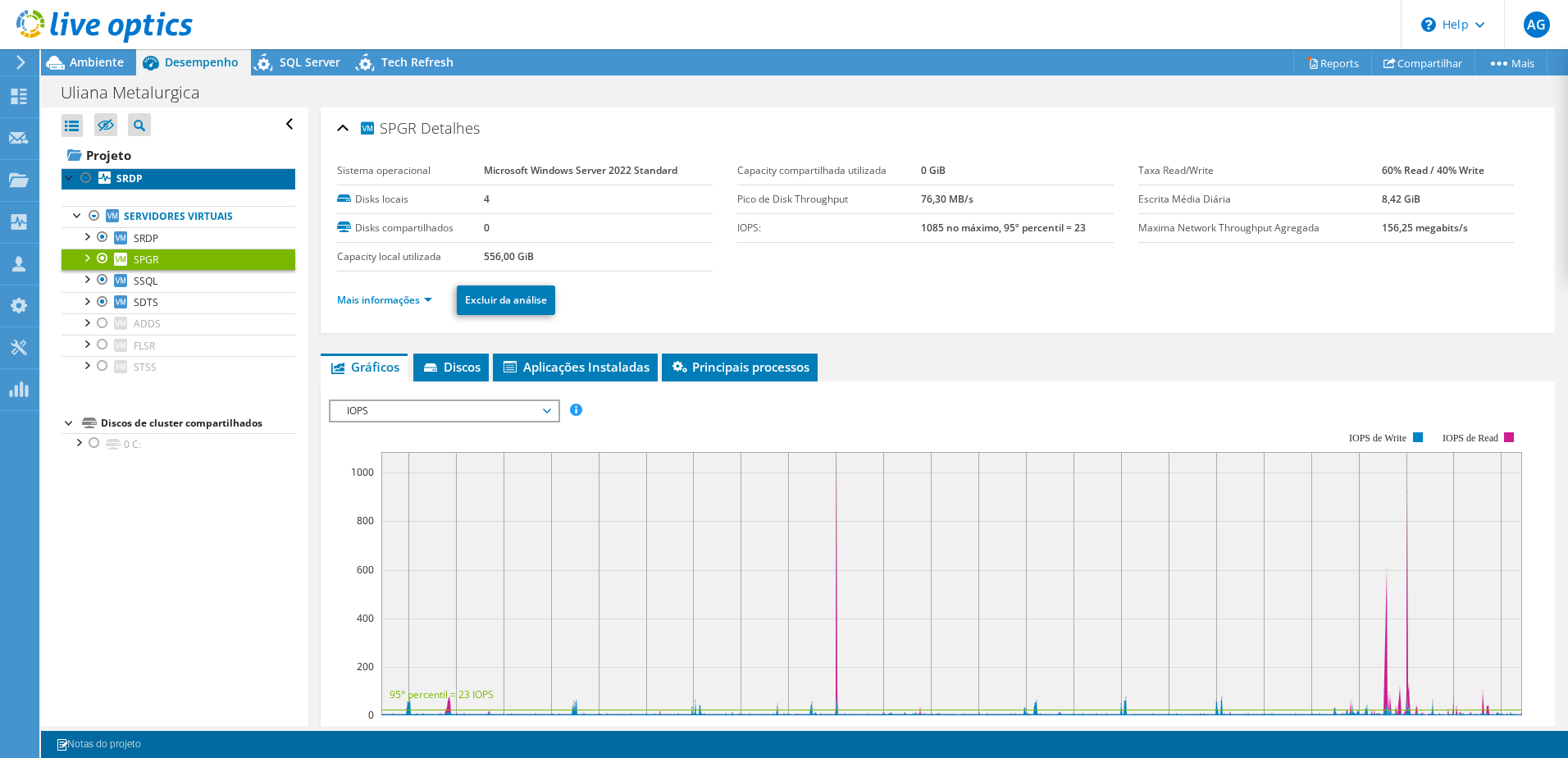
click at [129, 169] on link "SRDP" at bounding box center [178, 179] width 233 height 21
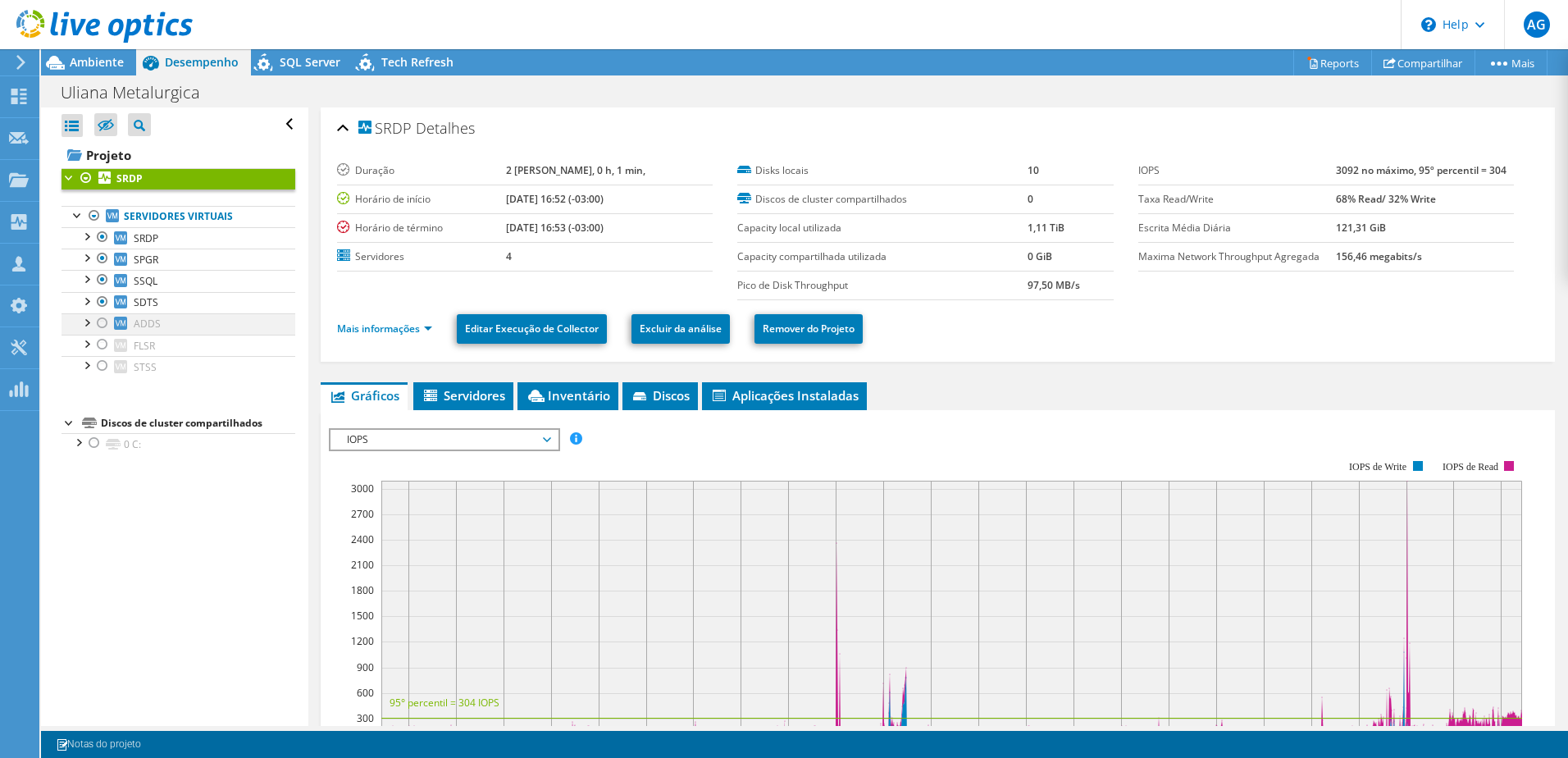
click at [102, 330] on div at bounding box center [102, 323] width 17 height 20
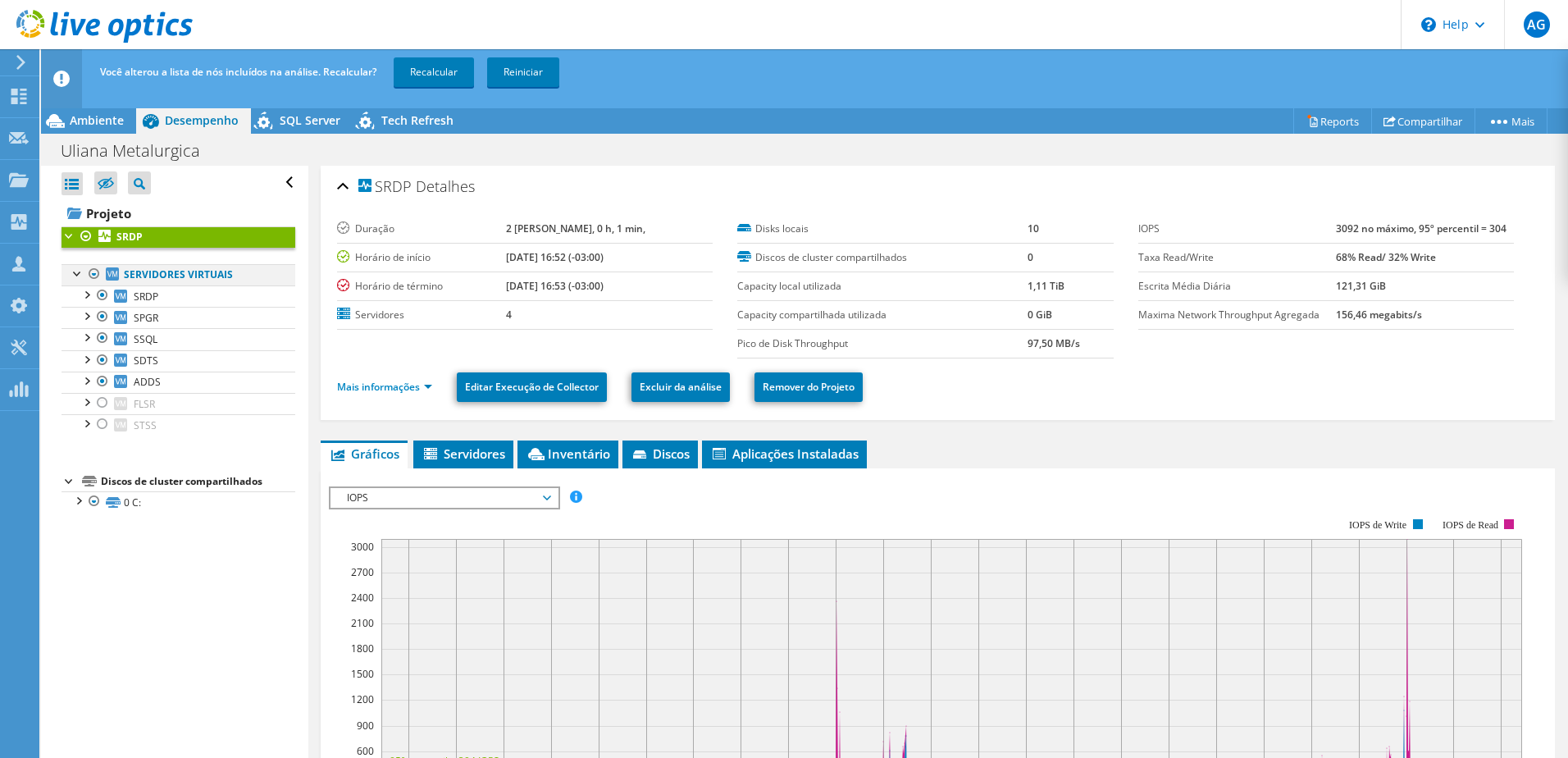
click at [93, 276] on div at bounding box center [95, 273] width 17 height 20
click at [447, 74] on link "Recalcular" at bounding box center [434, 73] width 80 height 30
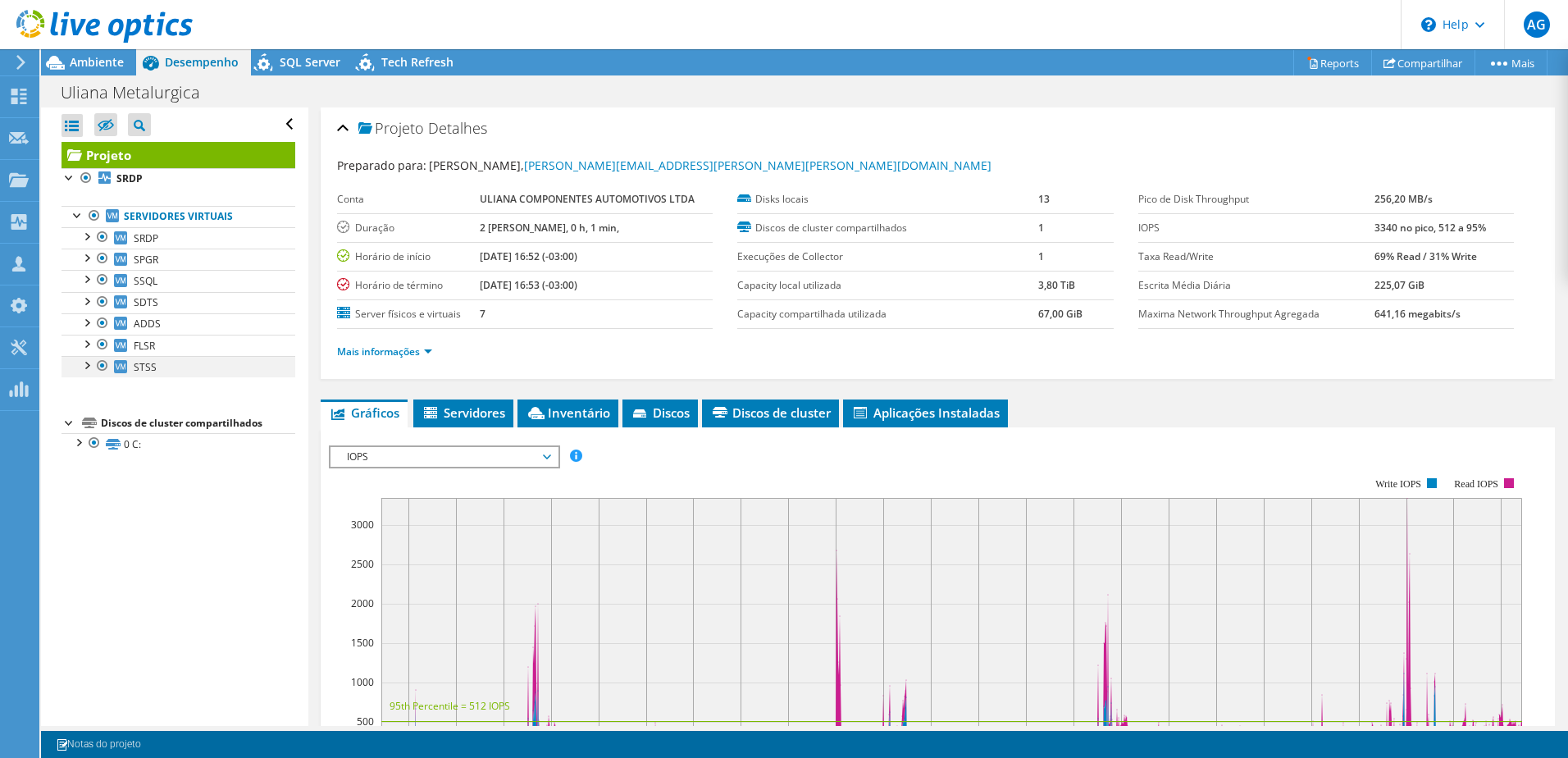
click at [102, 359] on div at bounding box center [102, 366] width 17 height 20
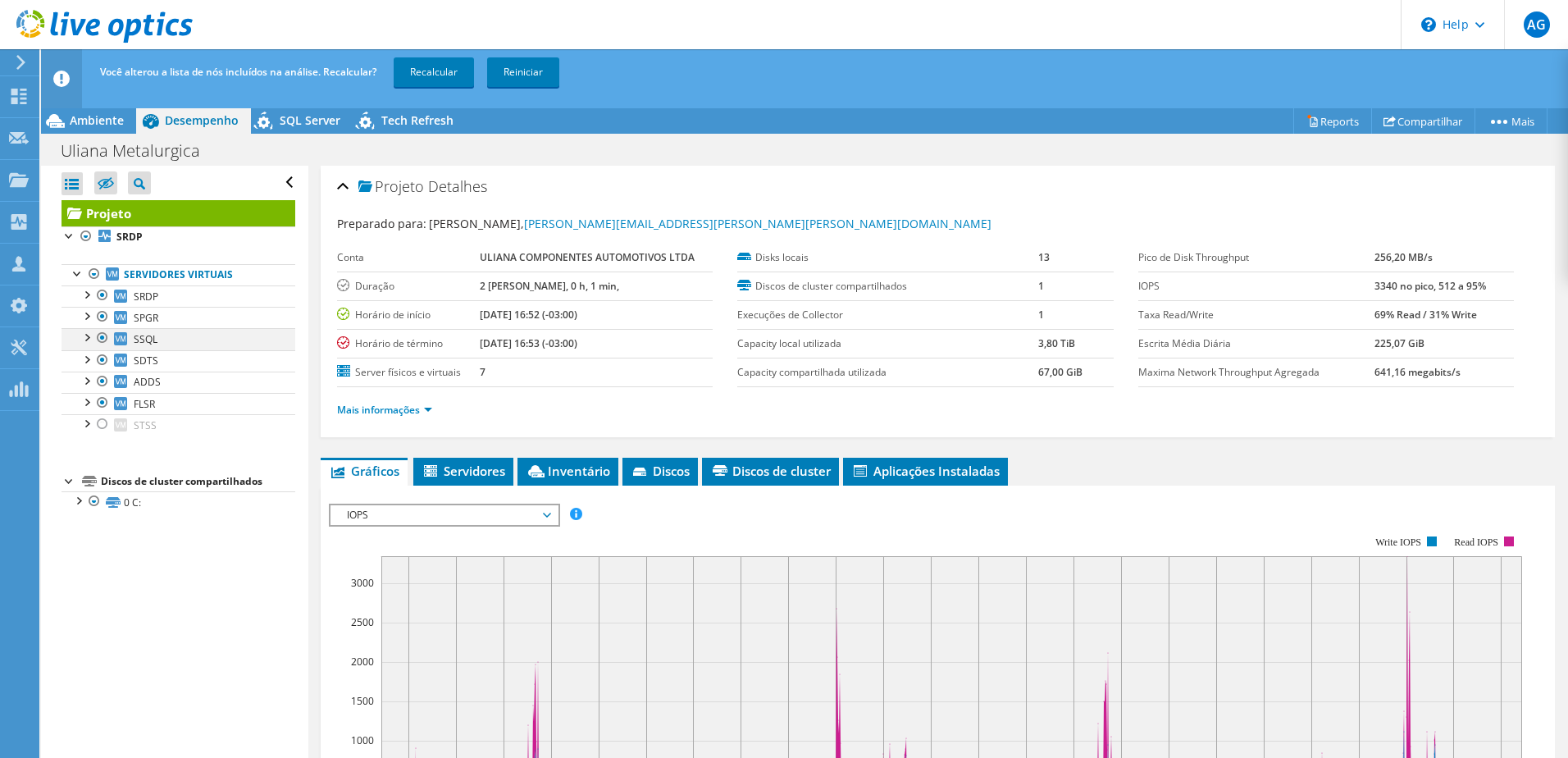
click at [102, 347] on div at bounding box center [102, 338] width 17 height 20
click at [101, 342] on div at bounding box center [102, 338] width 17 height 20
click at [108, 394] on div at bounding box center [102, 403] width 17 height 20
click at [108, 387] on div at bounding box center [102, 381] width 17 height 20
click at [422, 80] on link "Recalcular" at bounding box center [434, 73] width 80 height 30
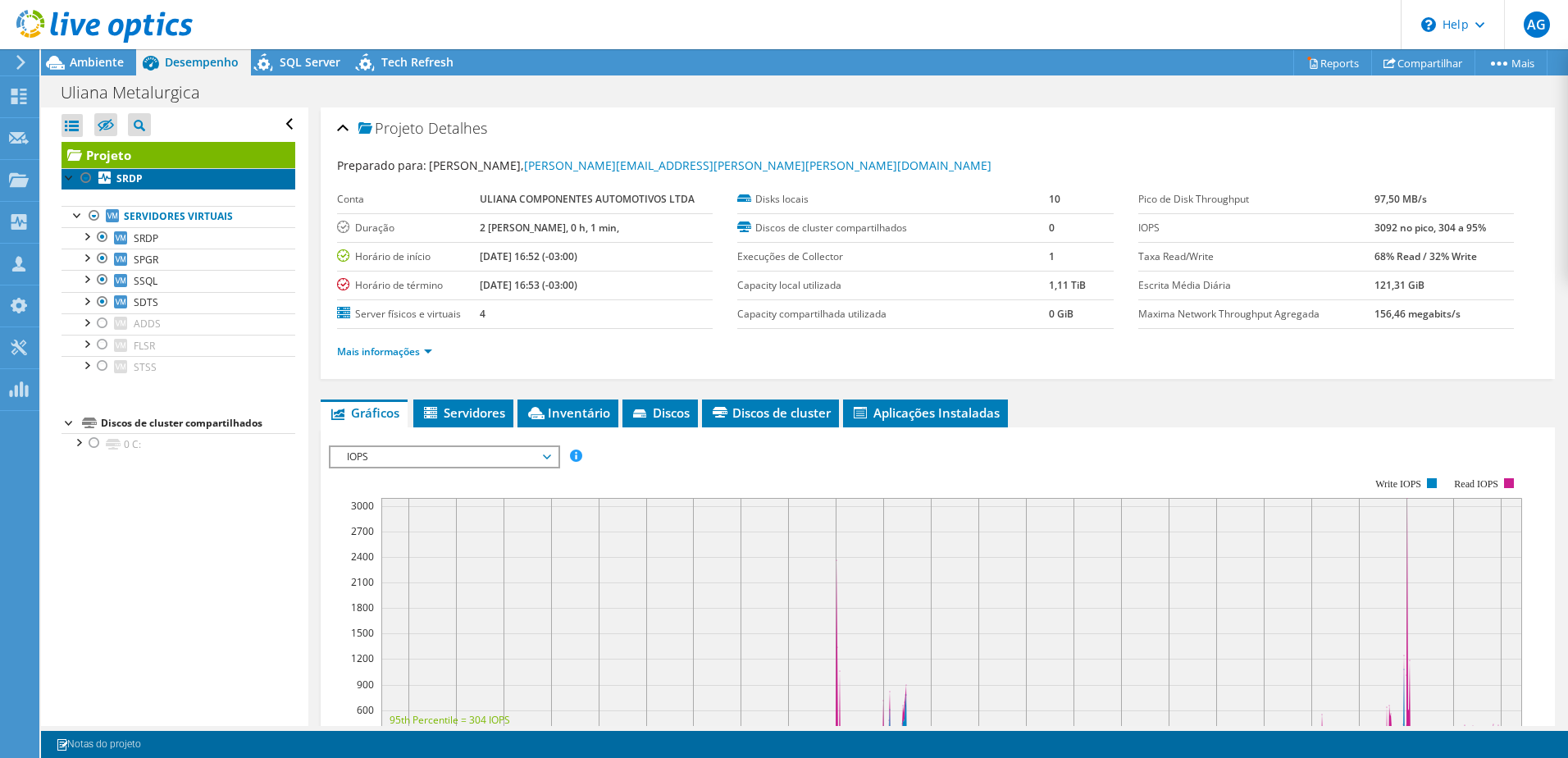
click at [150, 182] on link "SRDP" at bounding box center [178, 179] width 233 height 21
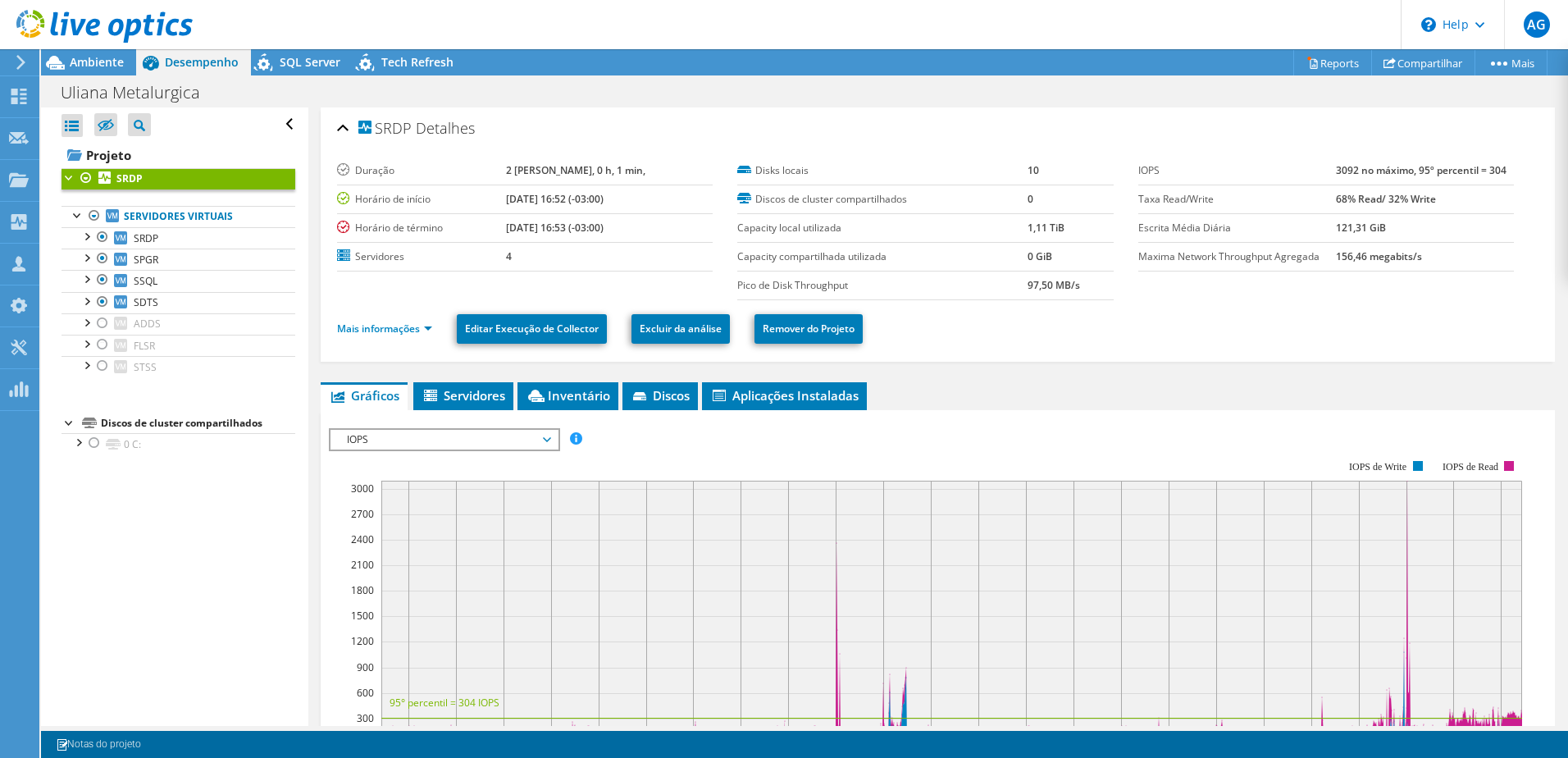
scroll to position [82, 0]
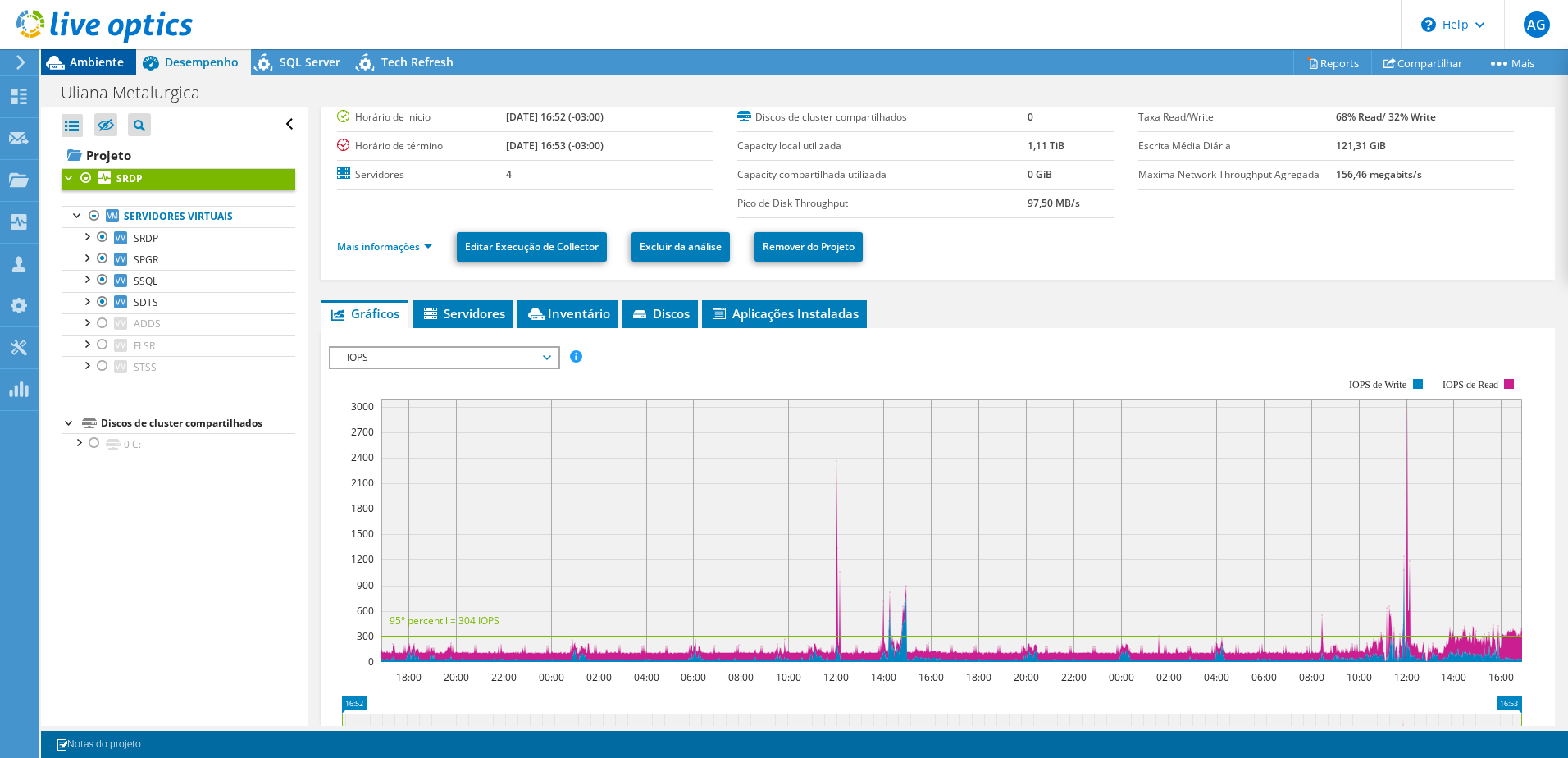
click at [127, 60] on div "Ambiente" at bounding box center [88, 62] width 95 height 26
